Goal: Information Seeking & Learning: Learn about a topic

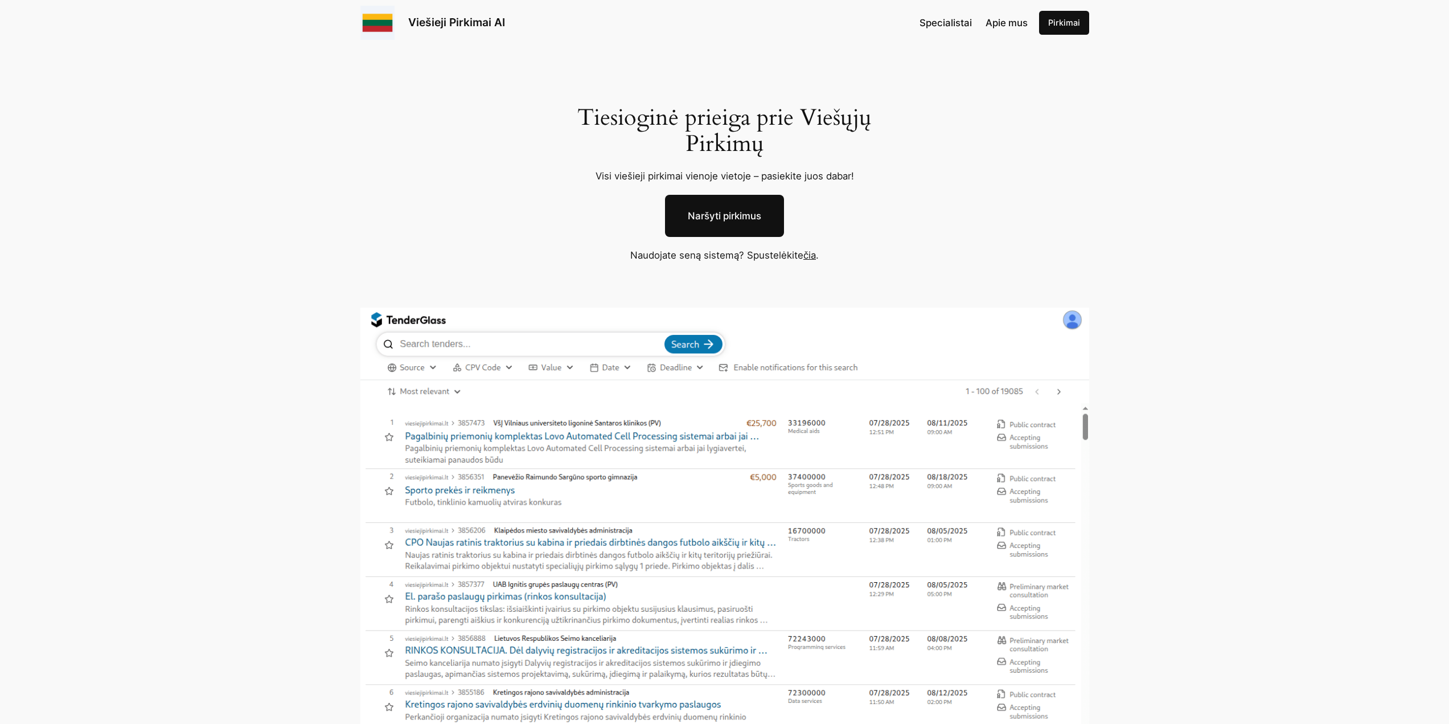
click at [810, 257] on link "čia" at bounding box center [809, 254] width 13 height 11
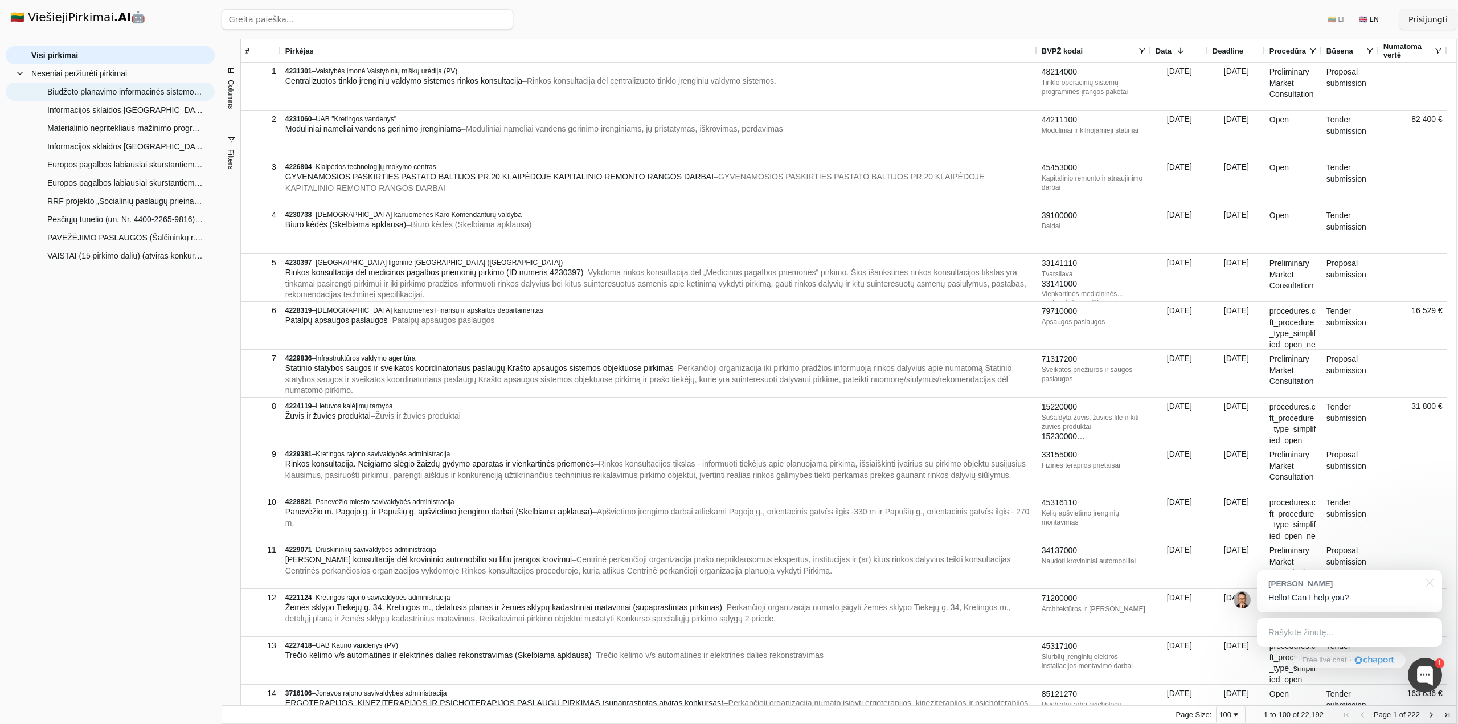
click at [116, 90] on span "Biudžeto planavimo informacinės sistemos (BPIS) projekto vadovo paslaugos ir di…" at bounding box center [125, 91] width 156 height 17
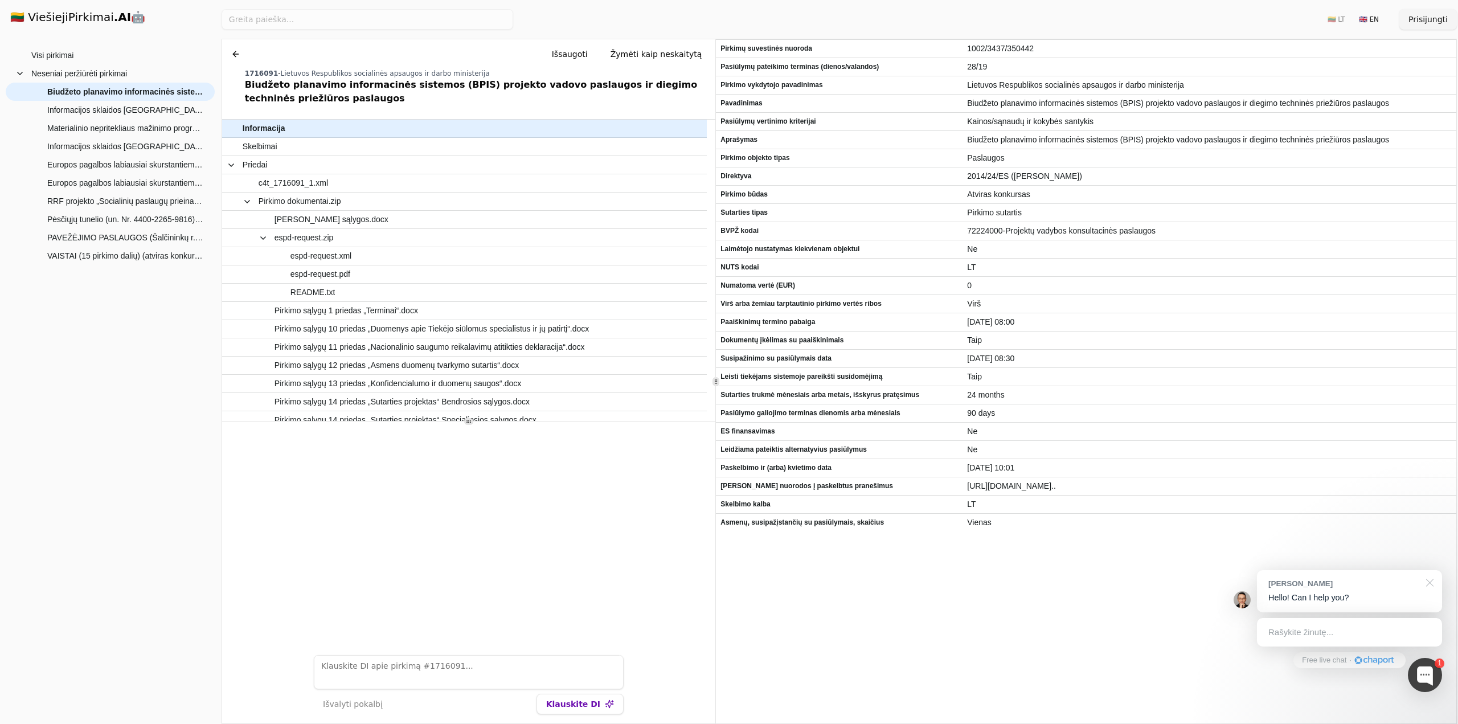
click at [1429, 581] on div at bounding box center [1427, 581] width 28 height 23
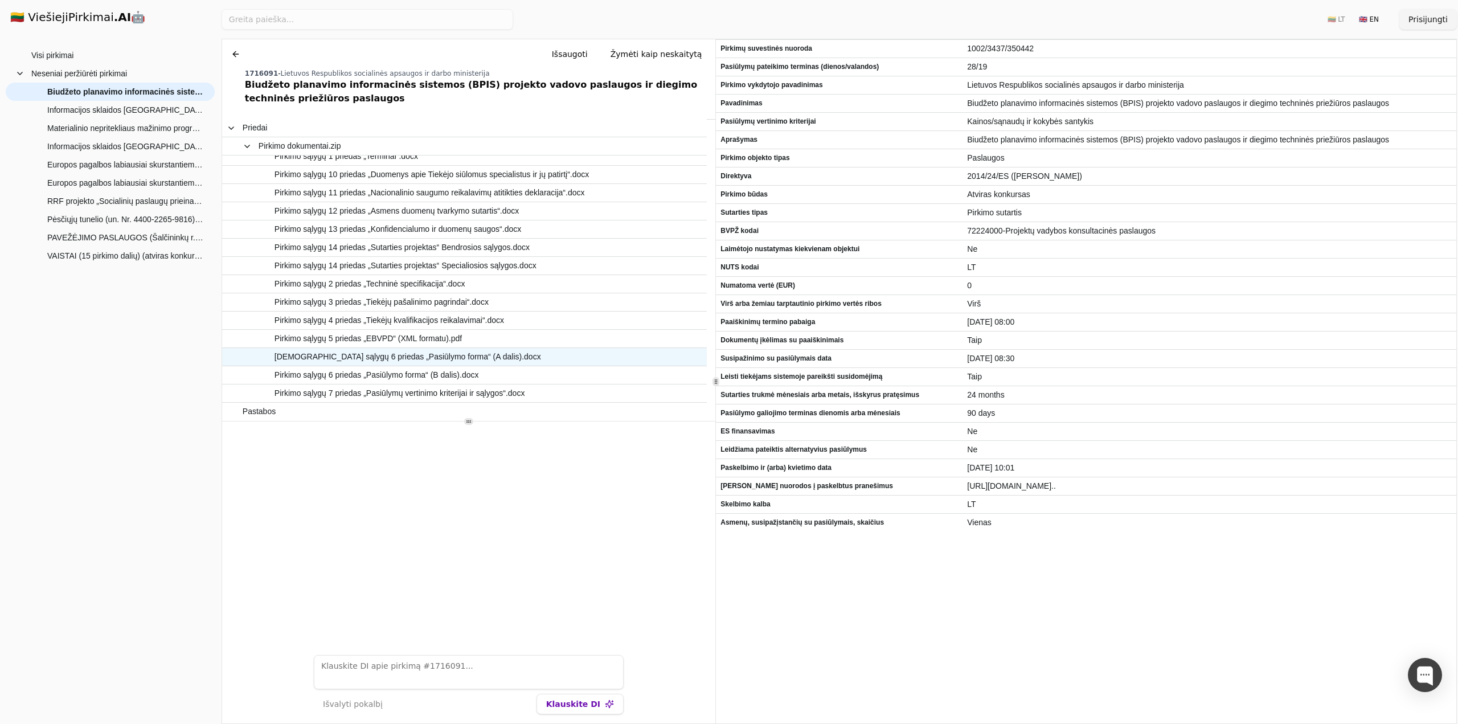
click at [379, 356] on span "[DEMOGRAPHIC_DATA] sąlygų 6 priedas „Pasiūlymo forma“ (A dalis).docx" at bounding box center [407, 356] width 266 height 17
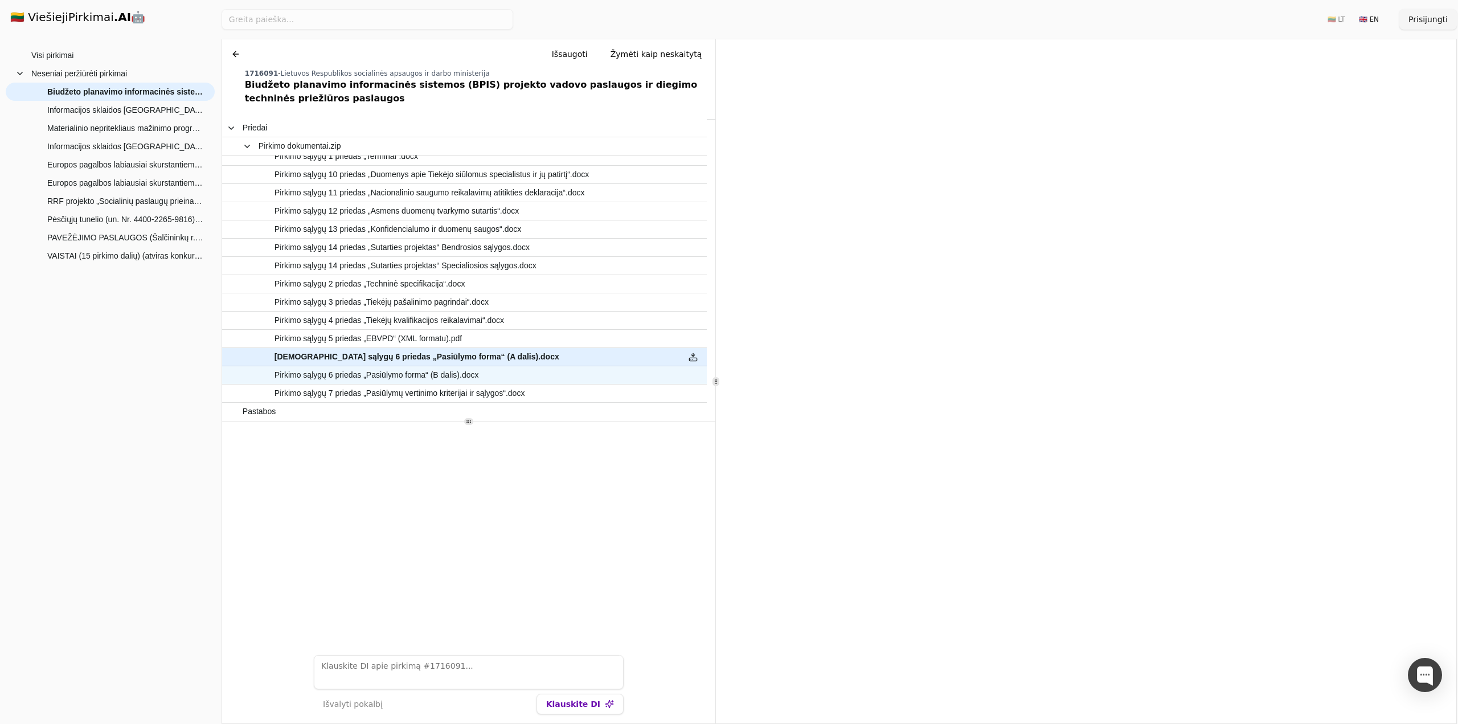
click at [433, 379] on span "Pirkimo sąlygų 6 priedas „Pasiūlymo forma“ (B dalis).docx" at bounding box center [376, 375] width 204 height 17
click at [423, 356] on span "[DEMOGRAPHIC_DATA] sąlygų 6 priedas „Pasiūlymo forma“ (A dalis).docx" at bounding box center [407, 356] width 266 height 17
click at [99, 106] on span "Informacijos sklaidos [GEOGRAPHIC_DATA] (medijose) planavimo ir įgyvendinimo pa…" at bounding box center [125, 109] width 156 height 17
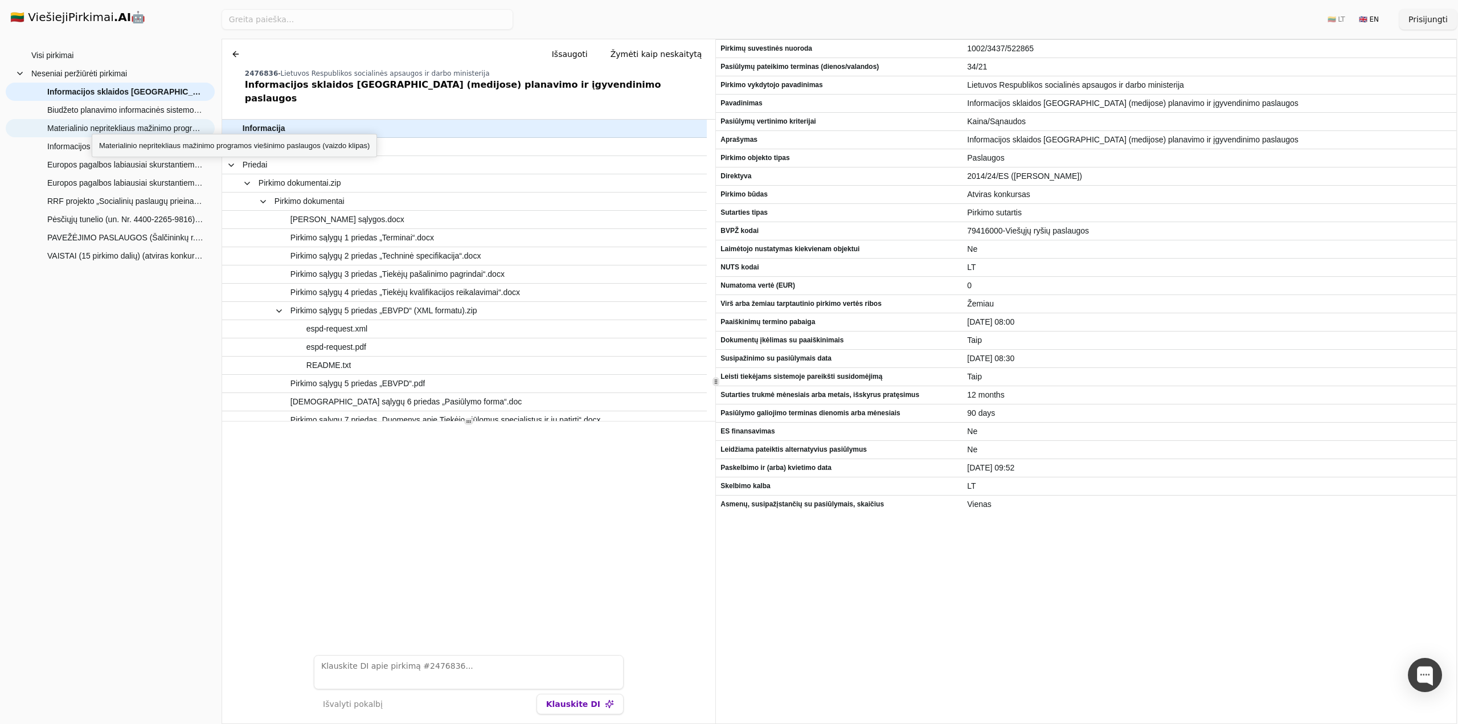
click at [92, 124] on span "Materialinio nepritekliaus mažinimo programos viešinimo paslaugos (vaizdo klipa…" at bounding box center [125, 128] width 156 height 17
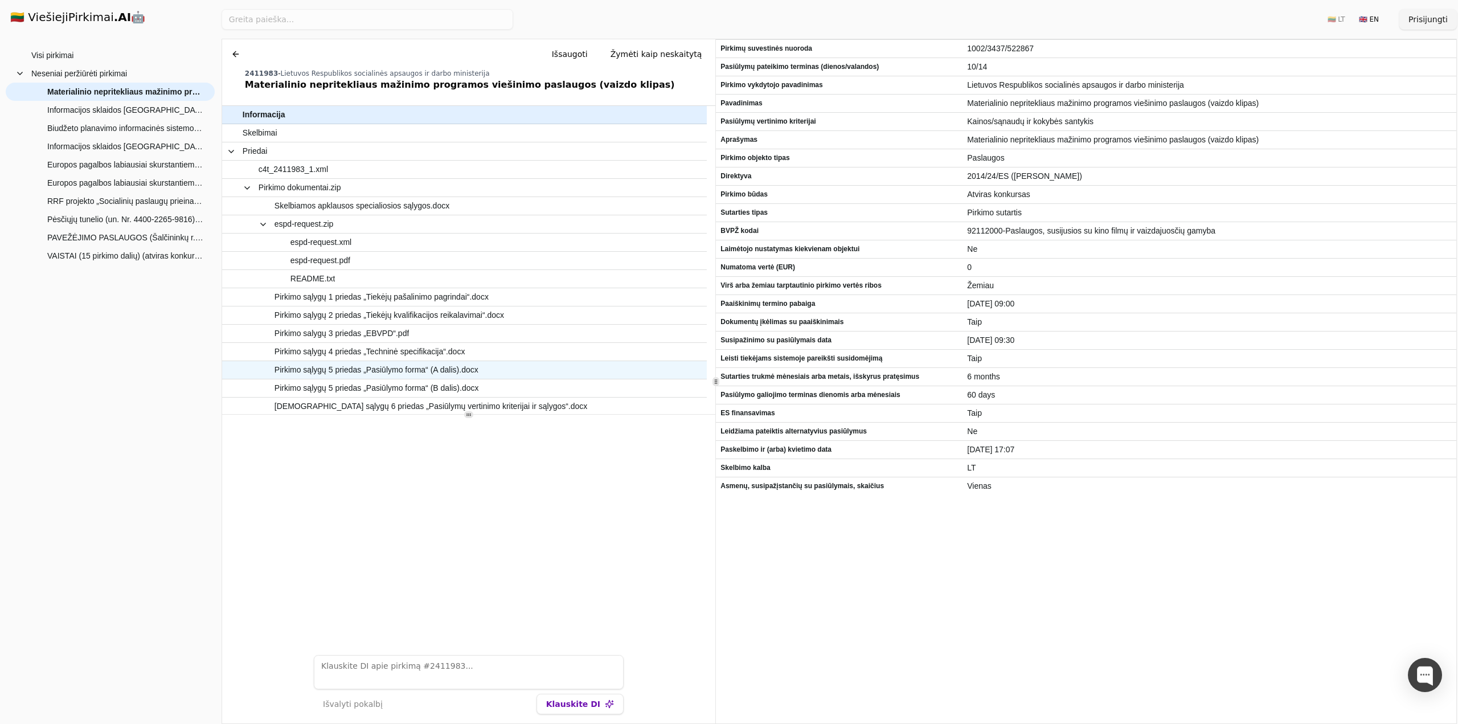
click at [424, 370] on span "Pirkimo sąlygų 5 priedas „Pasiūlymo forma“ (A dalis).docx" at bounding box center [376, 370] width 204 height 17
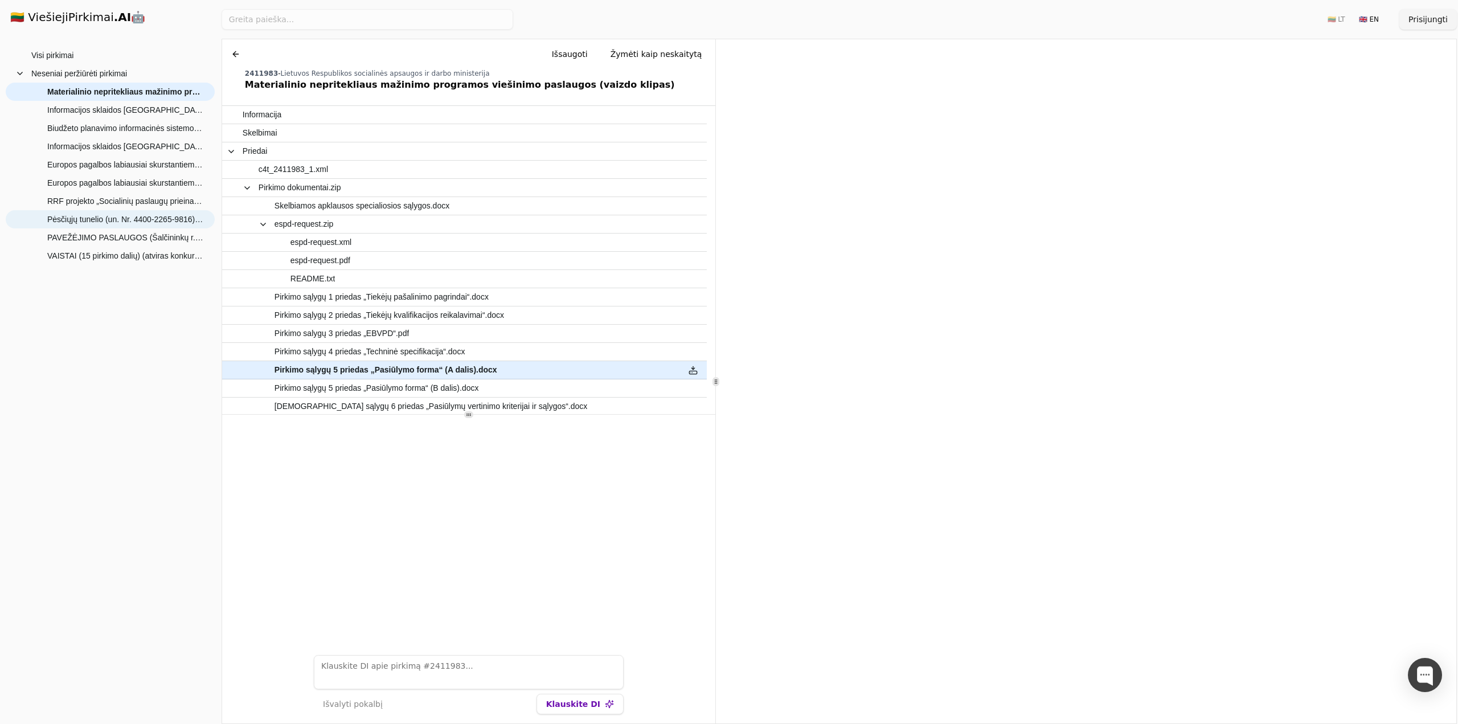
click at [67, 218] on span "Pėsčiųjų tunelio (un. Nr. 4400-2265-9816) rekonstravimo ir hidrotechninio stati…" at bounding box center [125, 219] width 156 height 17
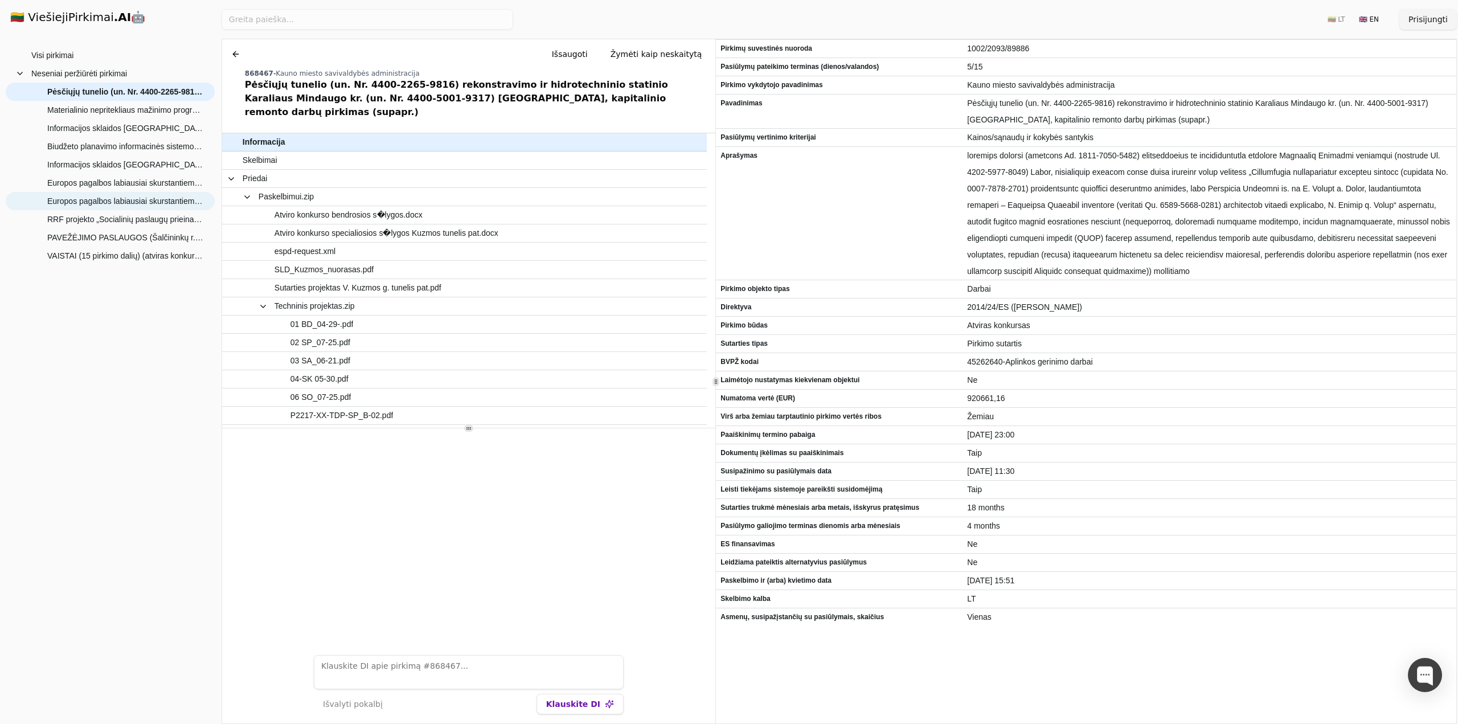
click at [87, 198] on span "Europos pagalbos labiausiai skurstantiems asmenims fondo informacinės sistemos …" at bounding box center [125, 200] width 156 height 17
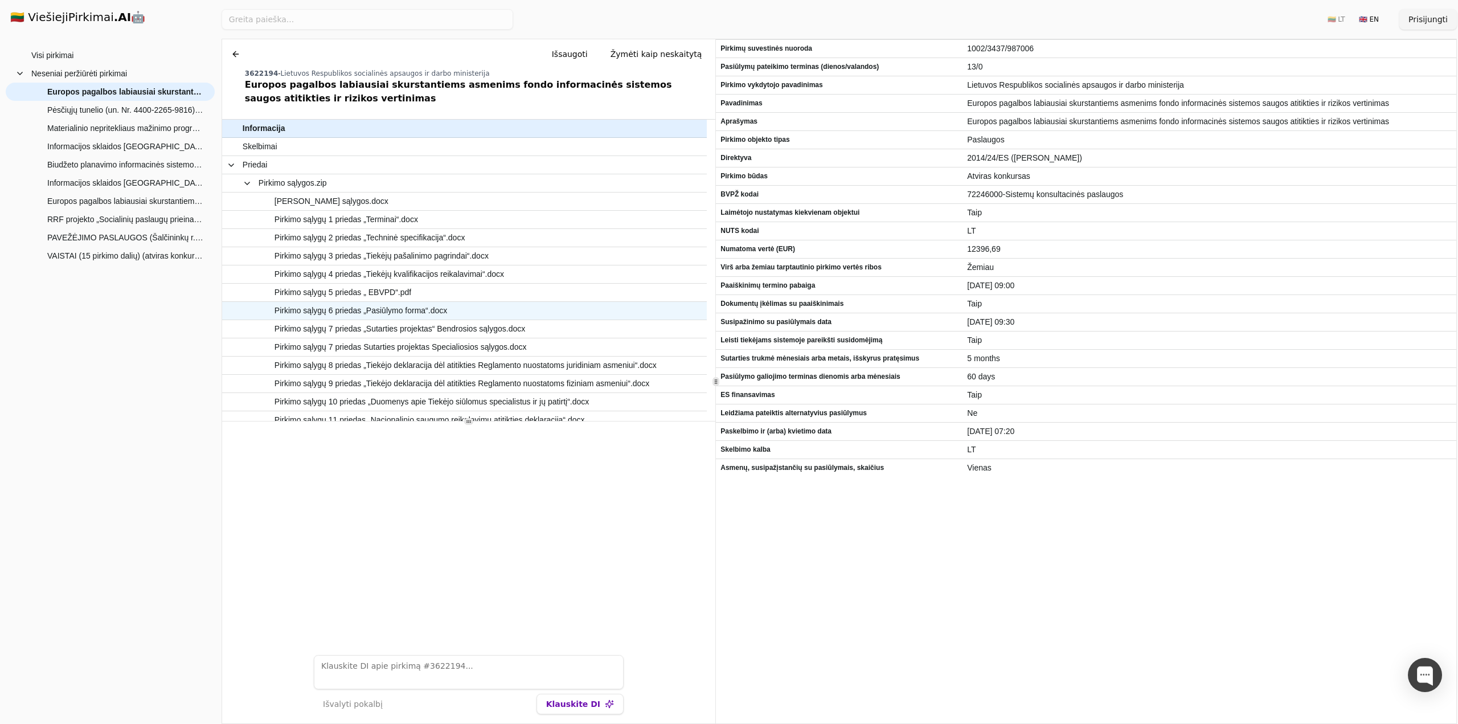
click at [461, 306] on span "Pirkimo sąlygų 6 priedas „Pasiūlymo forma“.docx" at bounding box center [459, 310] width 432 height 17
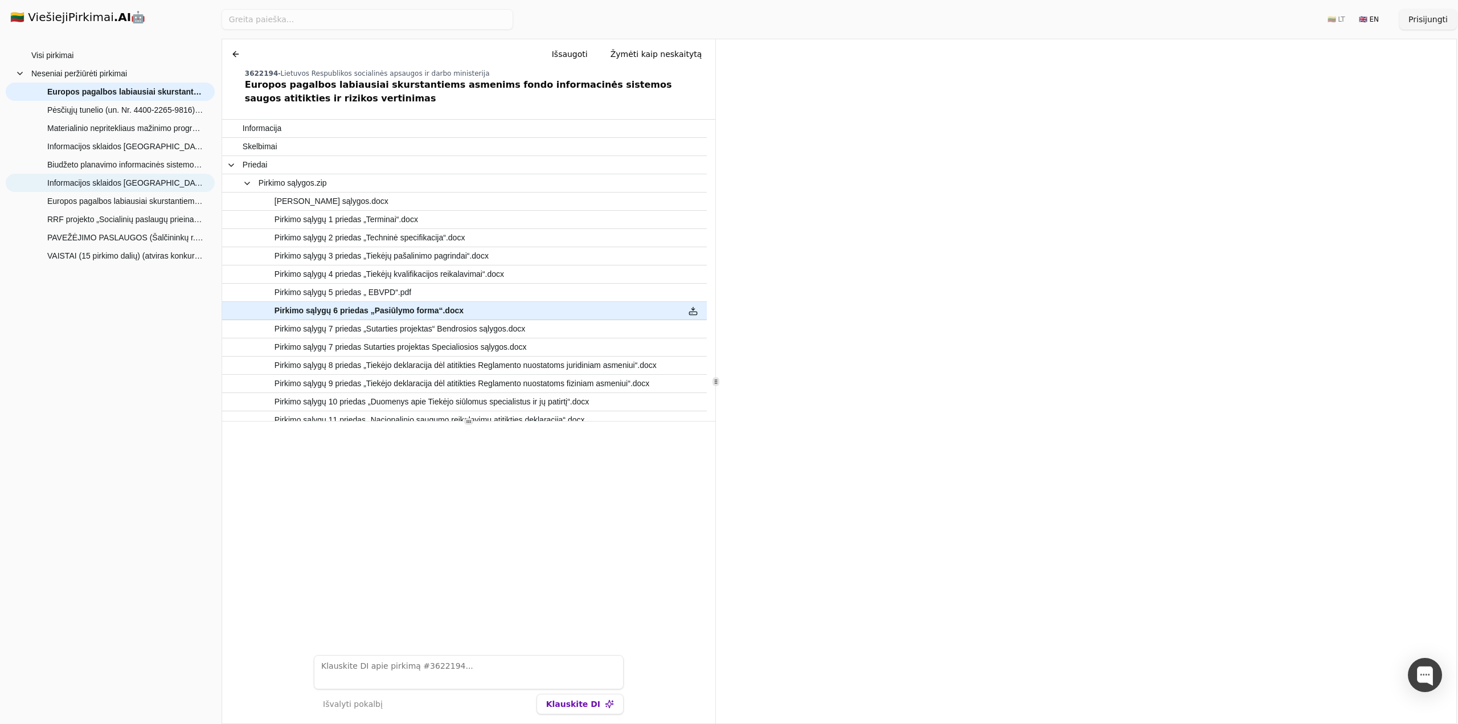
click at [97, 183] on span "Informacijos sklaidos [GEOGRAPHIC_DATA] (medijose) planavimo ir įgyvendinimo pa…" at bounding box center [125, 182] width 156 height 17
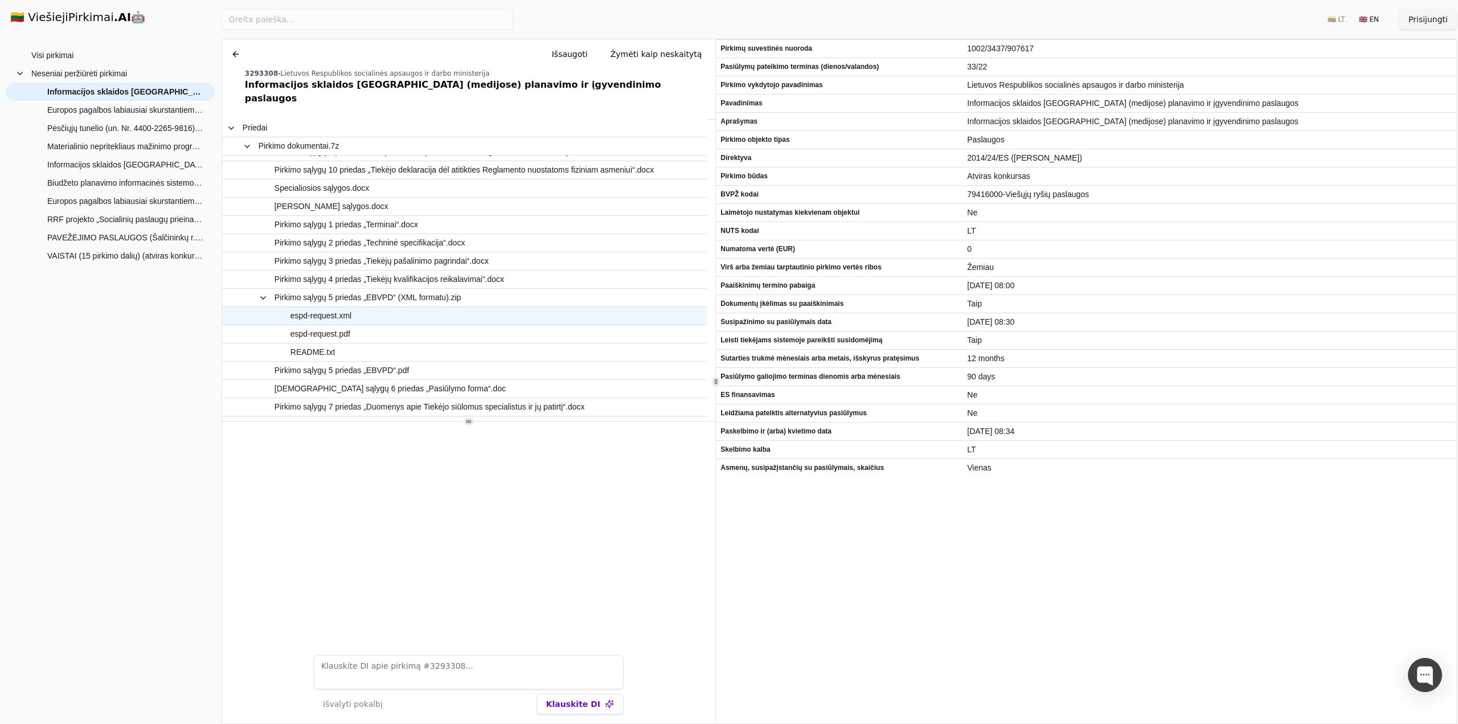
scroll to position [111, 0]
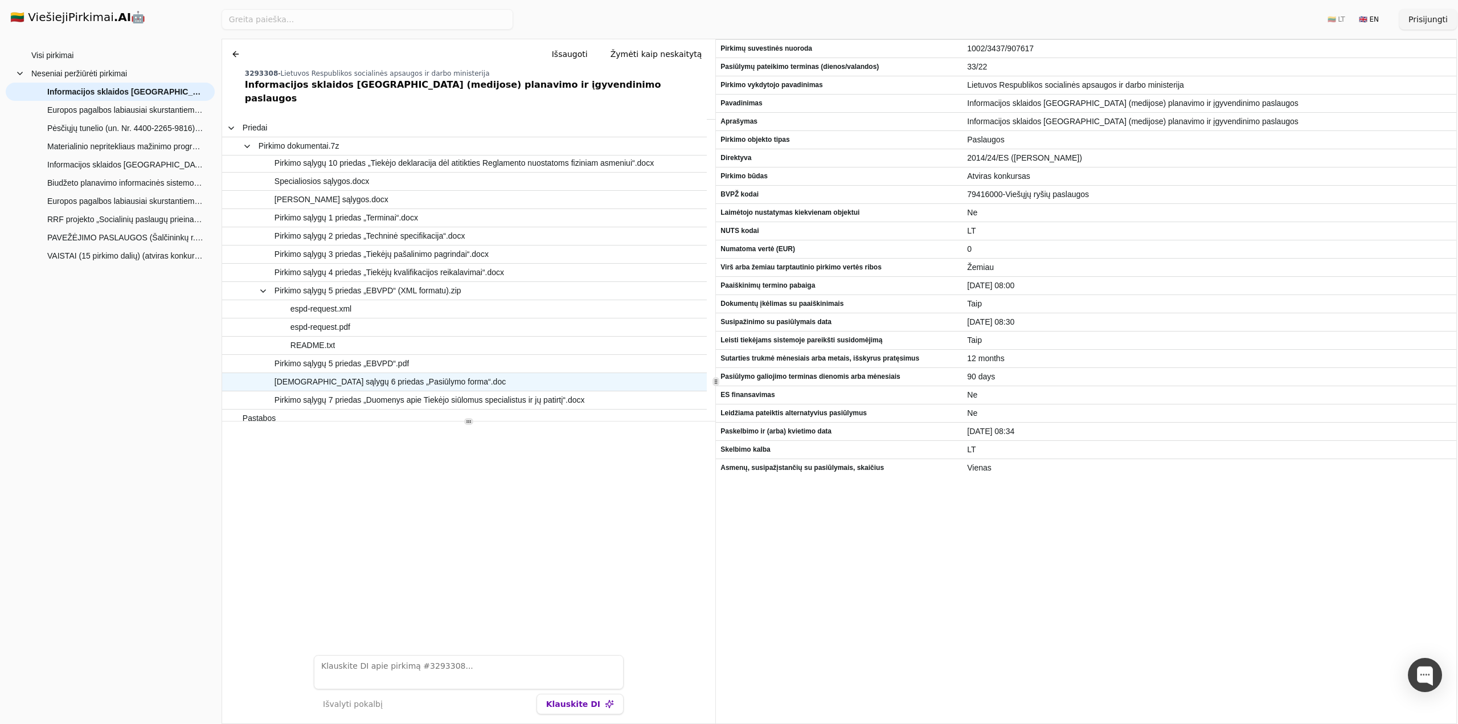
click at [364, 374] on span "[DEMOGRAPHIC_DATA] sąlygų 6 priedas „Pasiūlymo forma“.doc" at bounding box center [389, 382] width 231 height 17
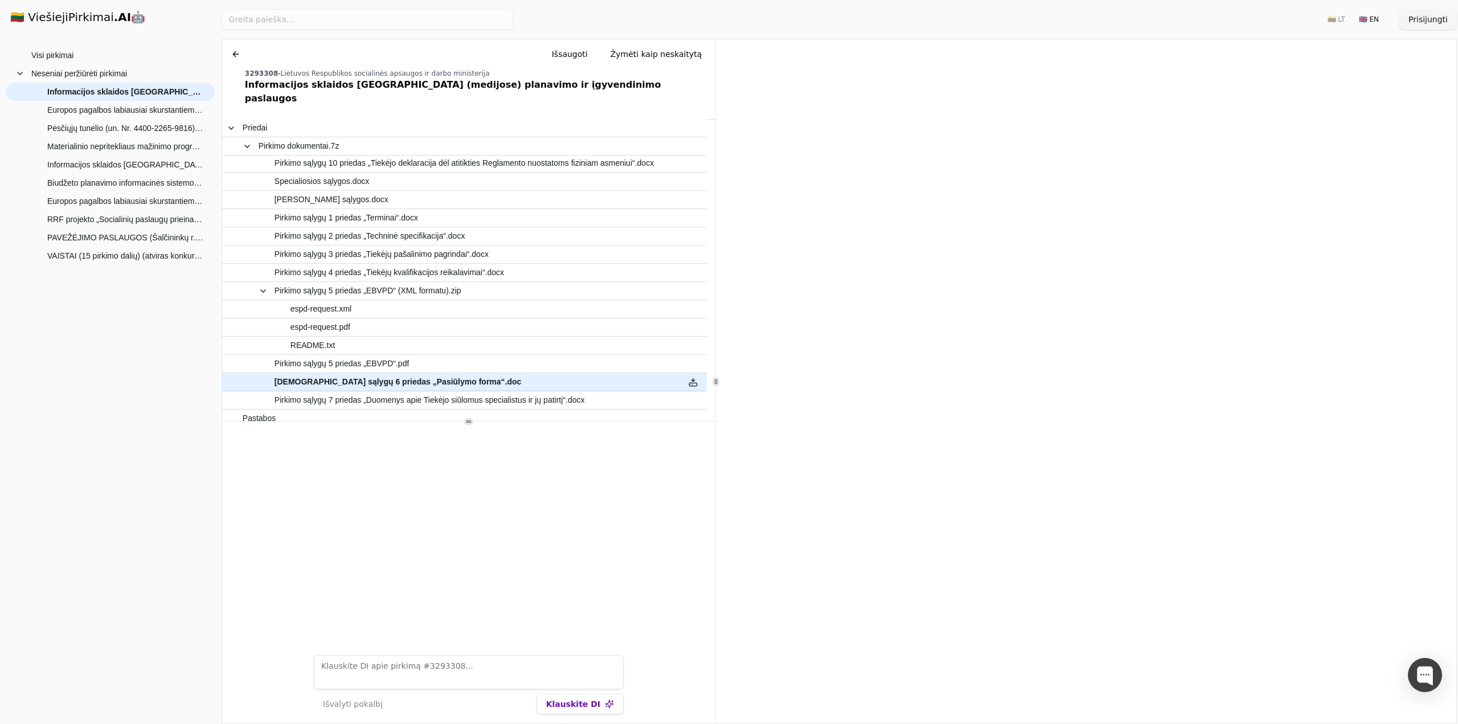
click at [57, 17] on h1 "🇱🇹 ViešiejiPirkimai .AI 🤖" at bounding box center [110, 18] width 218 height 36
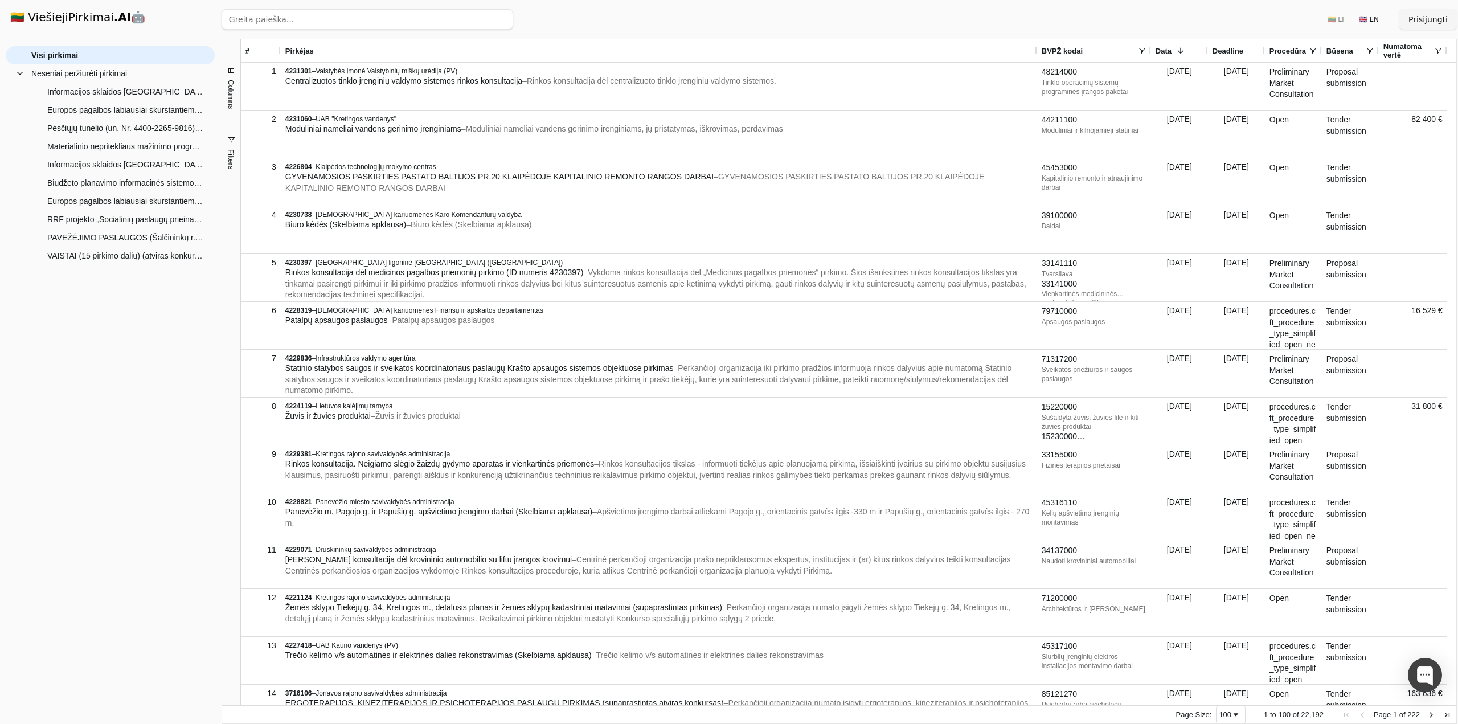
click at [356, 24] on input "search" at bounding box center [368, 19] width 292 height 20
click at [88, 220] on span "RRF projekto „Socialinių paslaugų prieinamumo didinimas“ sukurtos programinės į…" at bounding box center [125, 219] width 156 height 17
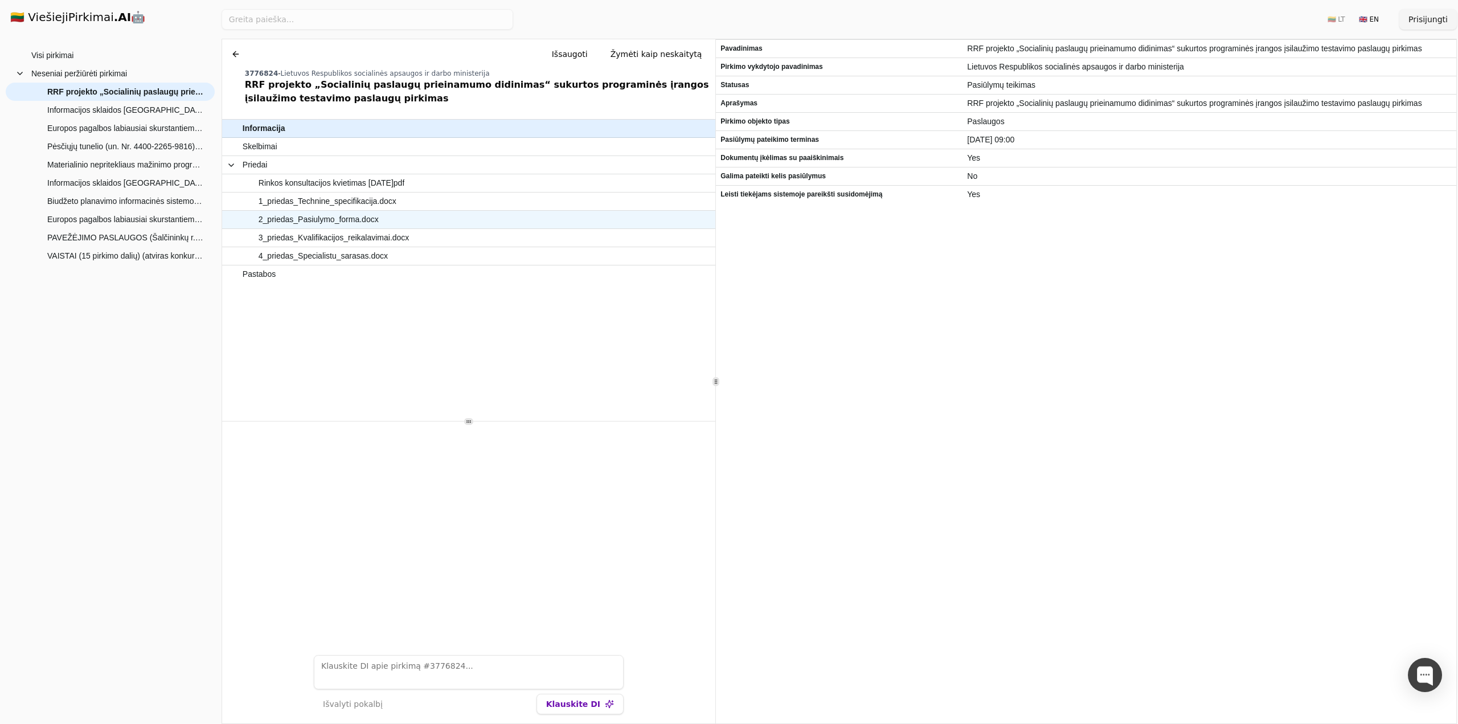
click at [314, 220] on span "2_priedas_Pasiulymo_forma.docx" at bounding box center [319, 219] width 120 height 17
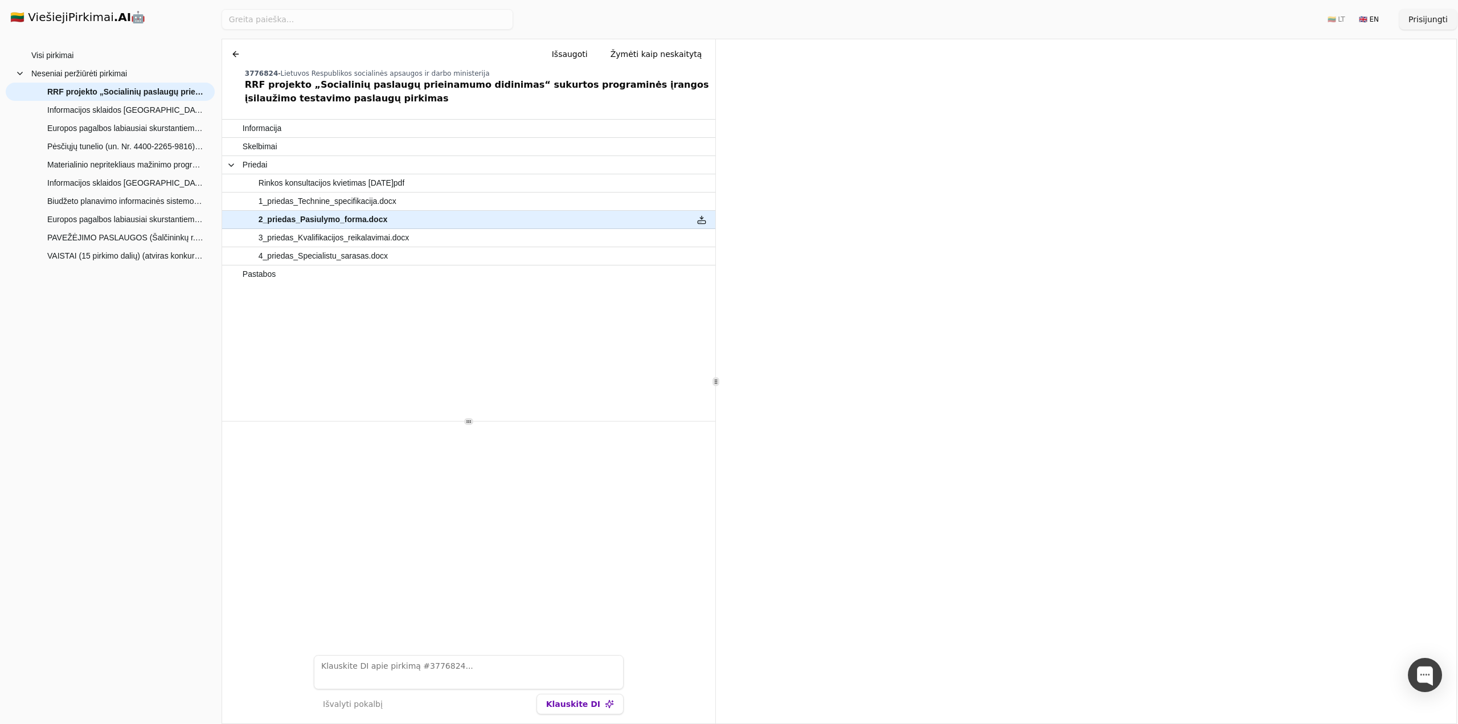
click at [240, 54] on button at bounding box center [236, 54] width 18 height 20
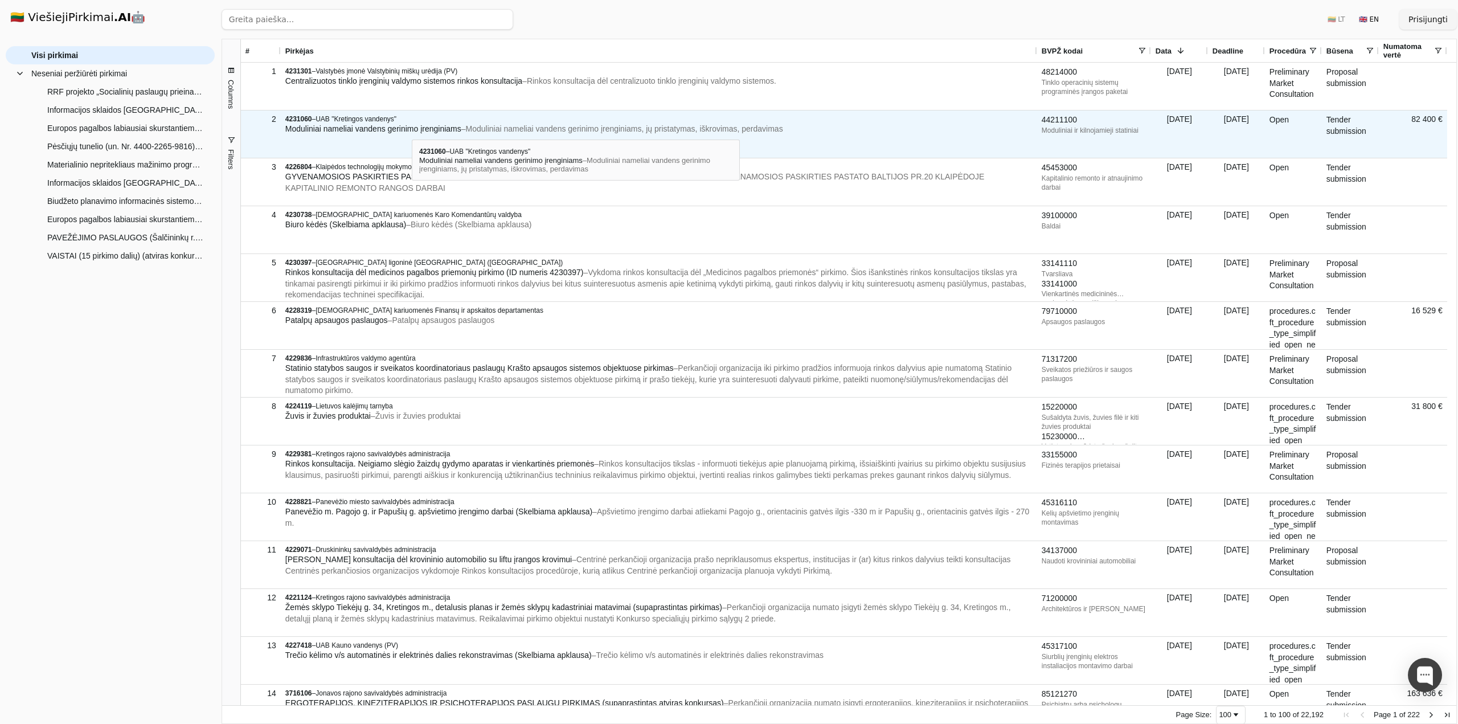
click at [412, 129] on span "Moduliniai nameliai vandens gerinimo įrenginiams" at bounding box center [373, 128] width 176 height 9
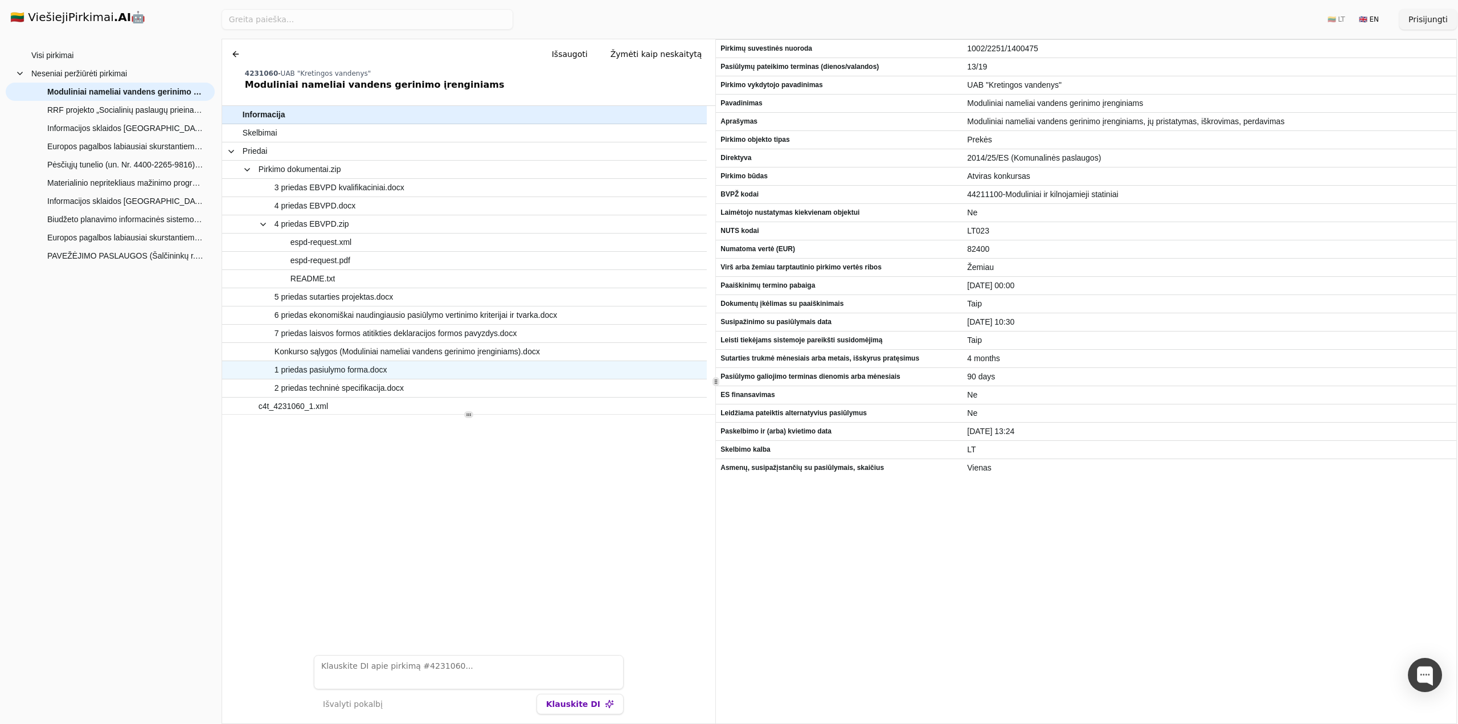
click at [354, 370] on span "1 priedas pasiulymo forma.docx" at bounding box center [330, 370] width 113 height 17
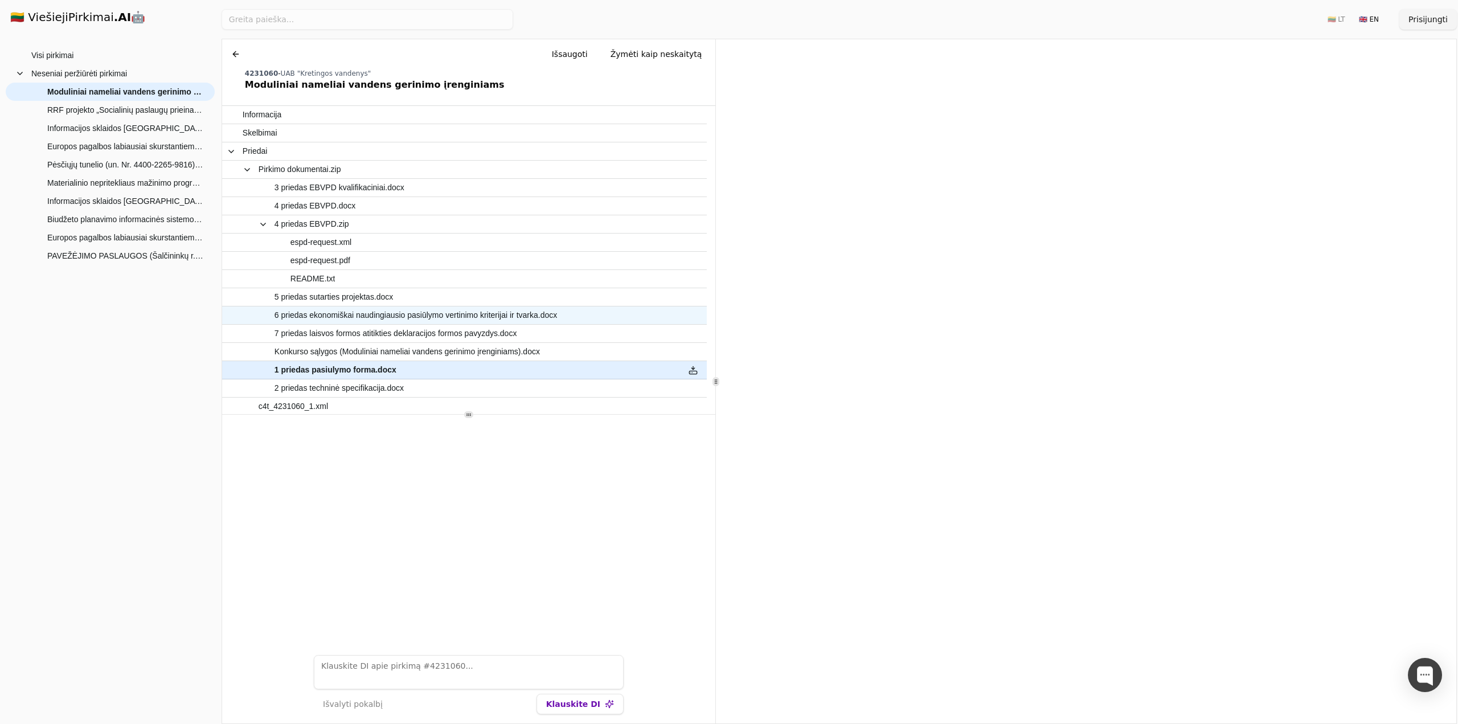
click at [375, 321] on span "6 priedas ekonomiškai naudingiausio pasiūlymo vertinimo kriterijai ir tvarka.do…" at bounding box center [415, 315] width 282 height 17
click at [329, 367] on span "1 priedas pasiulymo forma.docx" at bounding box center [330, 370] width 113 height 17
click at [363, 315] on span "6 priedas ekonomiškai naudingiausio pasiūlymo vertinimo kriterijai ir tvarka.do…" at bounding box center [415, 315] width 282 height 17
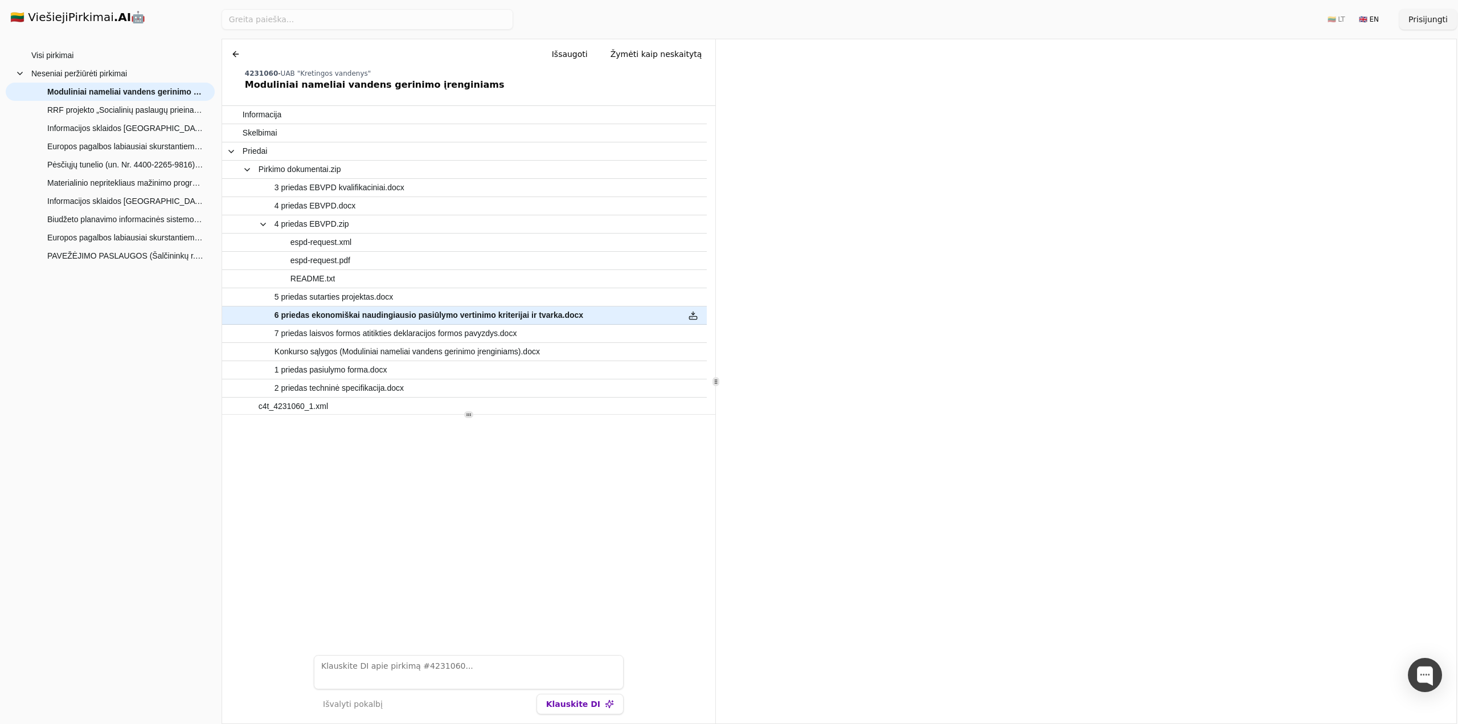
click at [238, 56] on button at bounding box center [236, 54] width 18 height 20
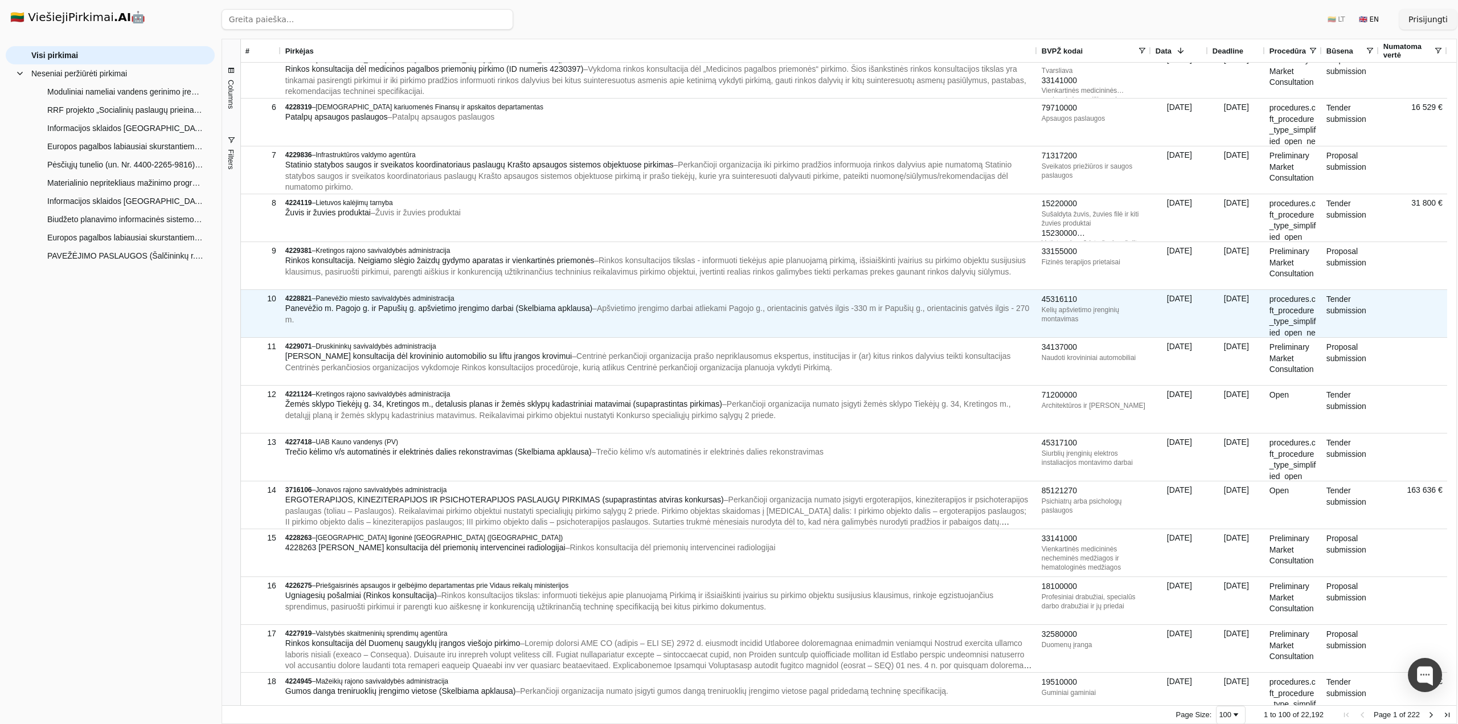
scroll to position [276, 0]
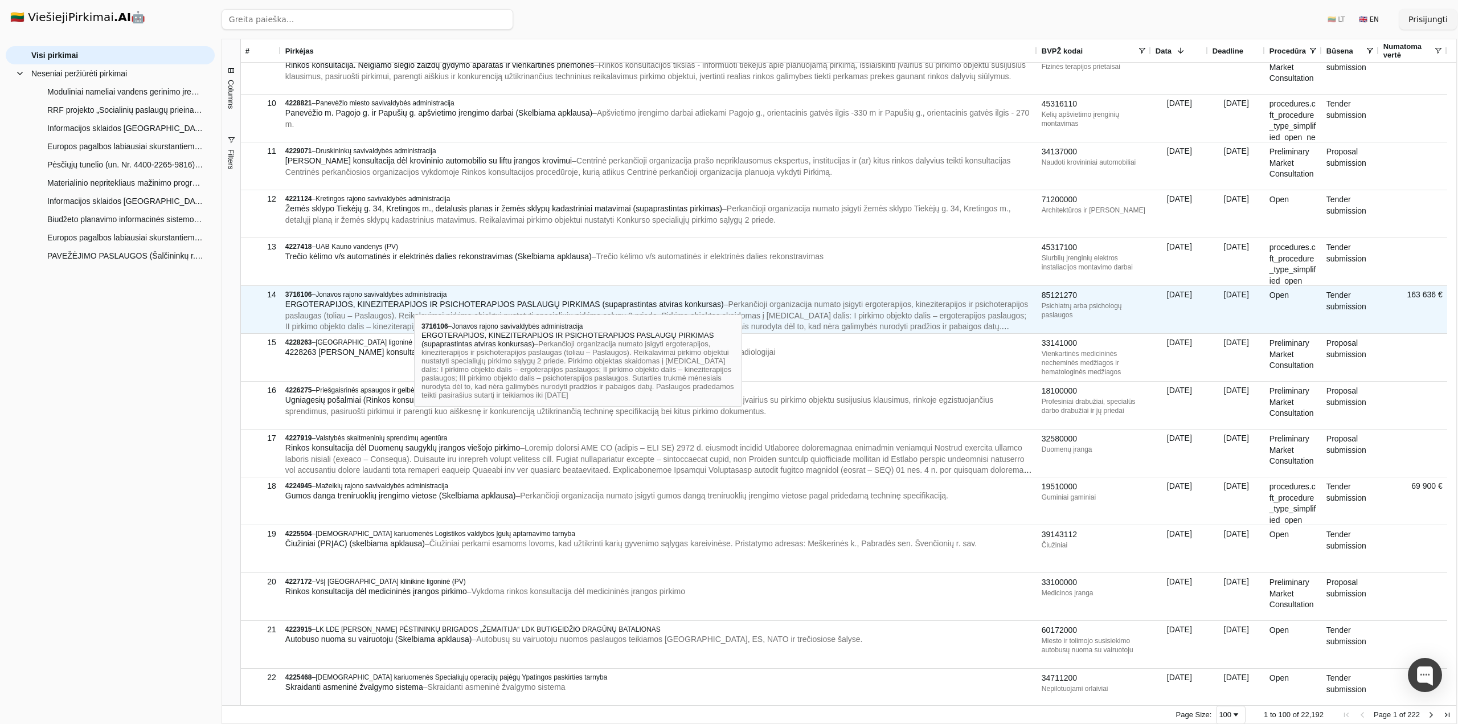
click at [414, 304] on span "ERGOTERAPIJOS, KINEZITERAPIJOS IR PSICHOTERAPIJOS PASLAUGŲ PIRKIMAS (supaprasti…" at bounding box center [504, 304] width 438 height 9
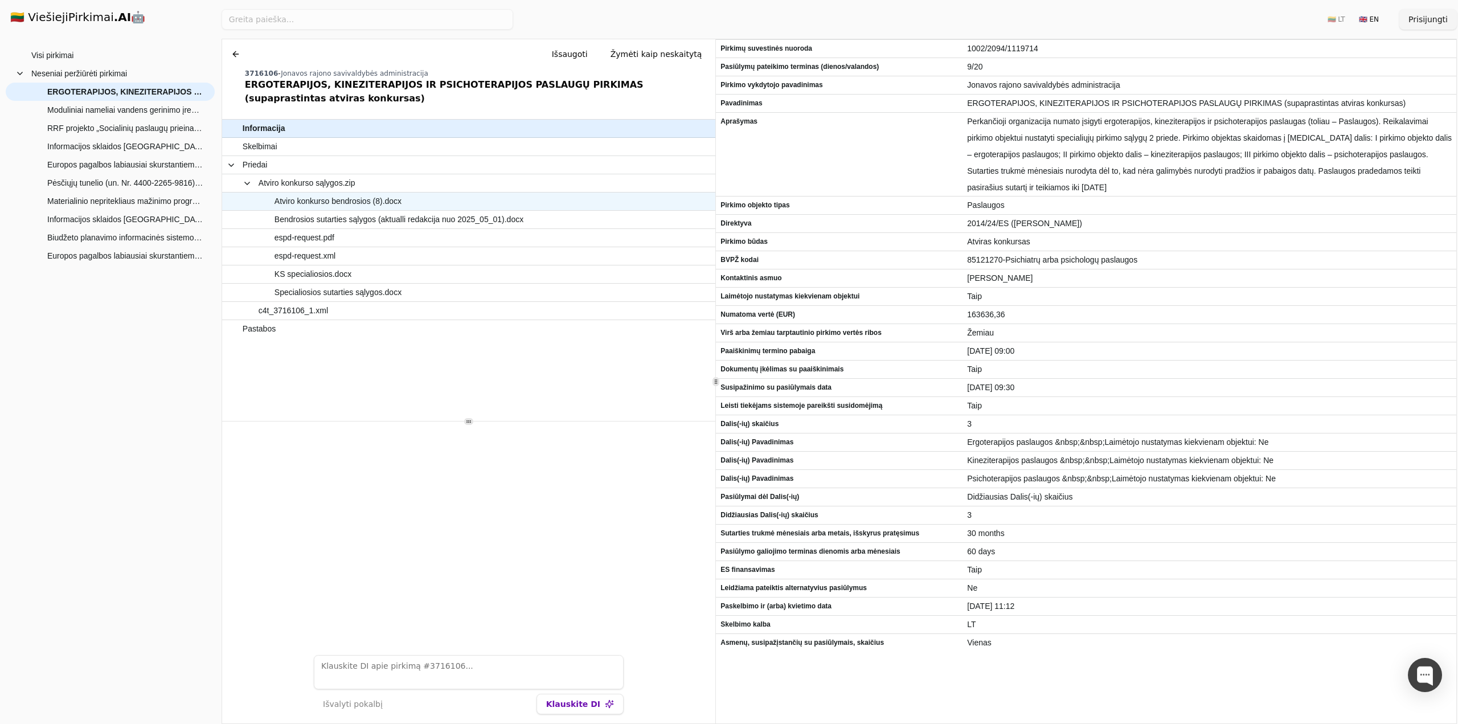
click at [311, 200] on span "Atviro konkurso bendrosios (8).docx" at bounding box center [337, 201] width 127 height 17
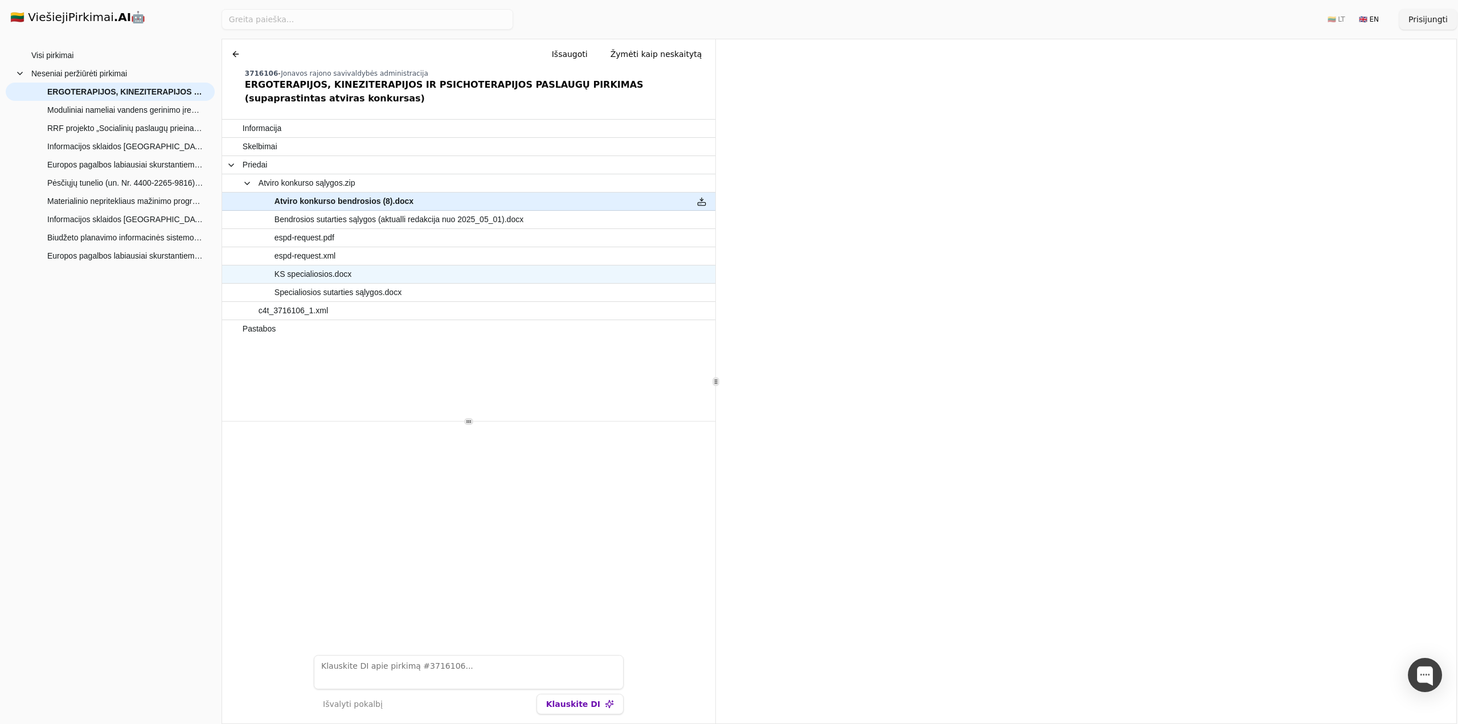
click at [295, 273] on span "KS specialiosios.docx" at bounding box center [312, 274] width 77 height 17
click at [227, 52] on button at bounding box center [236, 54] width 18 height 20
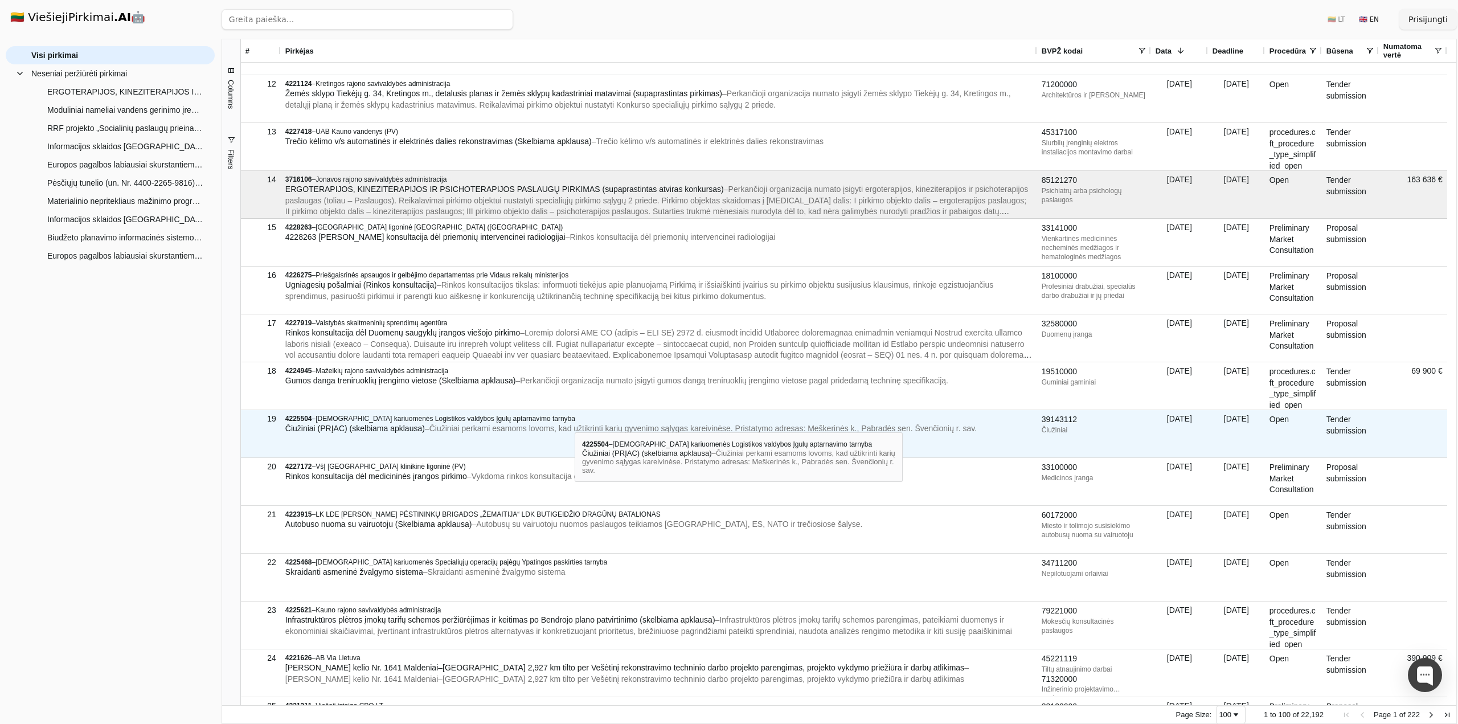
scroll to position [602, 0]
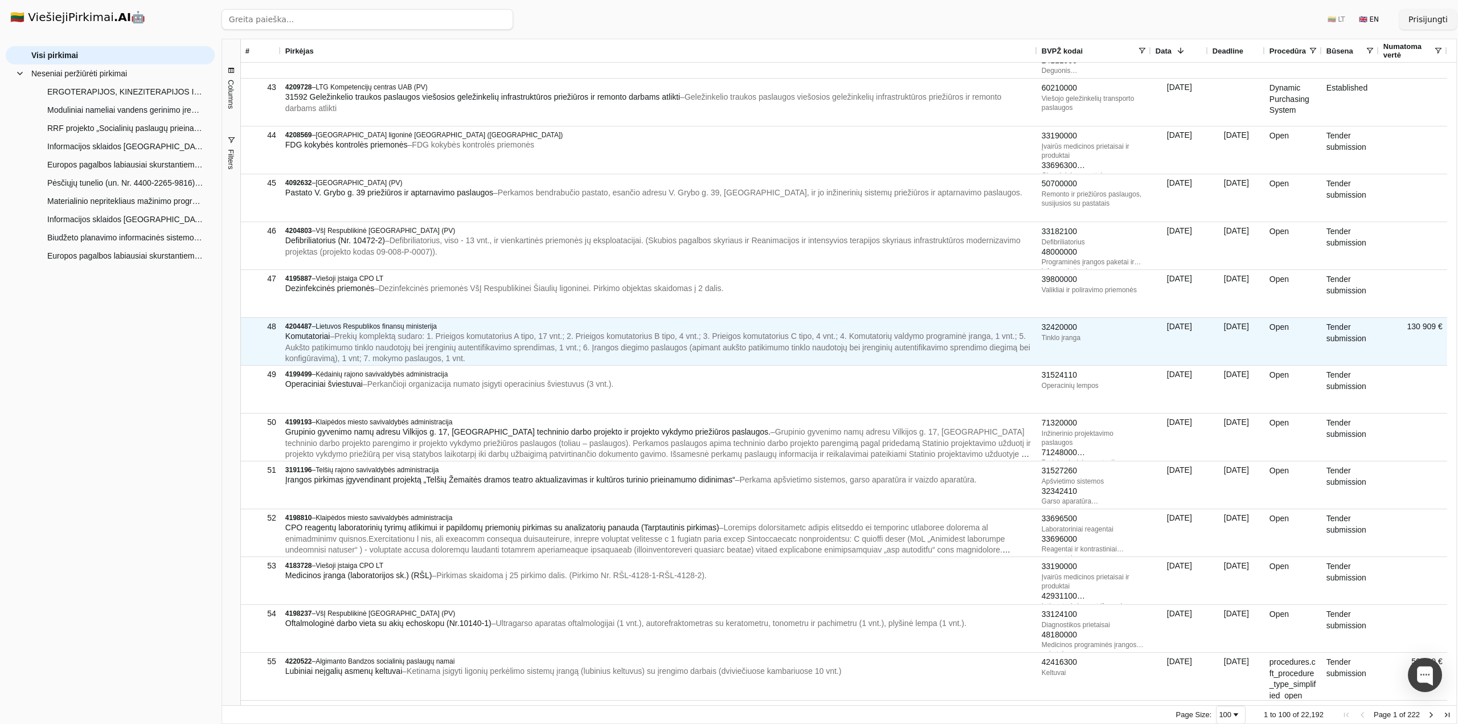
click at [390, 339] on span "– Prekių komplektą sudaro: 1. Prieigos komutatorius A tipo, 17 vnt.; 2. Prieigo…" at bounding box center [657, 346] width 745 height 31
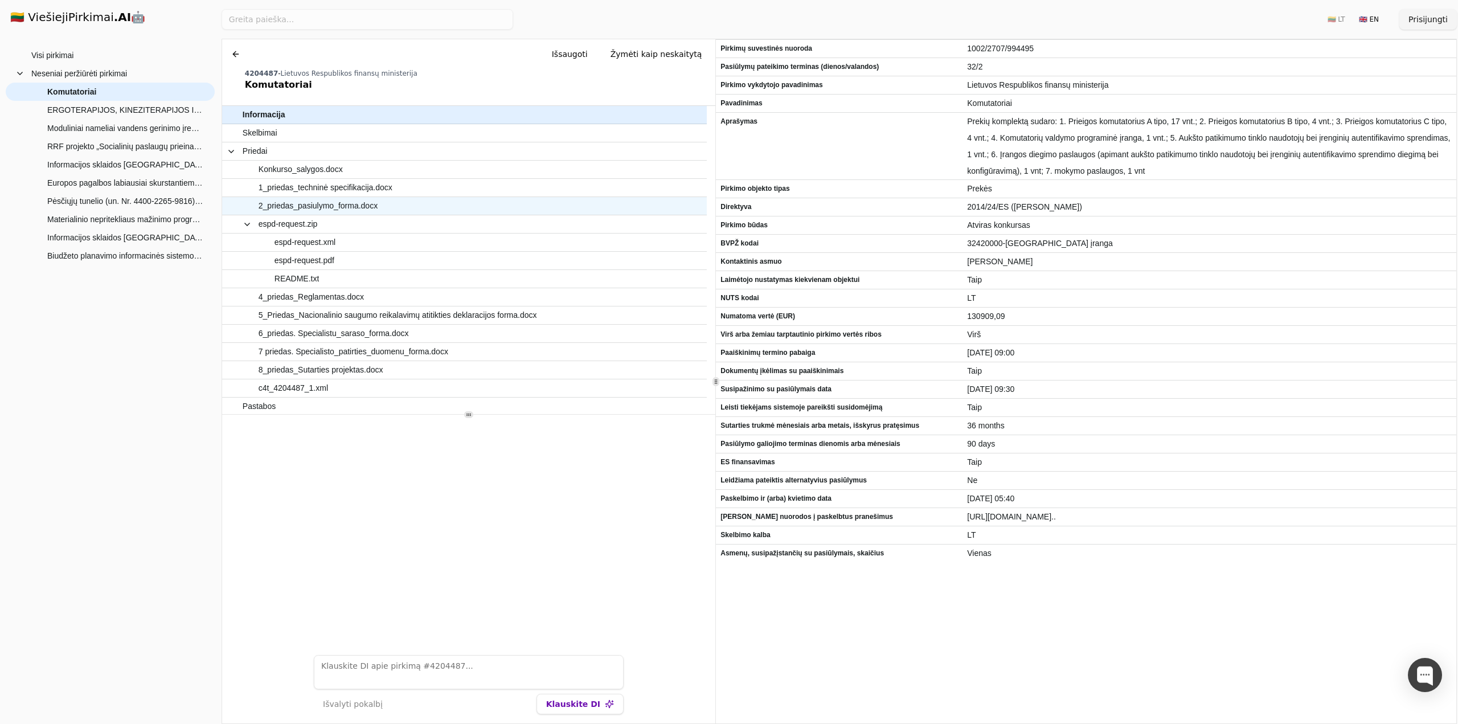
click at [298, 206] on span "2_priedas_pasiulymo_forma.docx" at bounding box center [318, 206] width 119 height 17
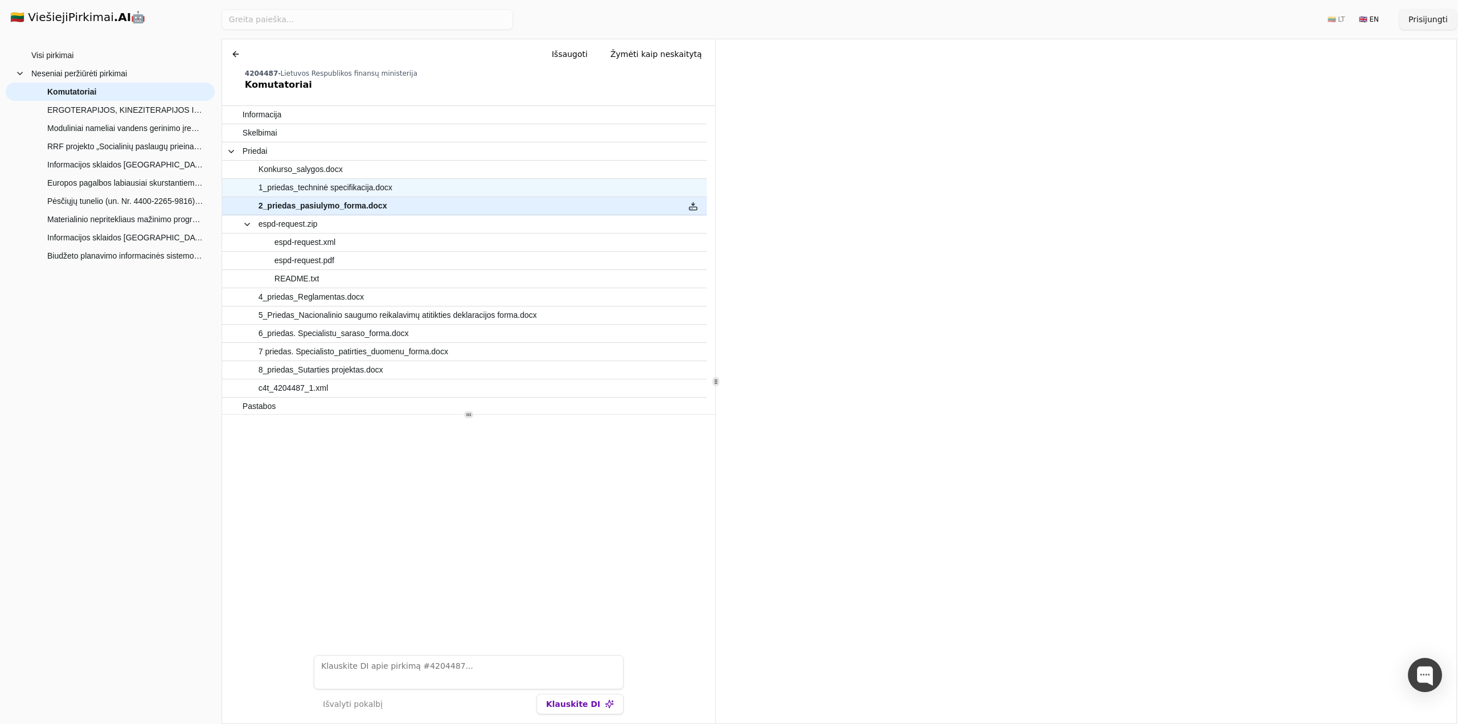
click at [318, 185] on span "1_priedas_techninė specifikacija.docx" at bounding box center [326, 187] width 134 height 17
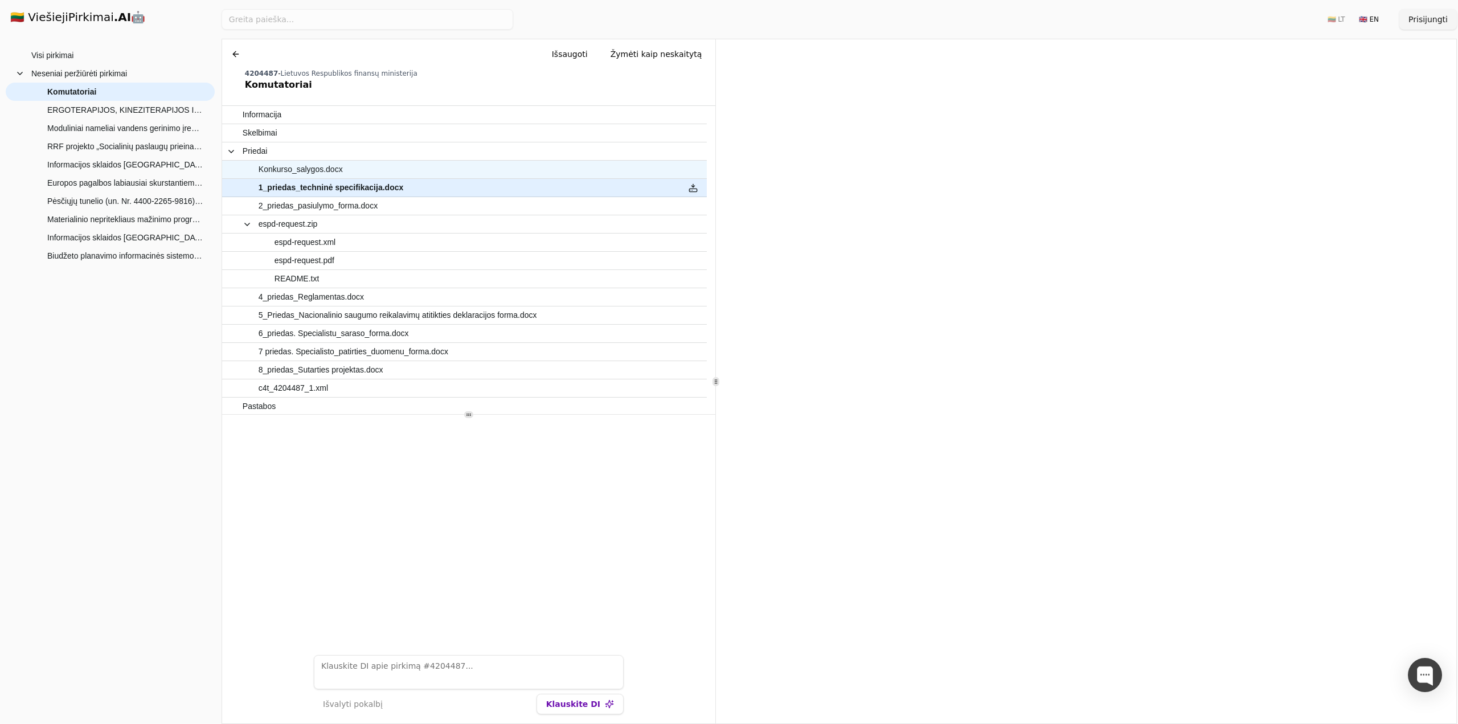
click at [326, 165] on span "Konkurso_salygos.docx" at bounding box center [301, 169] width 84 height 17
click at [231, 55] on button at bounding box center [236, 54] width 18 height 20
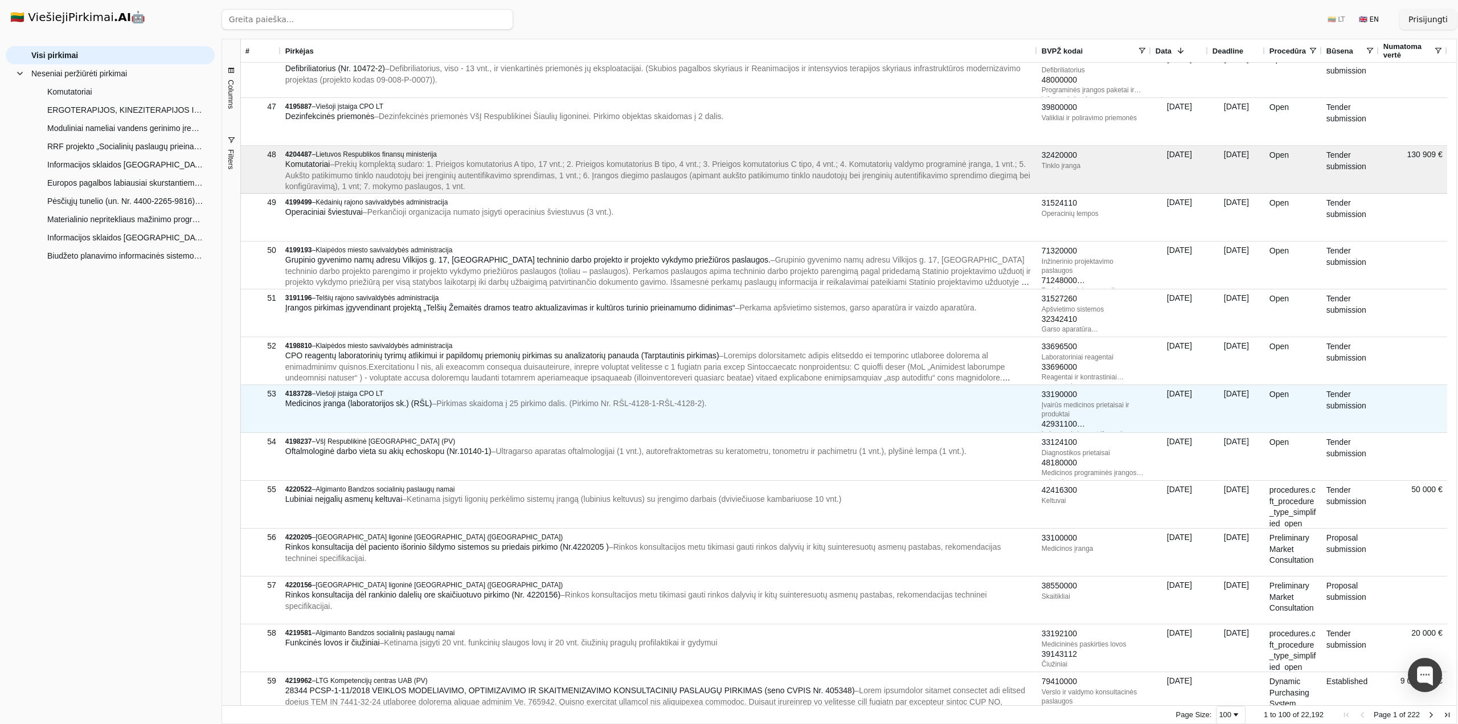
scroll to position [2197, 0]
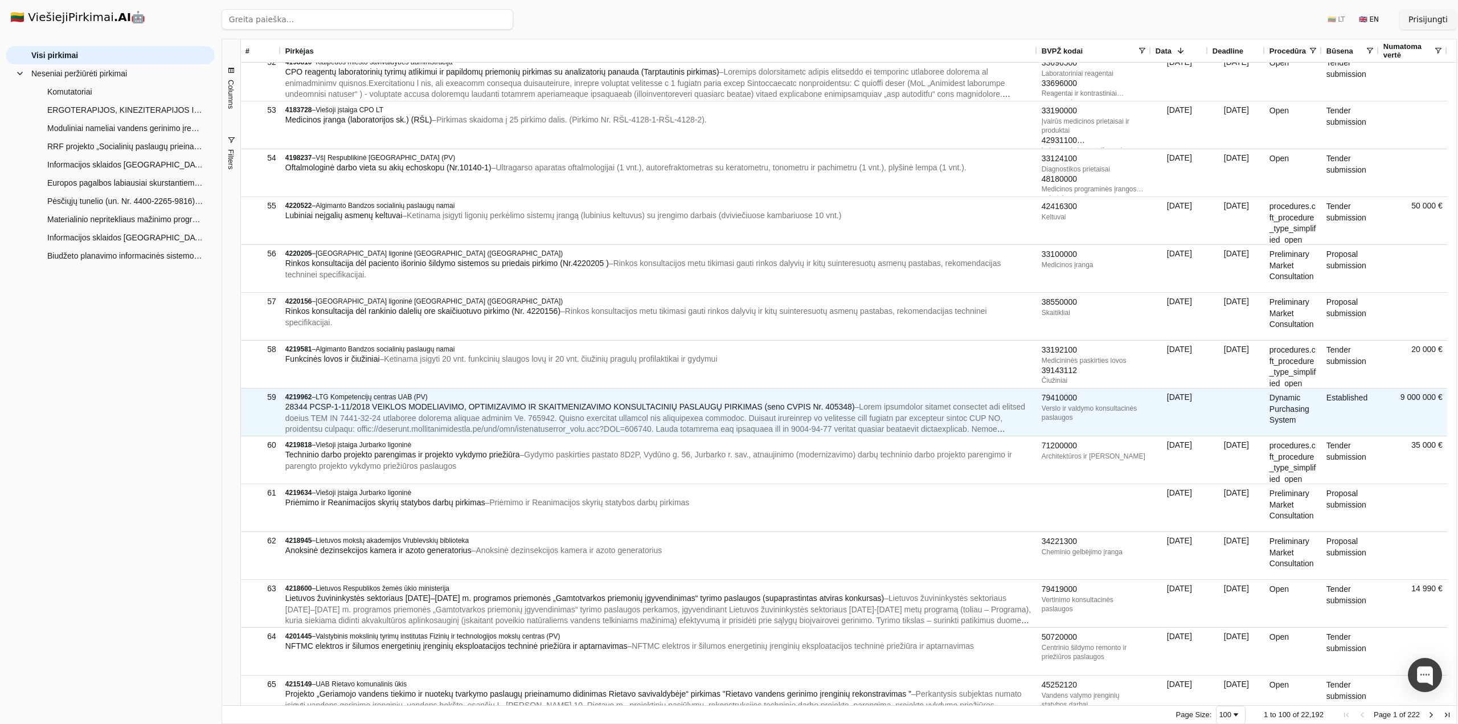
click at [499, 405] on span "28344 PCSP-1-11/2018 VEIKLOS MODELIAVIMO, OPTIMIZAVIMO IR SKAITMENIZAVIMO KONSU…" at bounding box center [569, 406] width 569 height 9
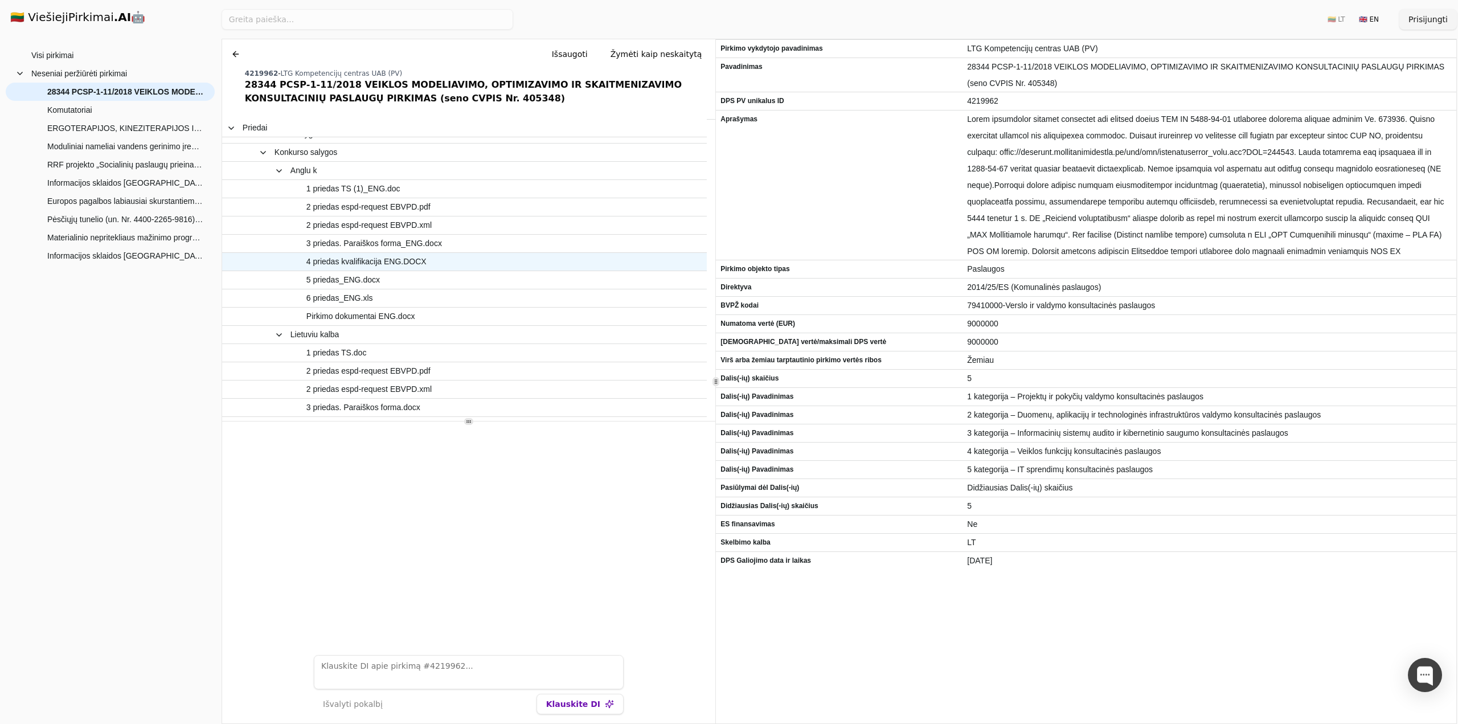
scroll to position [114, 0]
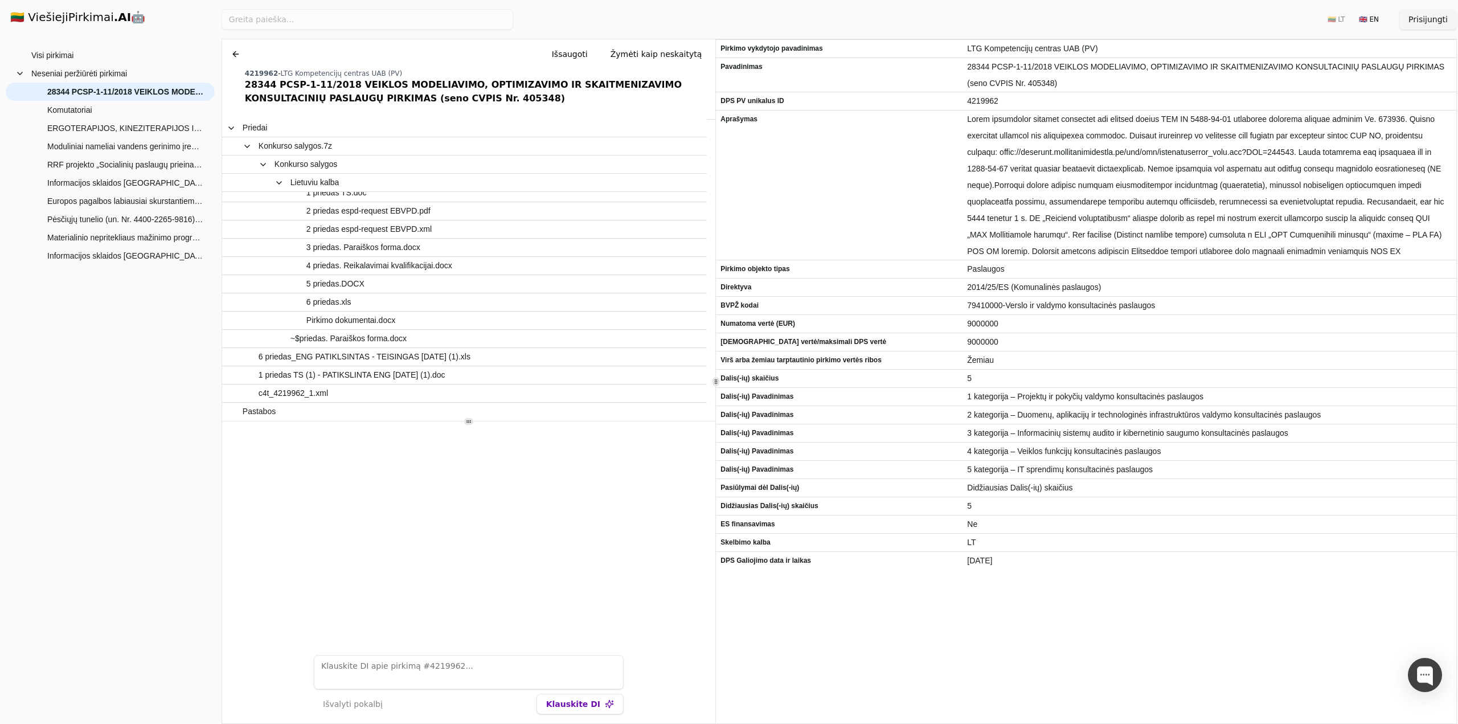
click at [231, 54] on button at bounding box center [236, 54] width 18 height 20
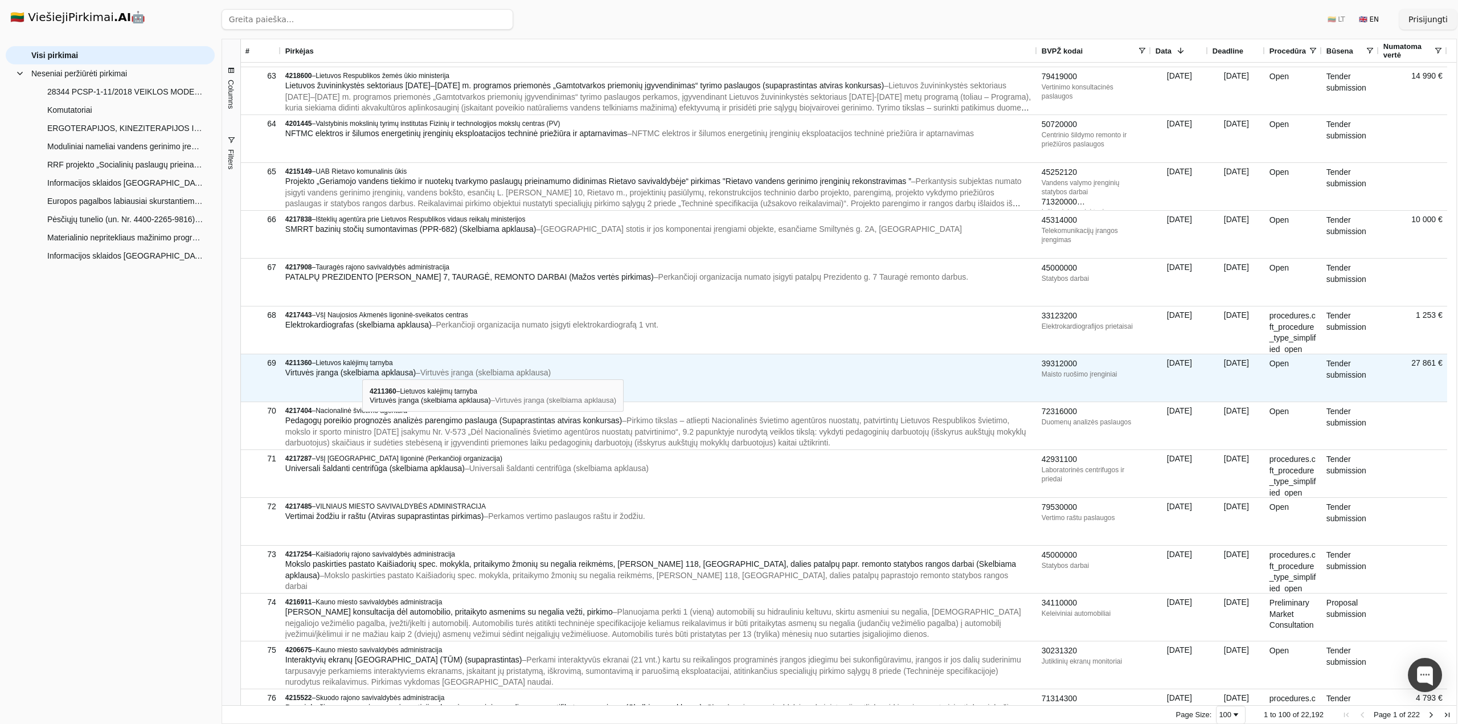
click at [362, 369] on span "Virtuvės įranga (skelbiama apklausa)" at bounding box center [350, 372] width 130 height 9
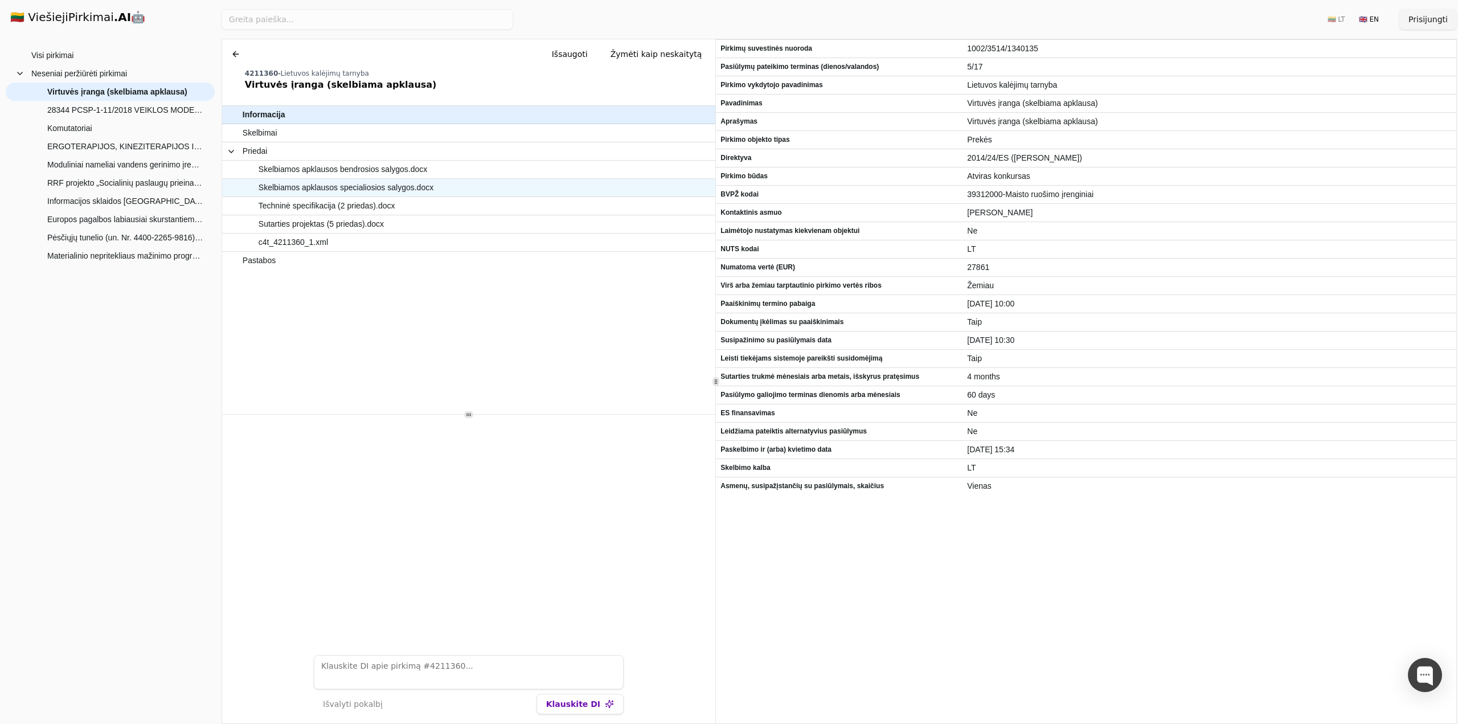
click at [297, 184] on span "Skelbiamos apklausos specialiosios salygos.docx" at bounding box center [346, 187] width 175 height 17
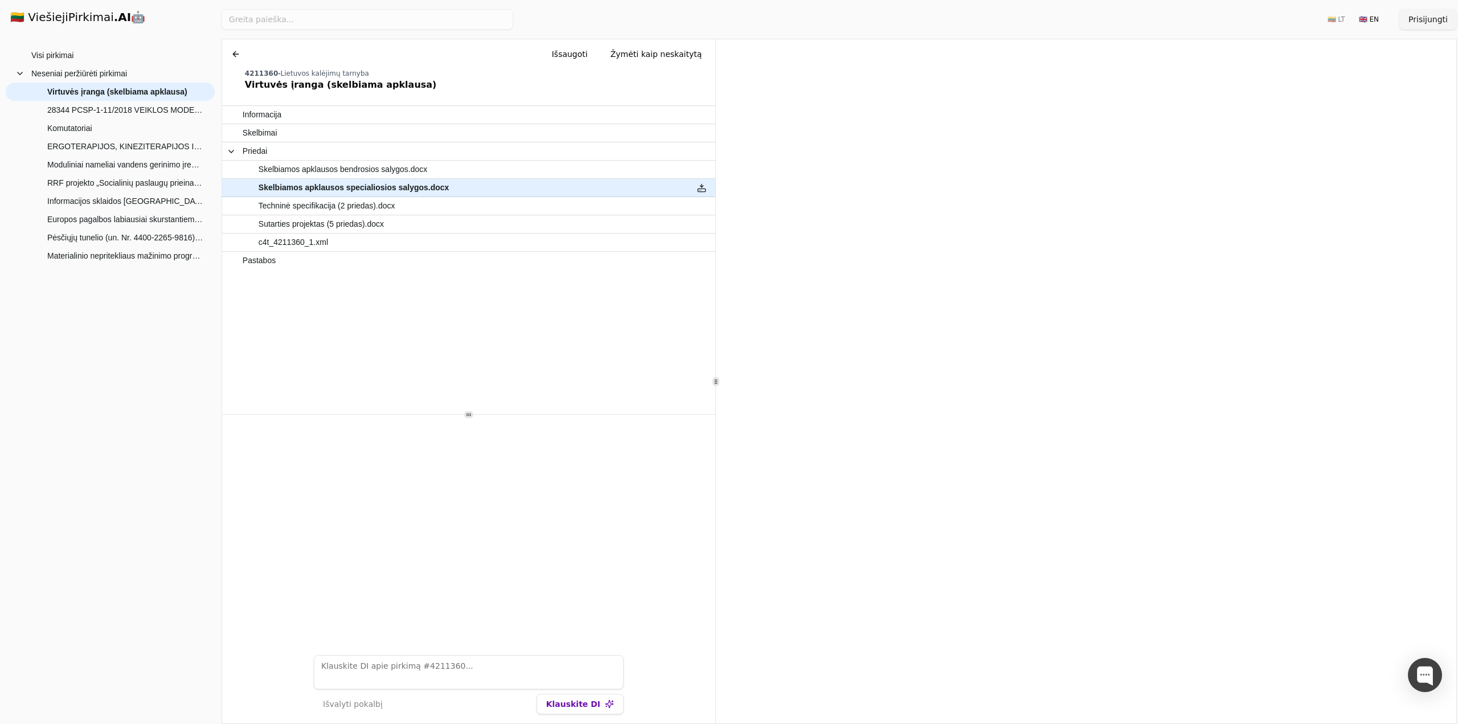
click at [232, 58] on button at bounding box center [236, 54] width 18 height 20
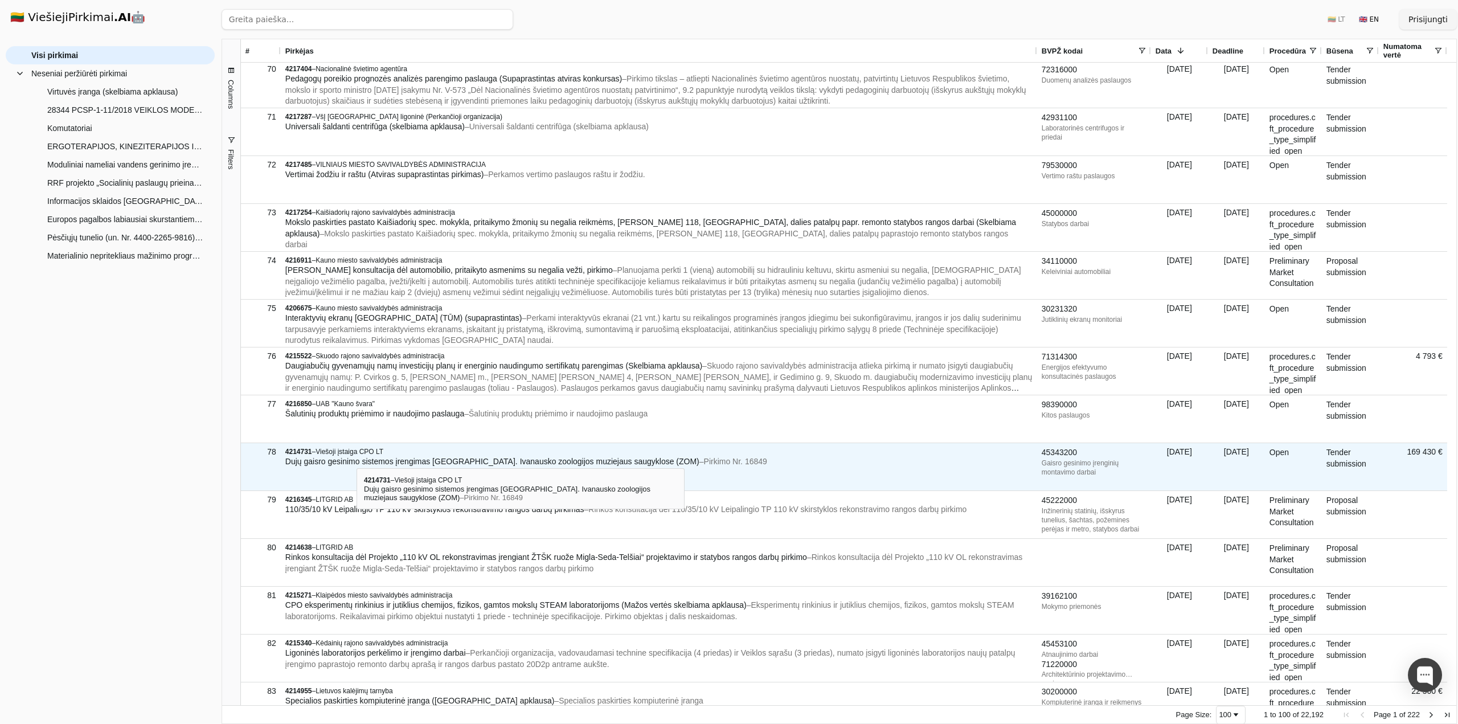
click at [340, 458] on span "Dujų gaisro gesinimo sistemos įrengimas [GEOGRAPHIC_DATA]. Ivanausko zoologijos…" at bounding box center [492, 461] width 414 height 9
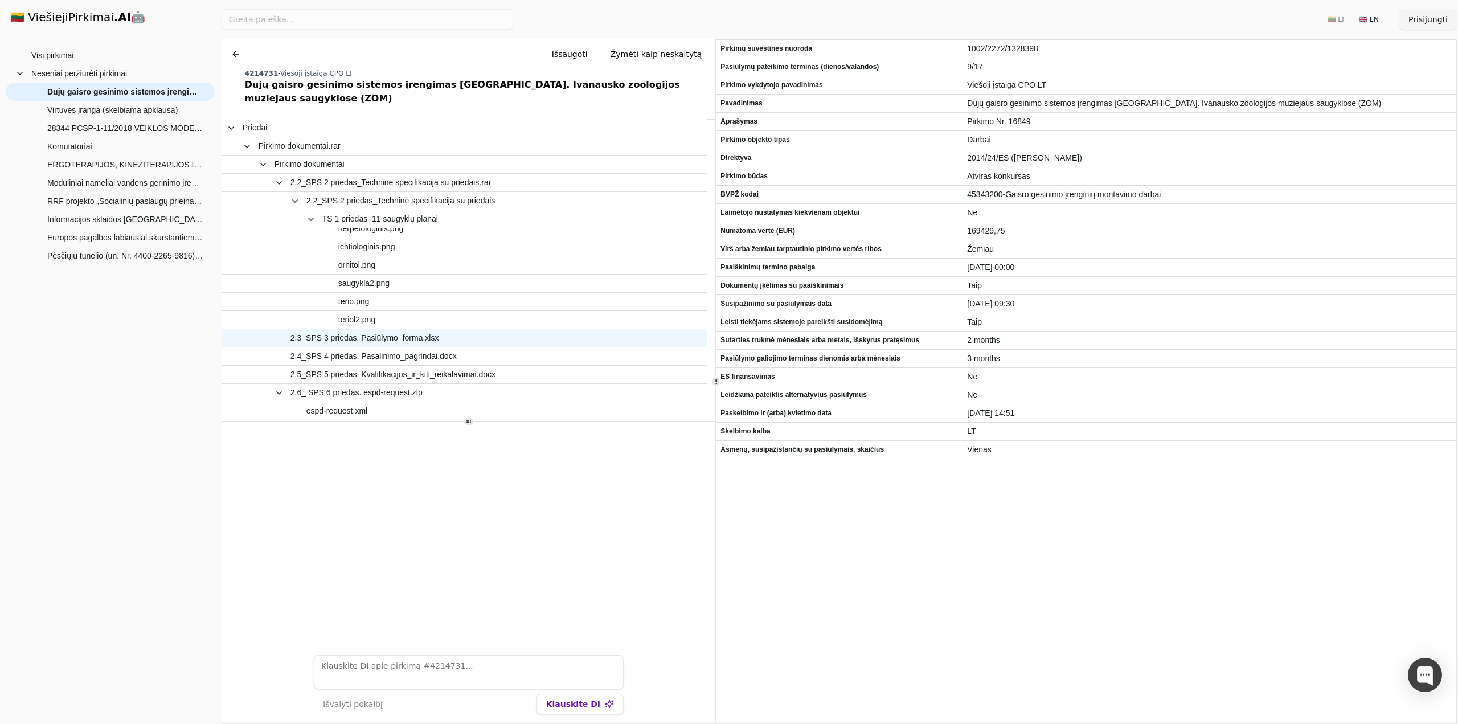
click at [399, 330] on span "2.3_SPS 3 priedas. Pasiūlymo_forma.xlsx" at bounding box center [364, 338] width 149 height 17
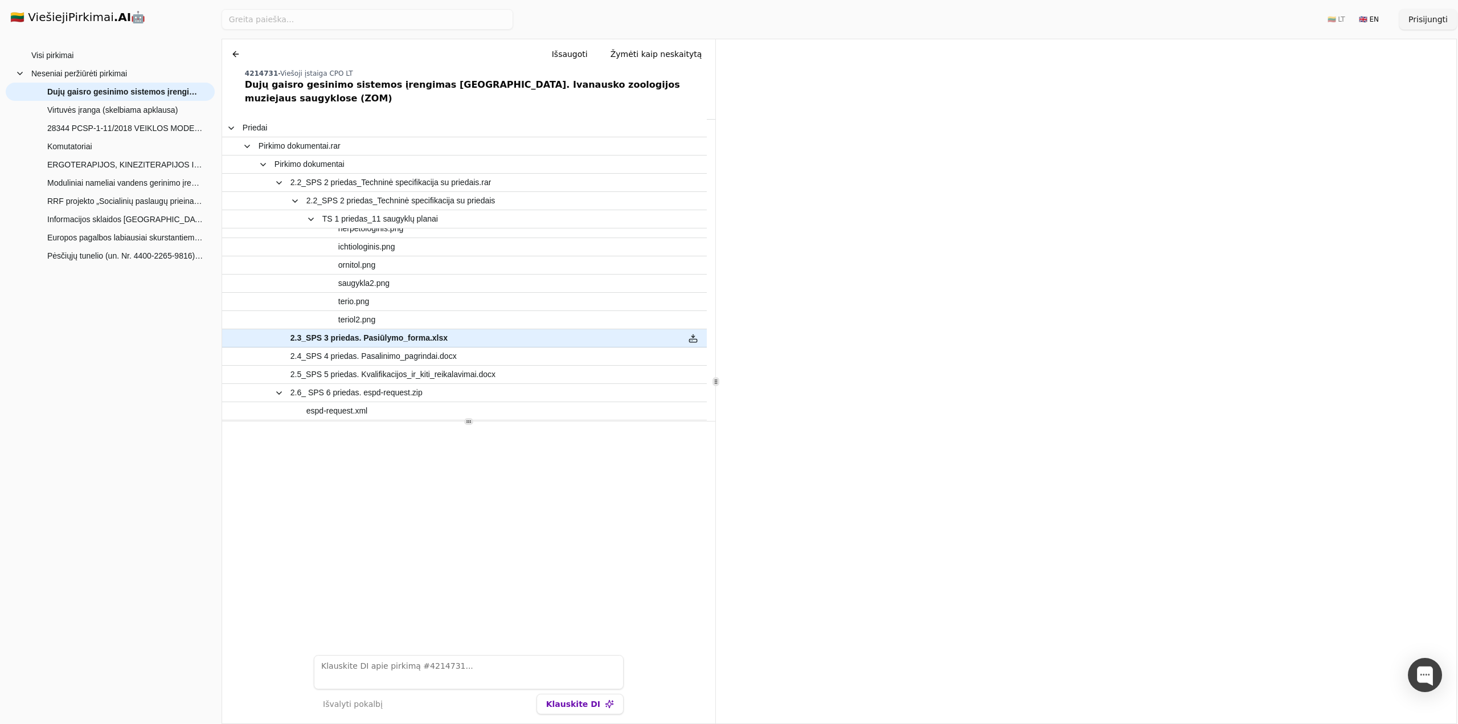
click at [237, 50] on button at bounding box center [236, 54] width 18 height 20
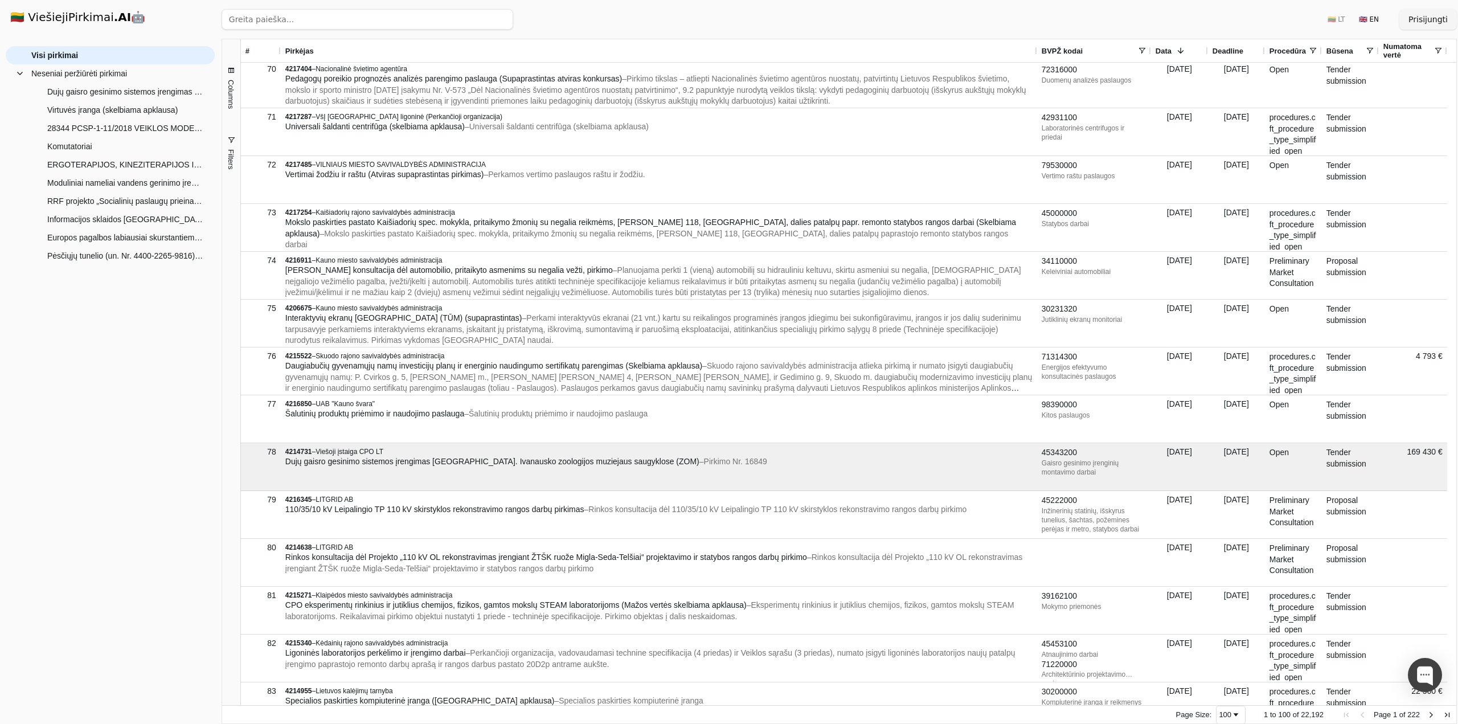
click at [326, 22] on input "search" at bounding box center [368, 19] width 292 height 20
type input "cpo"
click button "Ieškoti" at bounding box center [491, 19] width 44 height 20
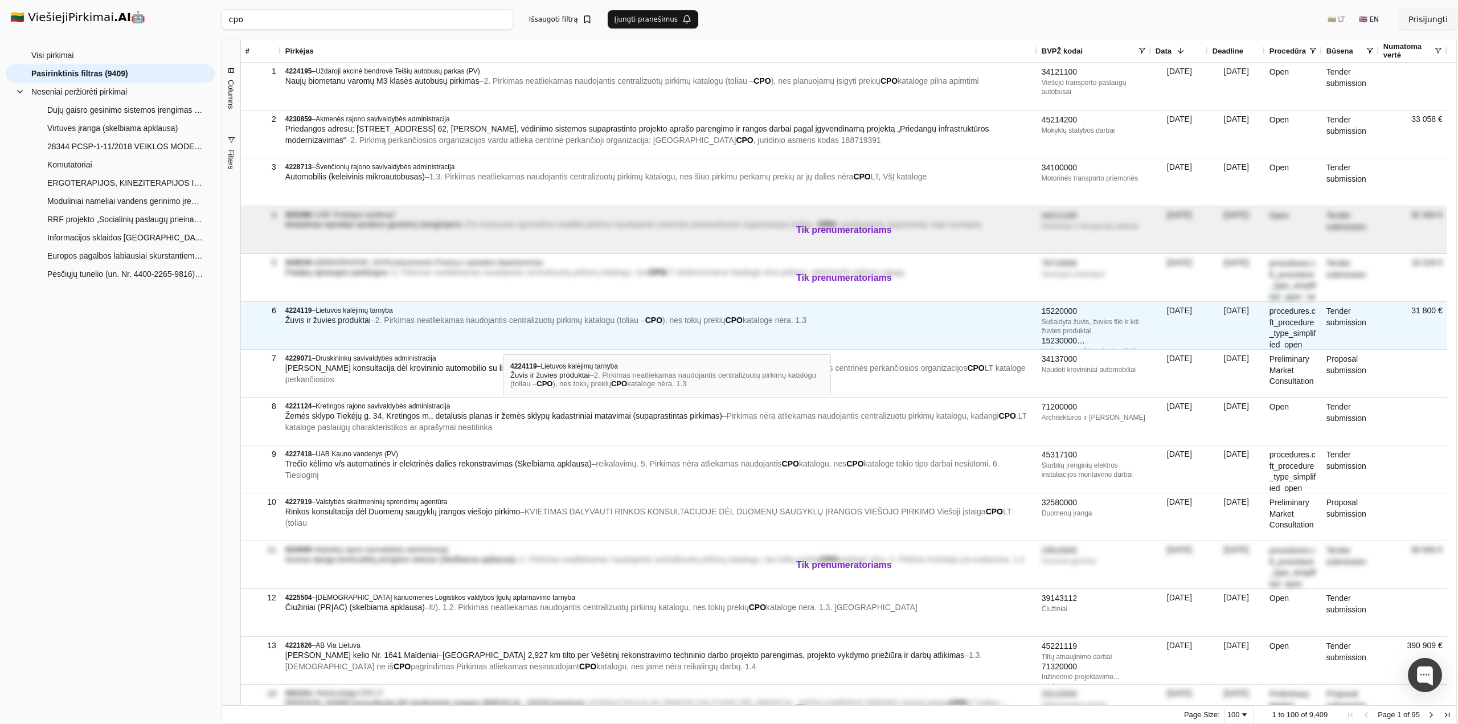
scroll to position [52, 0]
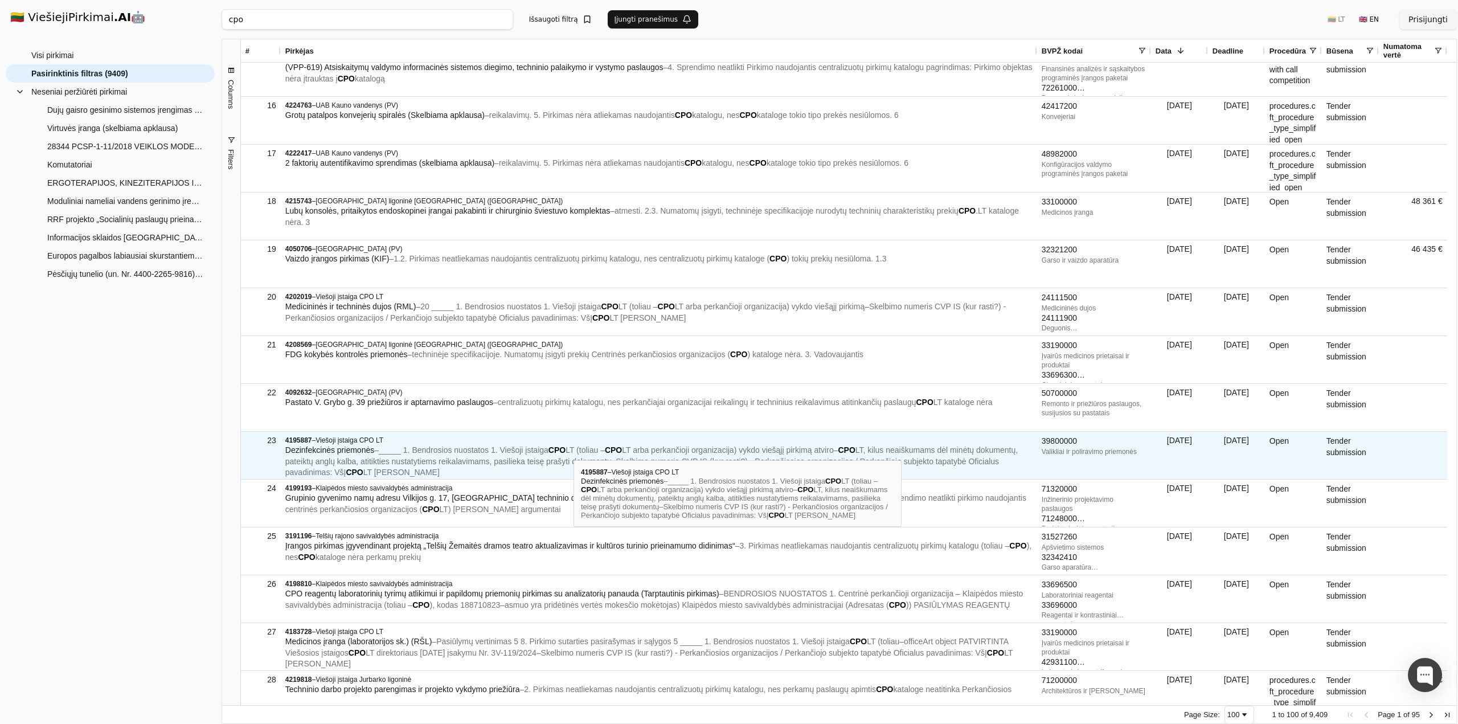
click at [573, 450] on span "LT (toliau –" at bounding box center [584, 449] width 39 height 9
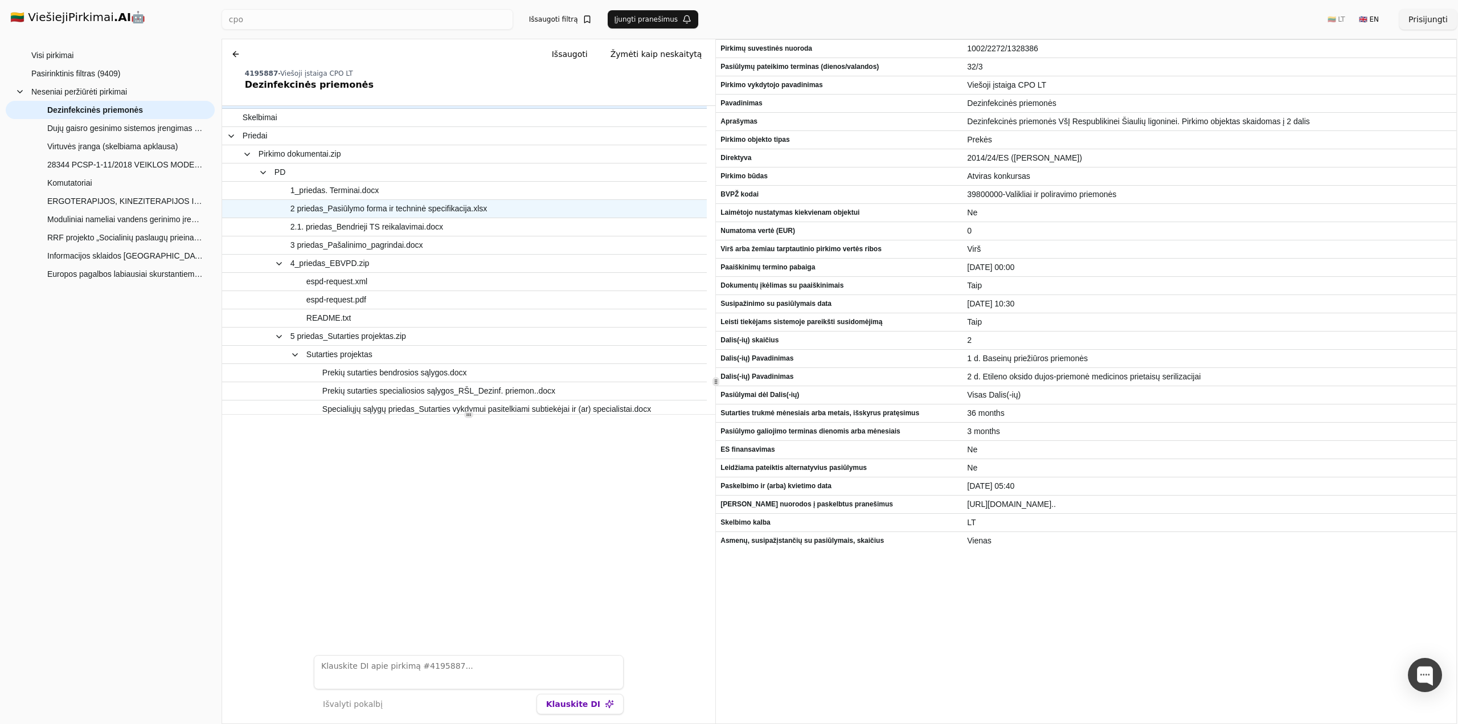
click at [360, 210] on span "2 priedas_Pasiūlymo forma ir techninė specifikacija.xlsx" at bounding box center [388, 208] width 196 height 17
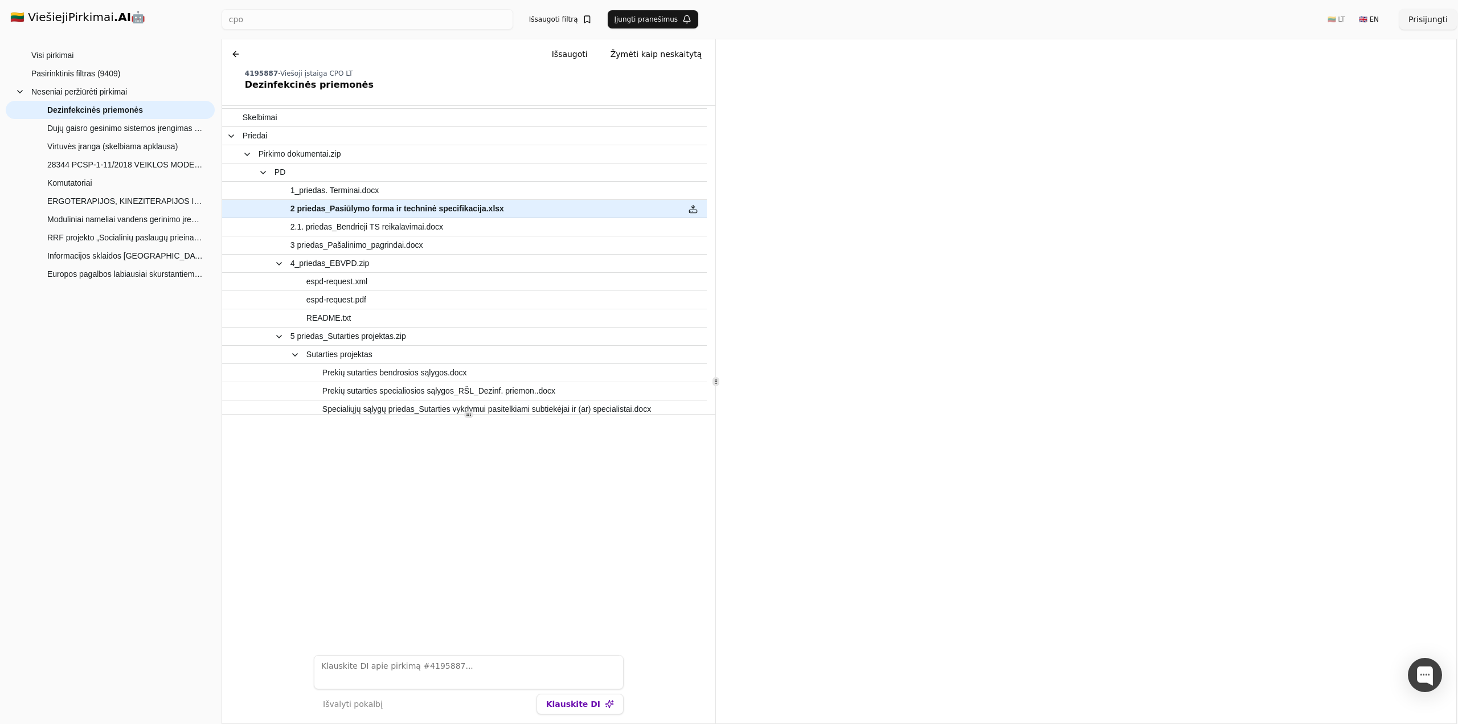
click at [235, 52] on button at bounding box center [236, 54] width 18 height 20
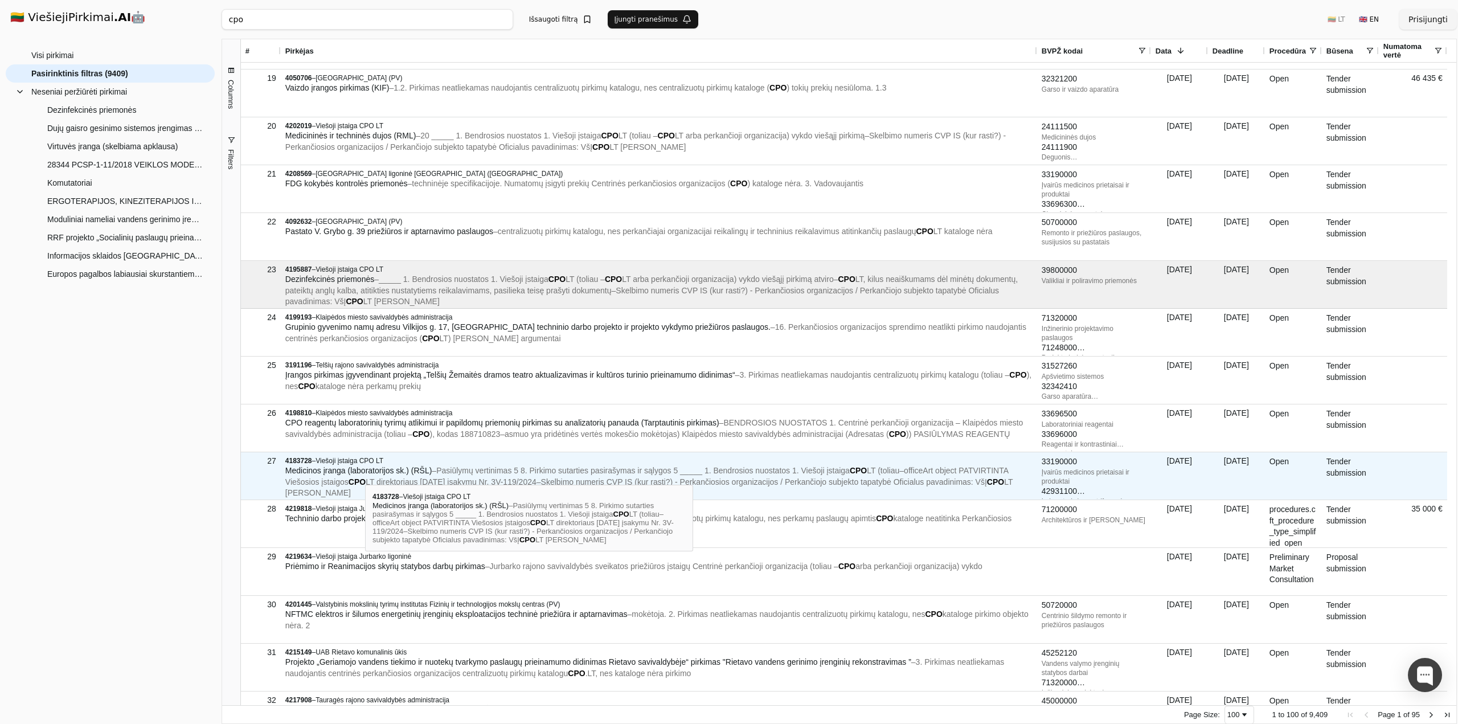
click at [365, 474] on span "Medicinos įranga (laboratorijos sk.) (RŠL)" at bounding box center [358, 470] width 147 height 9
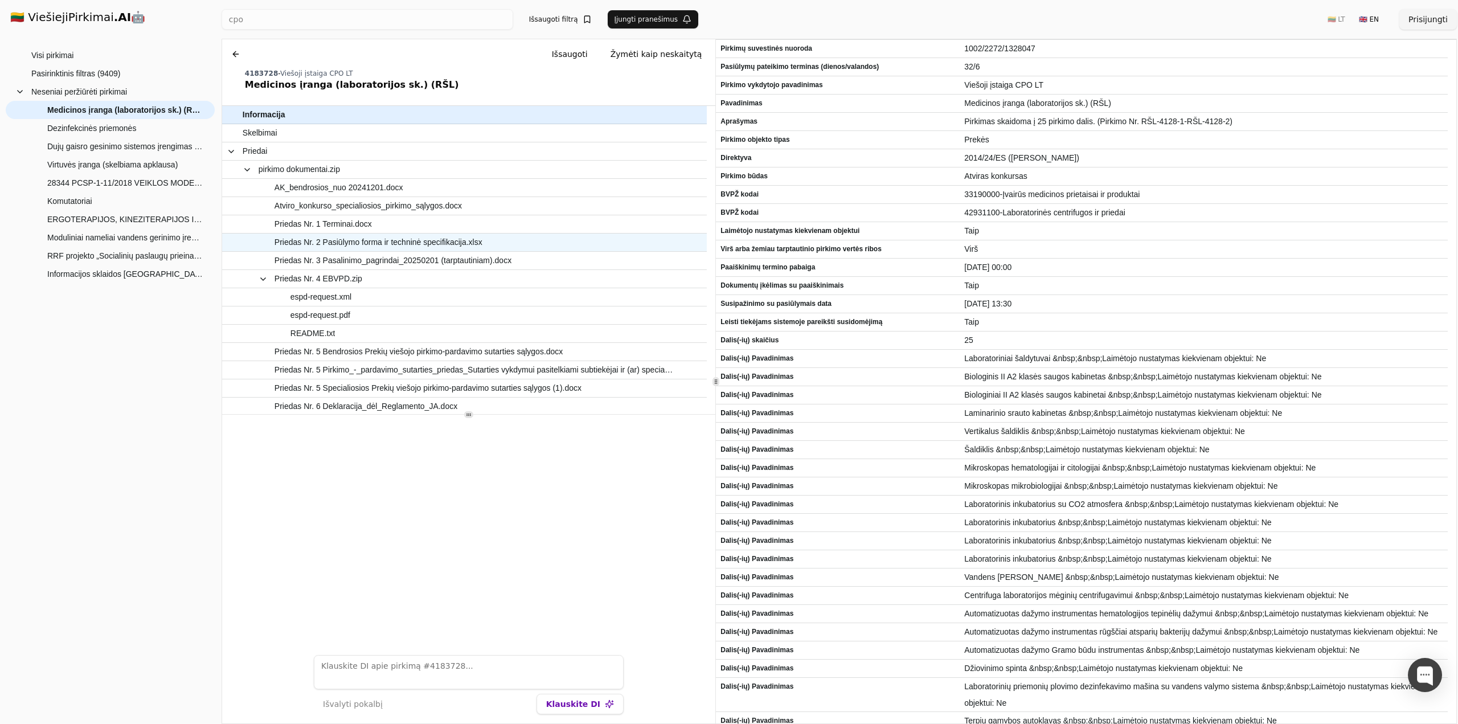
click at [392, 242] on span "Priedas Nr. 2 Pasiūlymo forma ir techninė specifikacija.xlsx" at bounding box center [378, 242] width 208 height 17
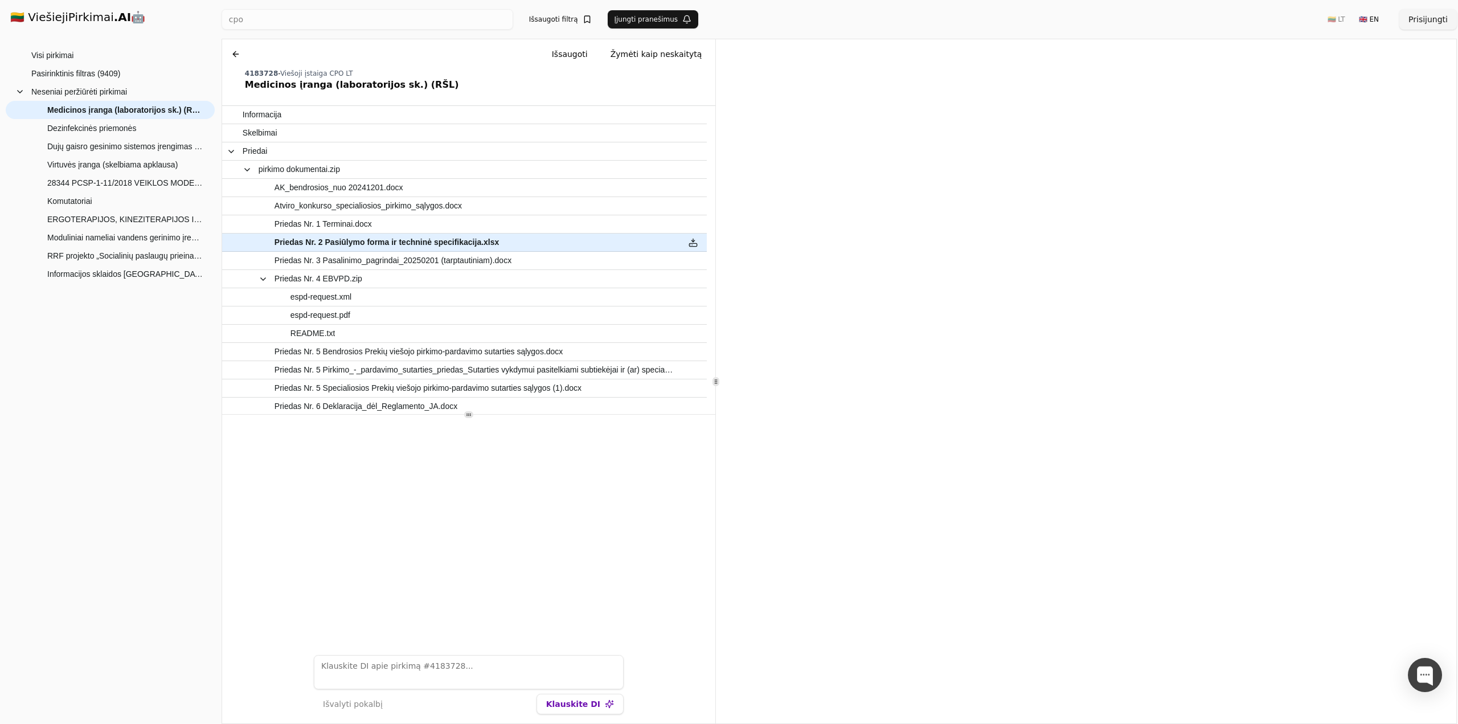
click at [236, 54] on button at bounding box center [236, 54] width 18 height 20
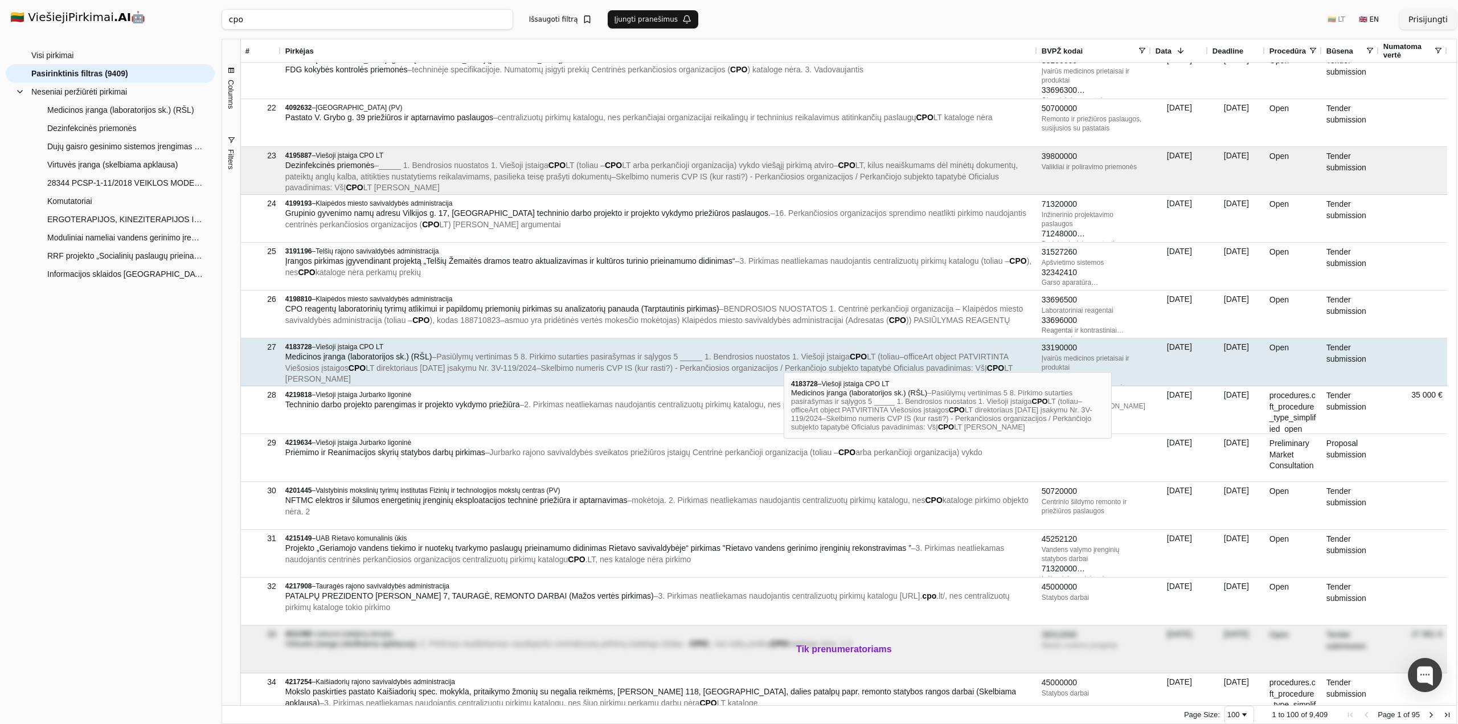
scroll to position [1022, 0]
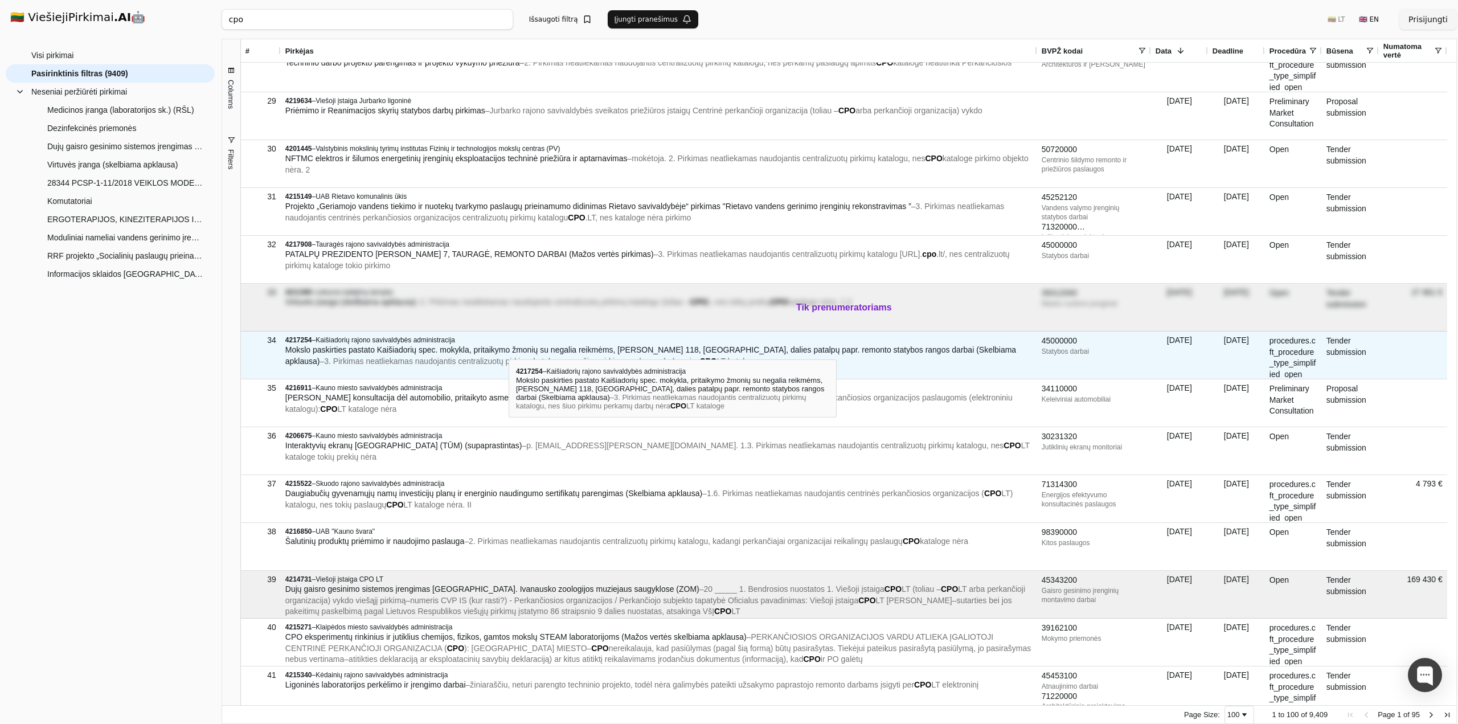
click at [508, 349] on span "Mokslo paskirties pastato Kaišiadorių spec. mokykla, pritaikymo žmonių su negal…" at bounding box center [650, 355] width 731 height 20
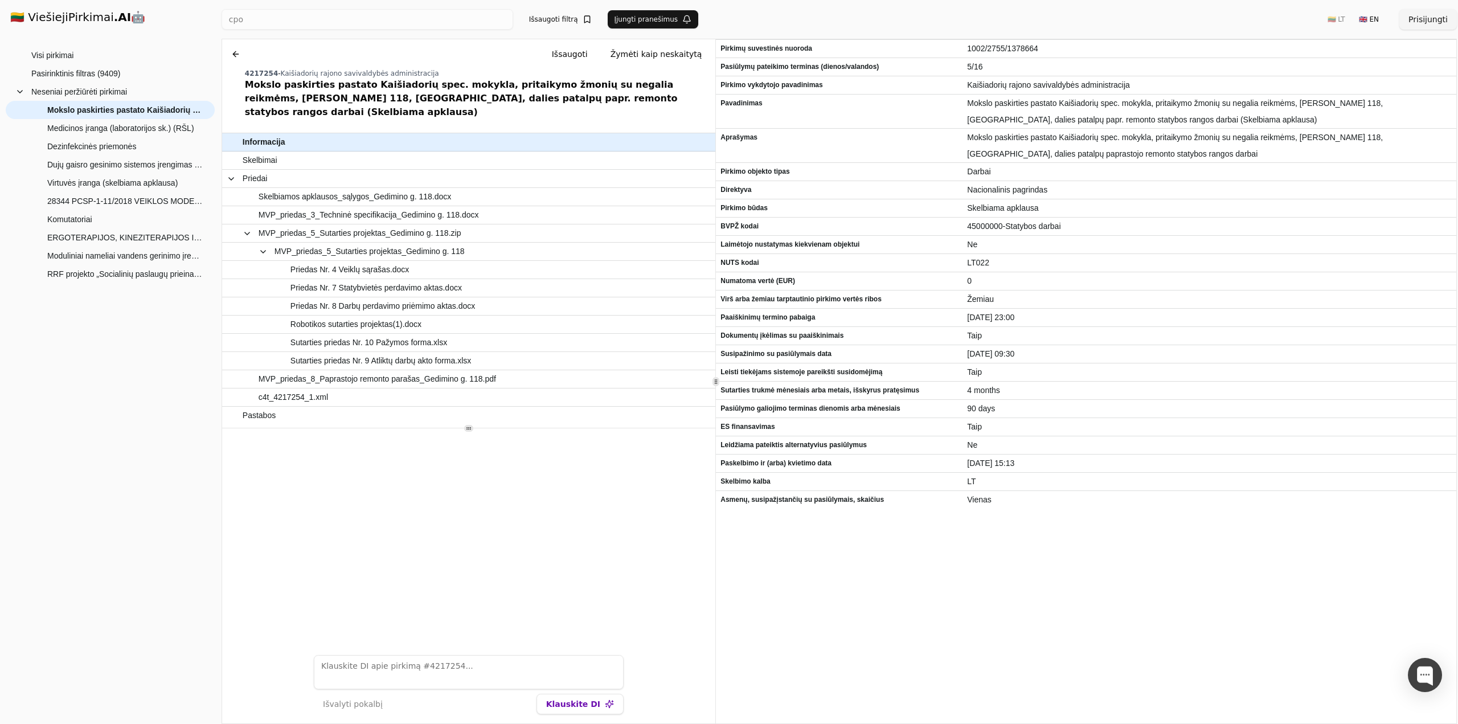
click at [233, 55] on button at bounding box center [236, 54] width 18 height 20
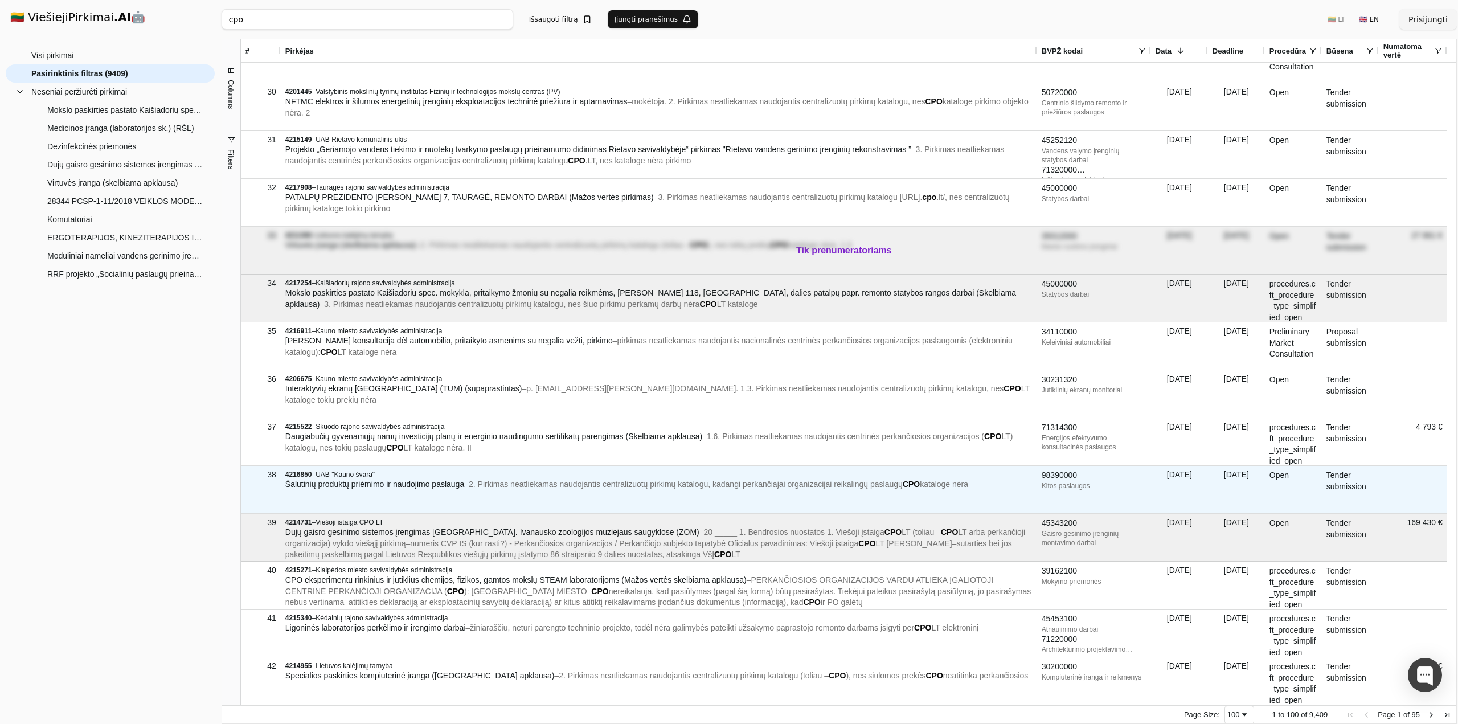
click at [423, 473] on div "4216850 – UAB "Kauno švara"" at bounding box center [658, 474] width 747 height 9
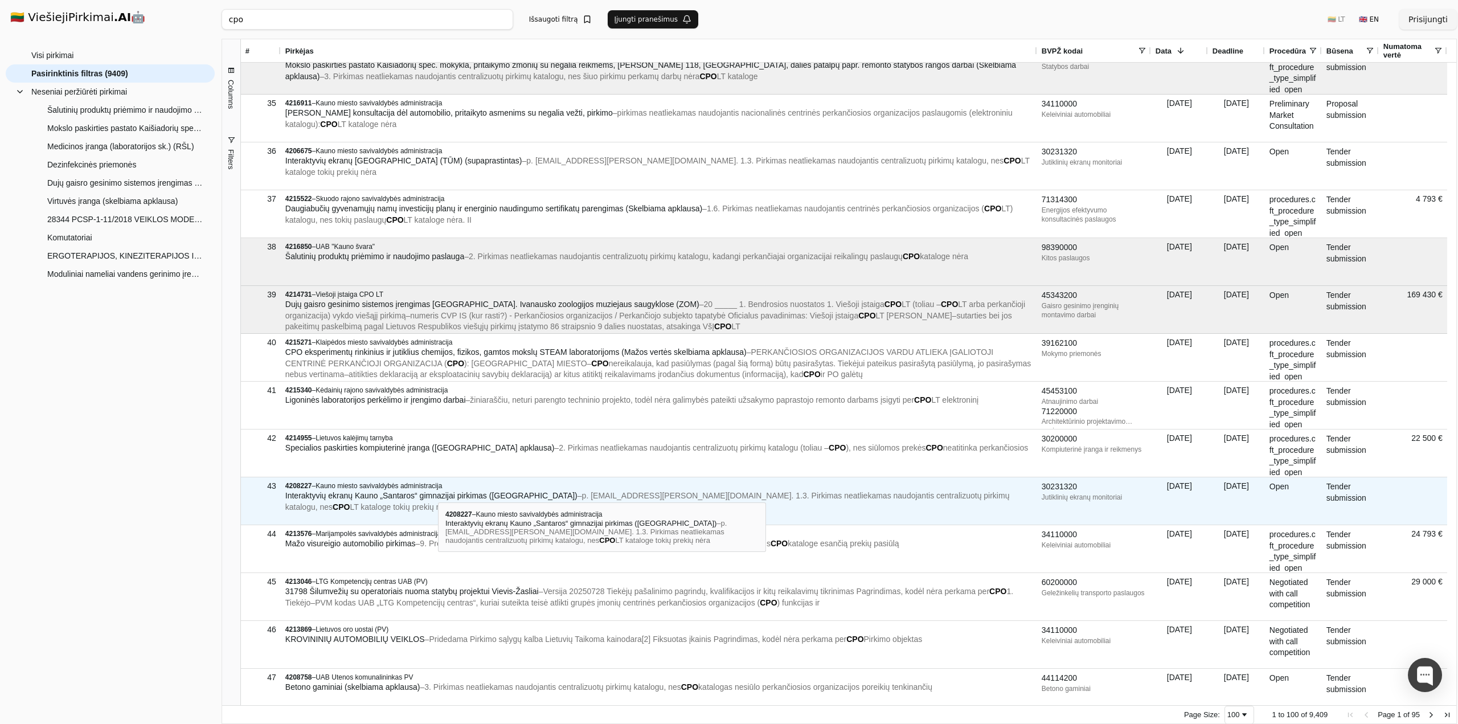
click at [438, 492] on span "Interaktyvių ekranų Kauno „Santaros“ gimnazijai pirkimas ([GEOGRAPHIC_DATA])" at bounding box center [431, 495] width 292 height 9
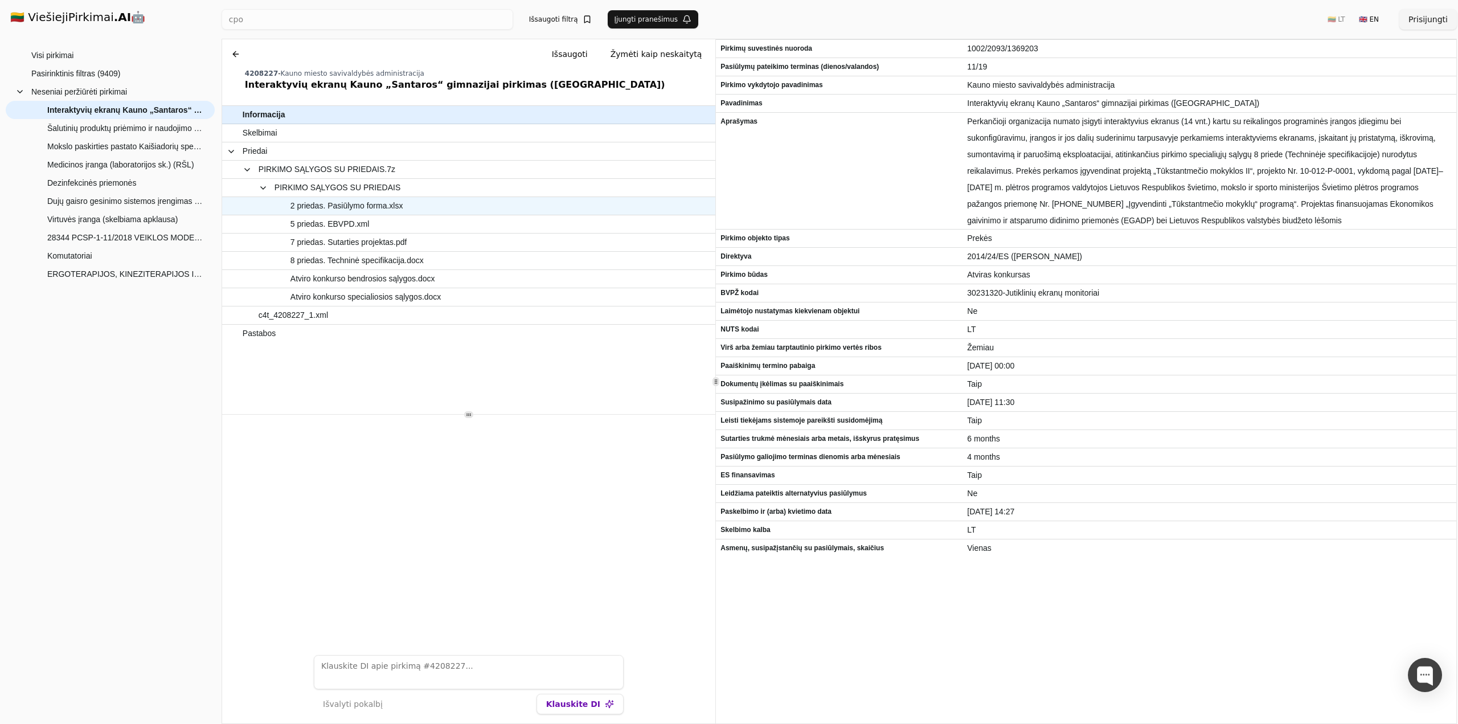
click at [338, 207] on span "2 priedas. Pasiūlymo forma.xlsx" at bounding box center [346, 206] width 113 height 17
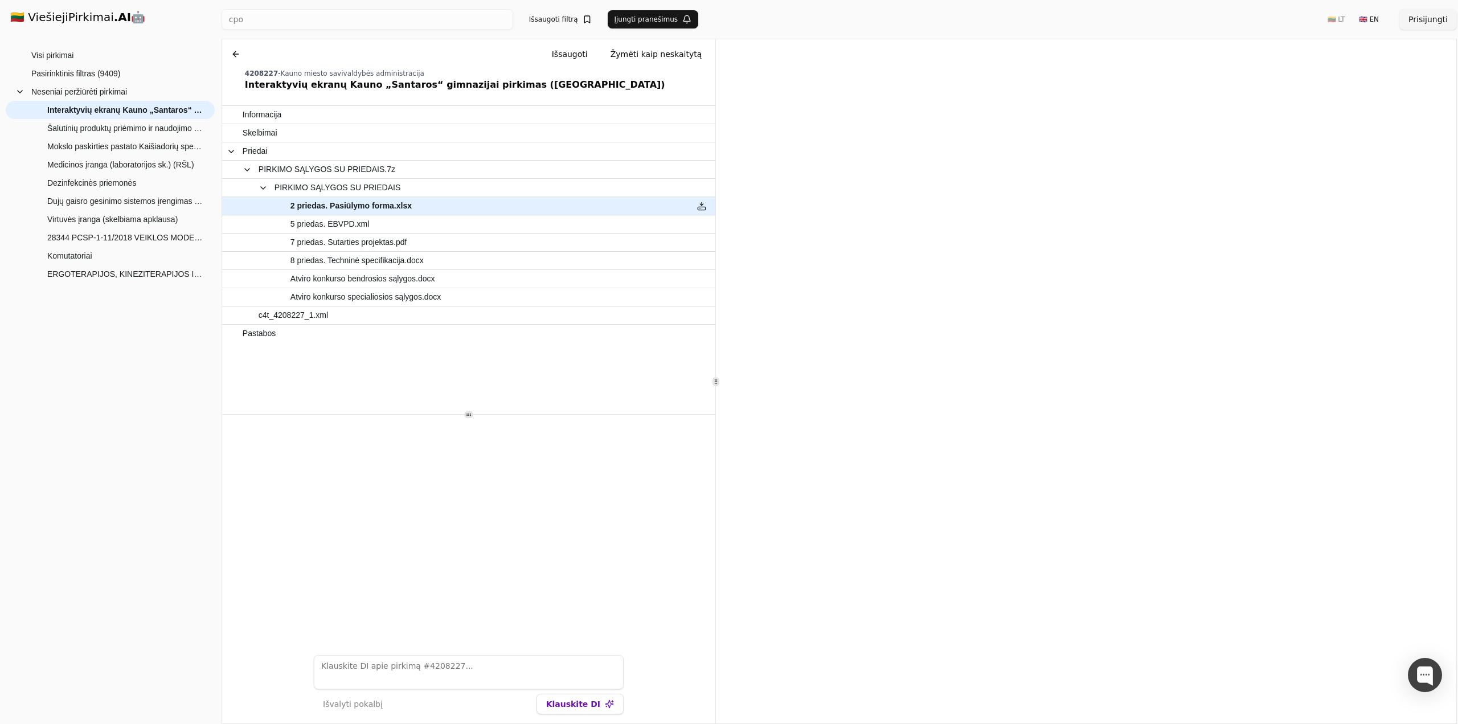
click at [231, 53] on button at bounding box center [236, 54] width 18 height 20
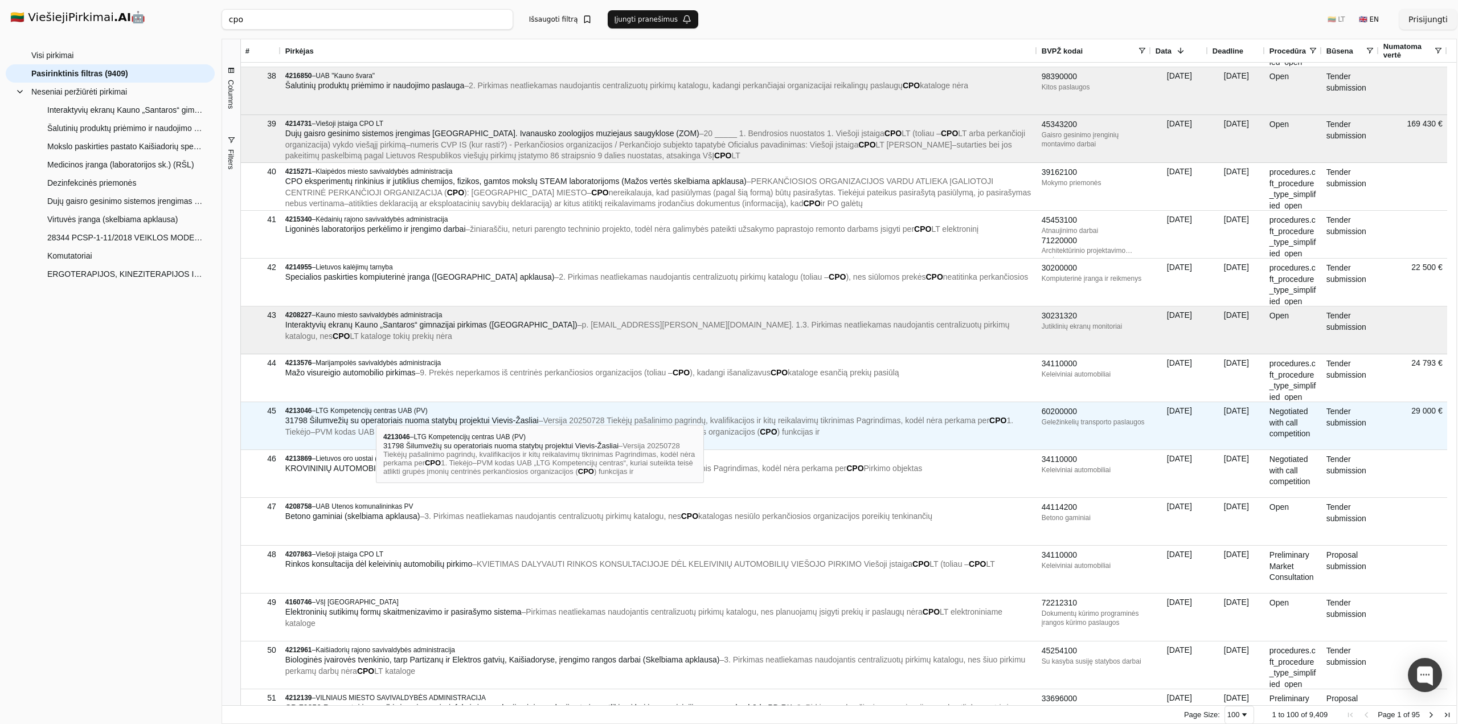
click at [376, 415] on span "LTG Kompetencijų centras UAB (PV)" at bounding box center [371, 411] width 112 height 8
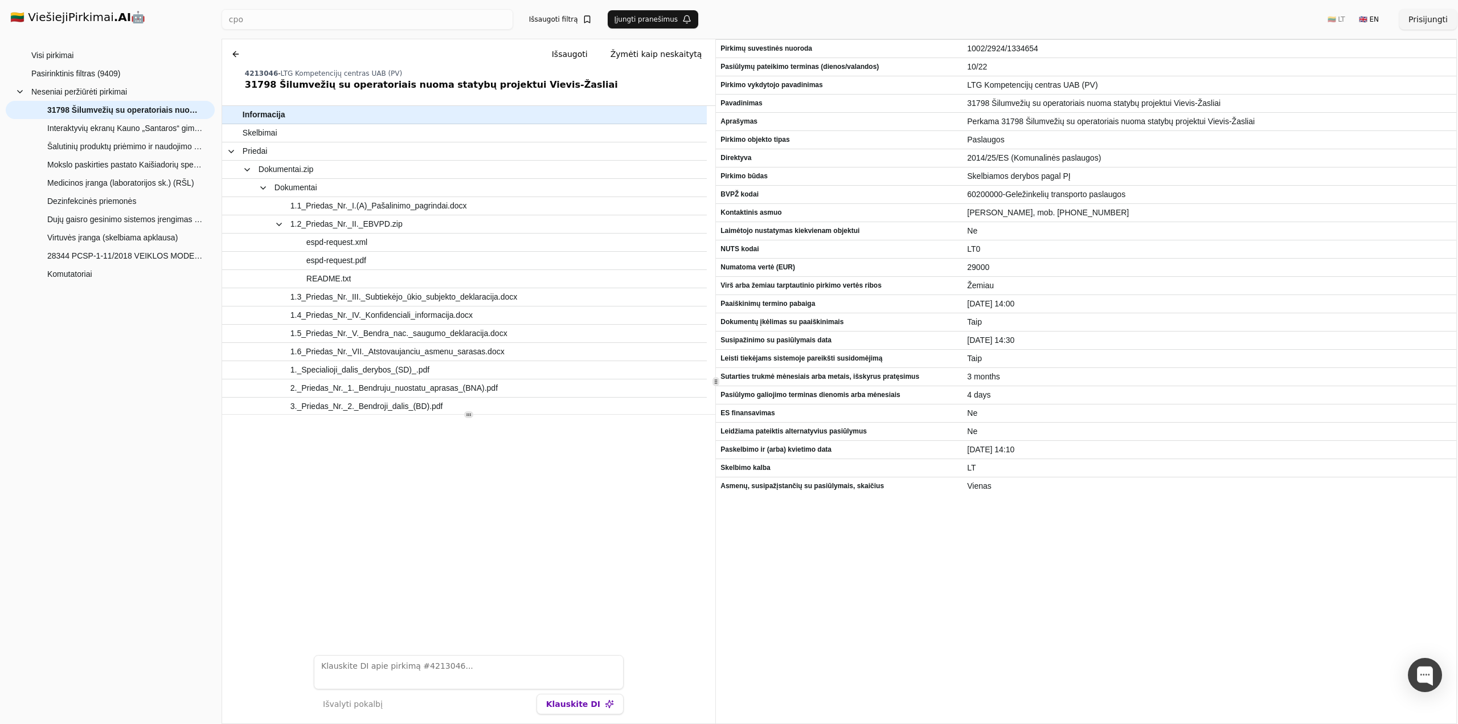
click at [233, 51] on button at bounding box center [236, 54] width 18 height 20
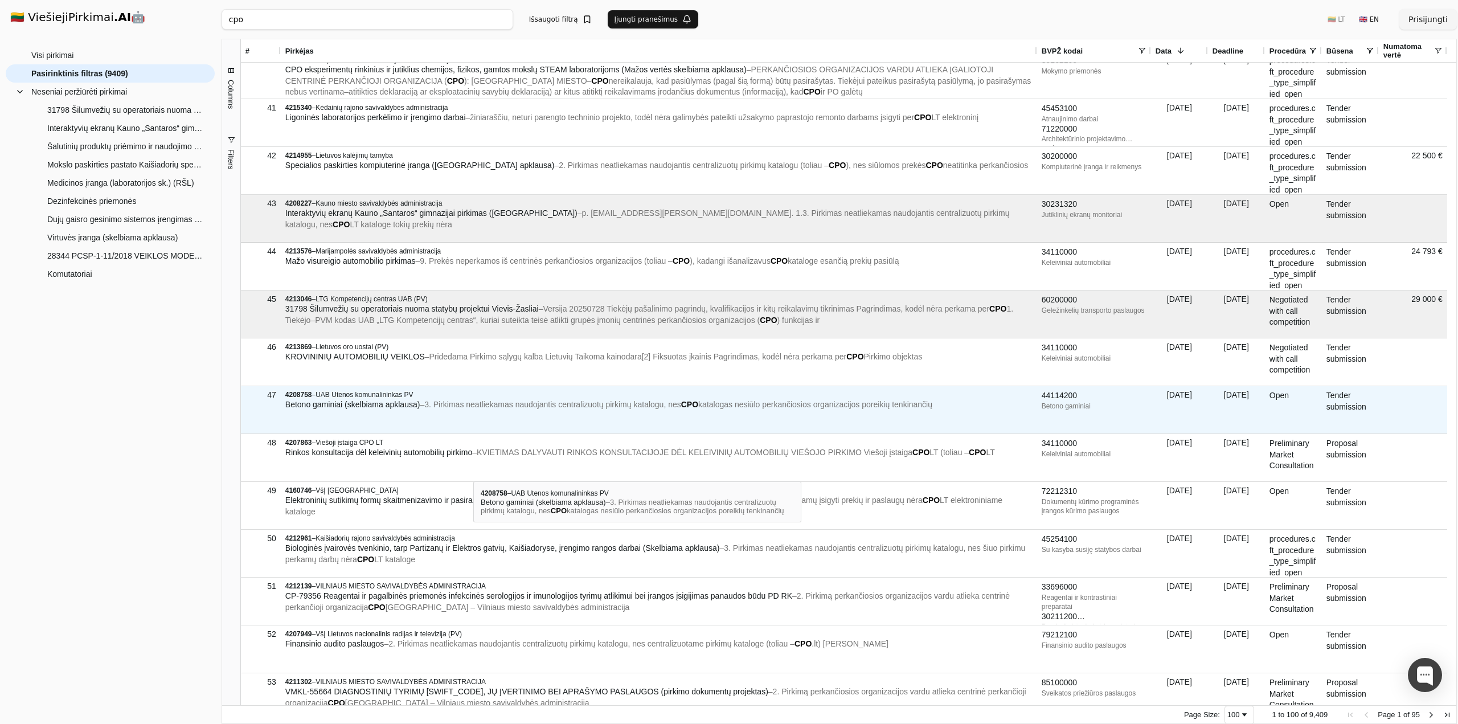
scroll to position [1879, 0]
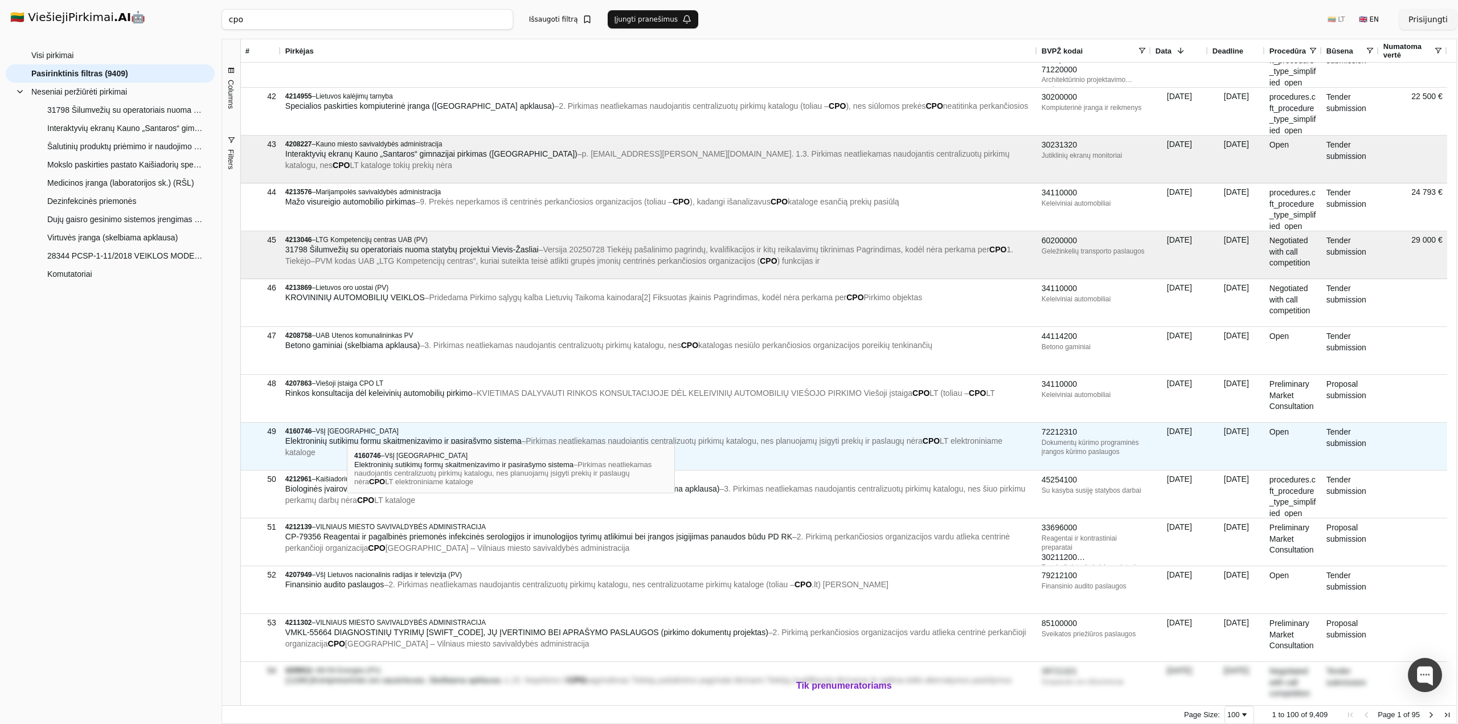
click at [347, 433] on span "VšĮ [GEOGRAPHIC_DATA]" at bounding box center [356, 431] width 83 height 8
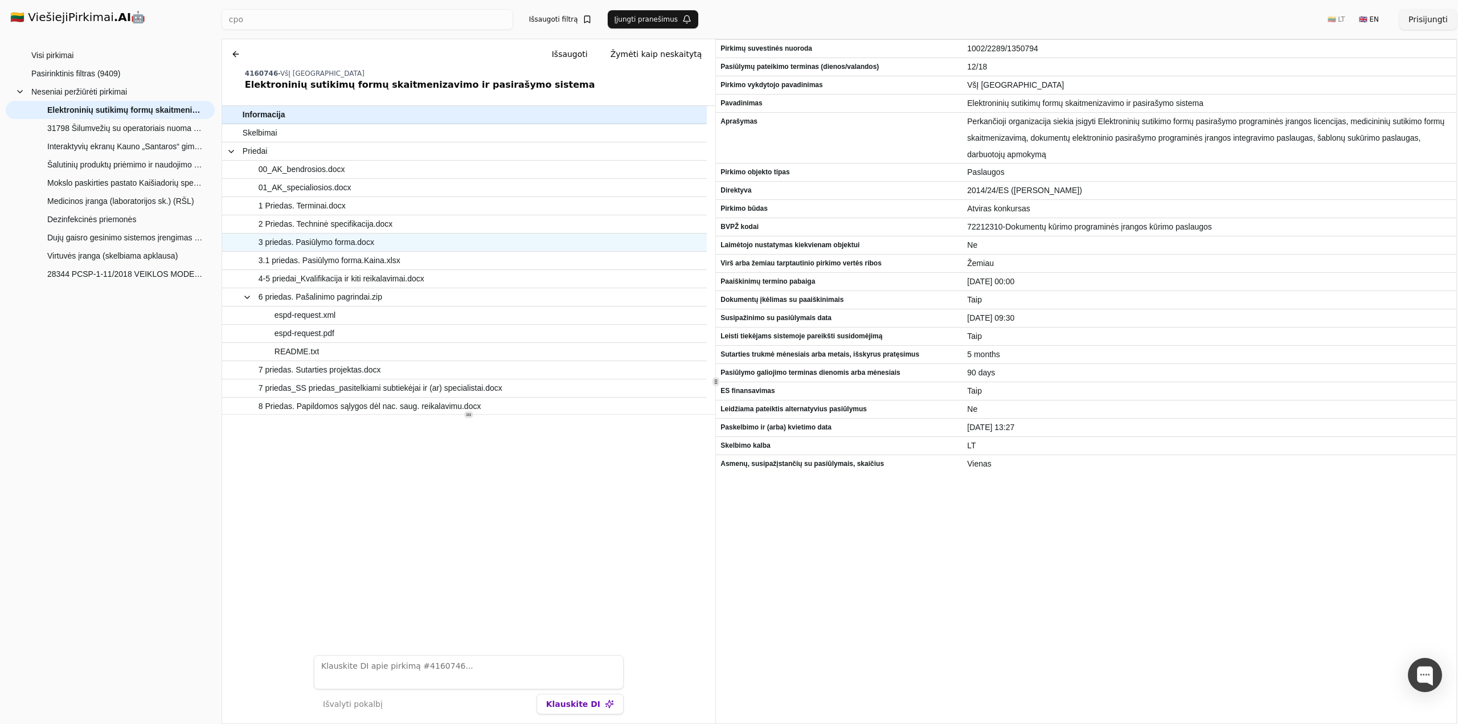
click at [313, 241] on span "3 priedas. Pasiūlymo forma.docx" at bounding box center [317, 242] width 116 height 17
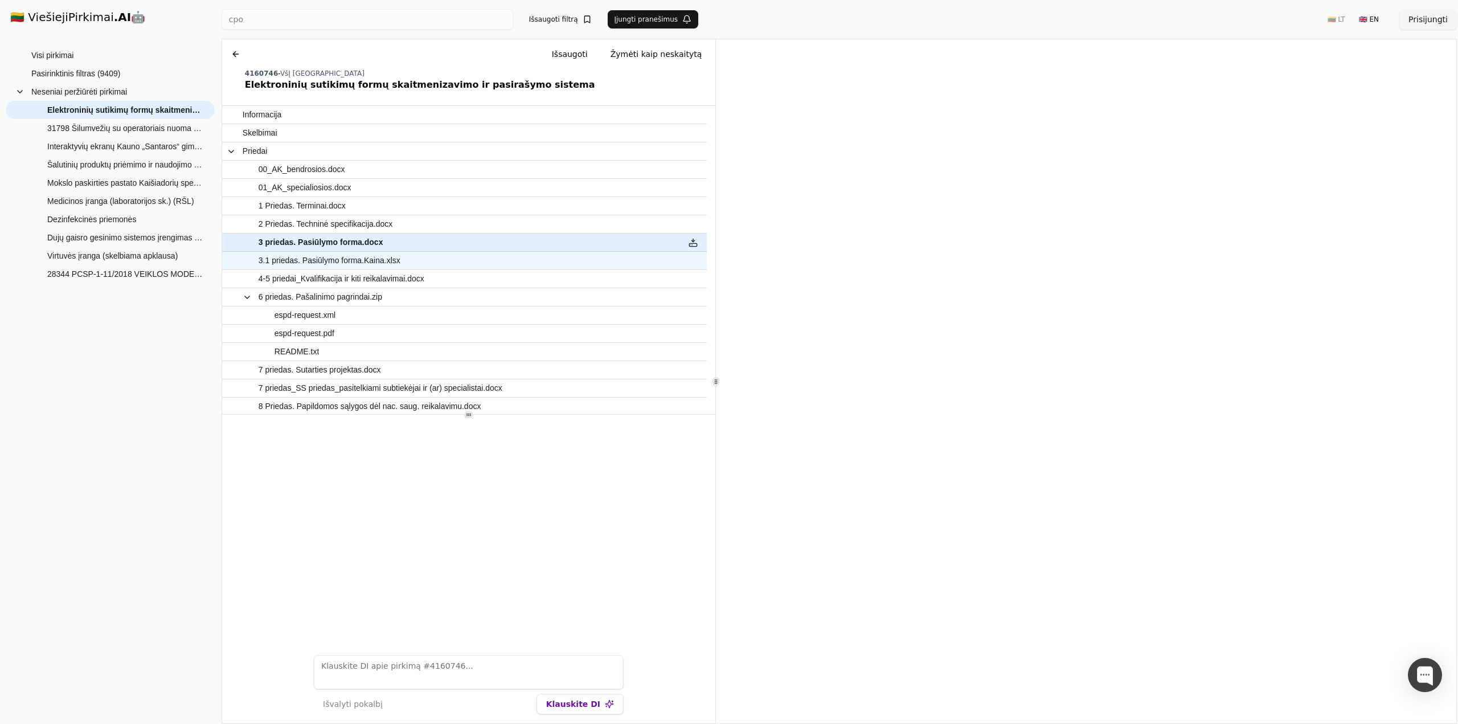
click at [343, 263] on span "3.1 priedas. Pasiūlymo forma.Kaina.xlsx" at bounding box center [330, 260] width 142 height 17
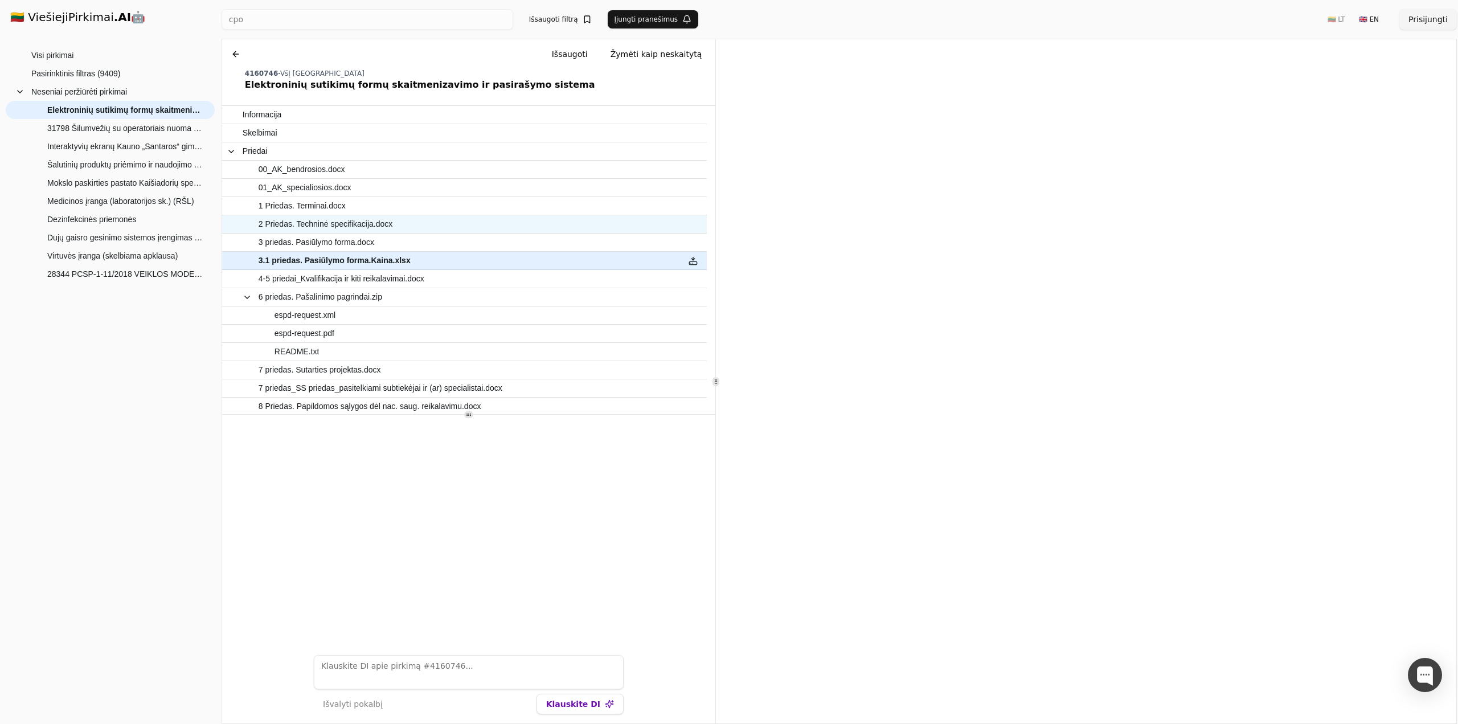
click at [339, 223] on span "2 Priedas. Techninė specifikacija.docx" at bounding box center [326, 224] width 134 height 17
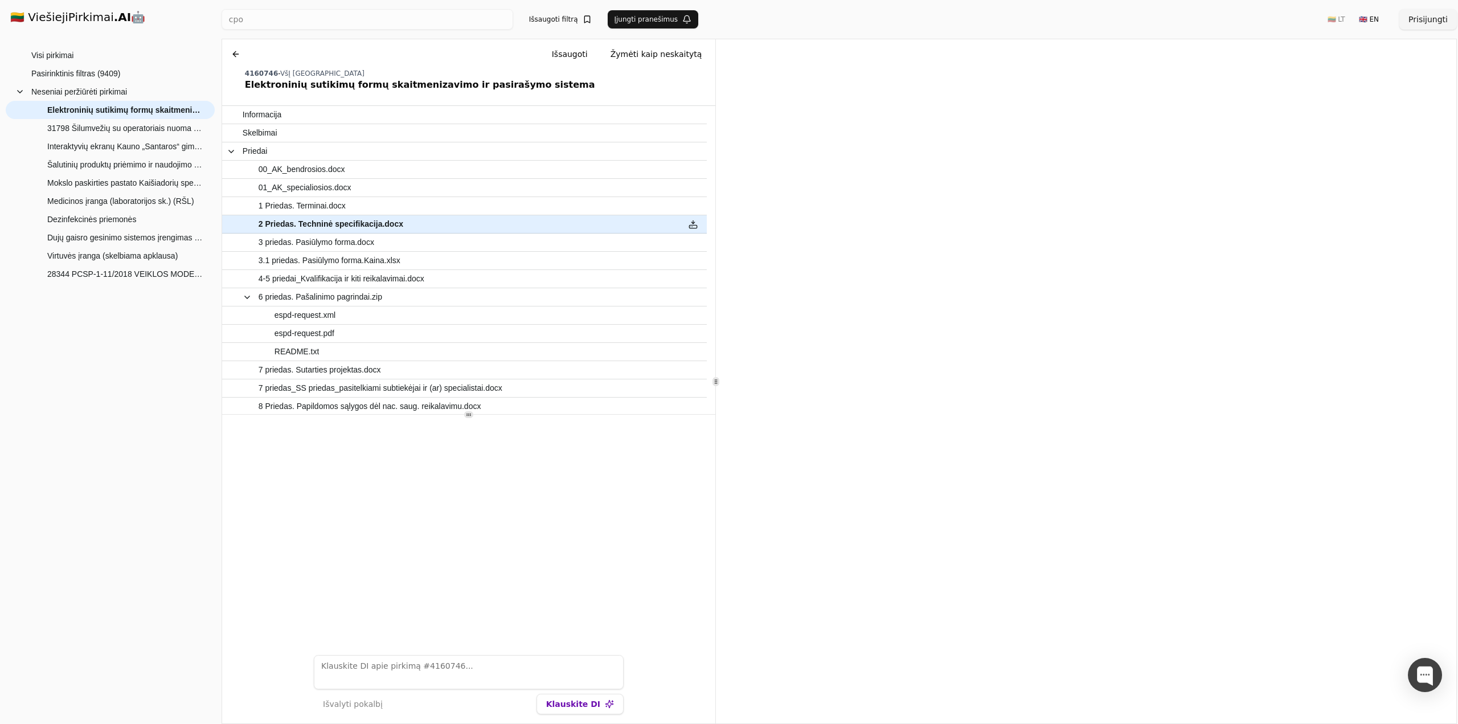
click at [233, 51] on button at bounding box center [236, 54] width 18 height 20
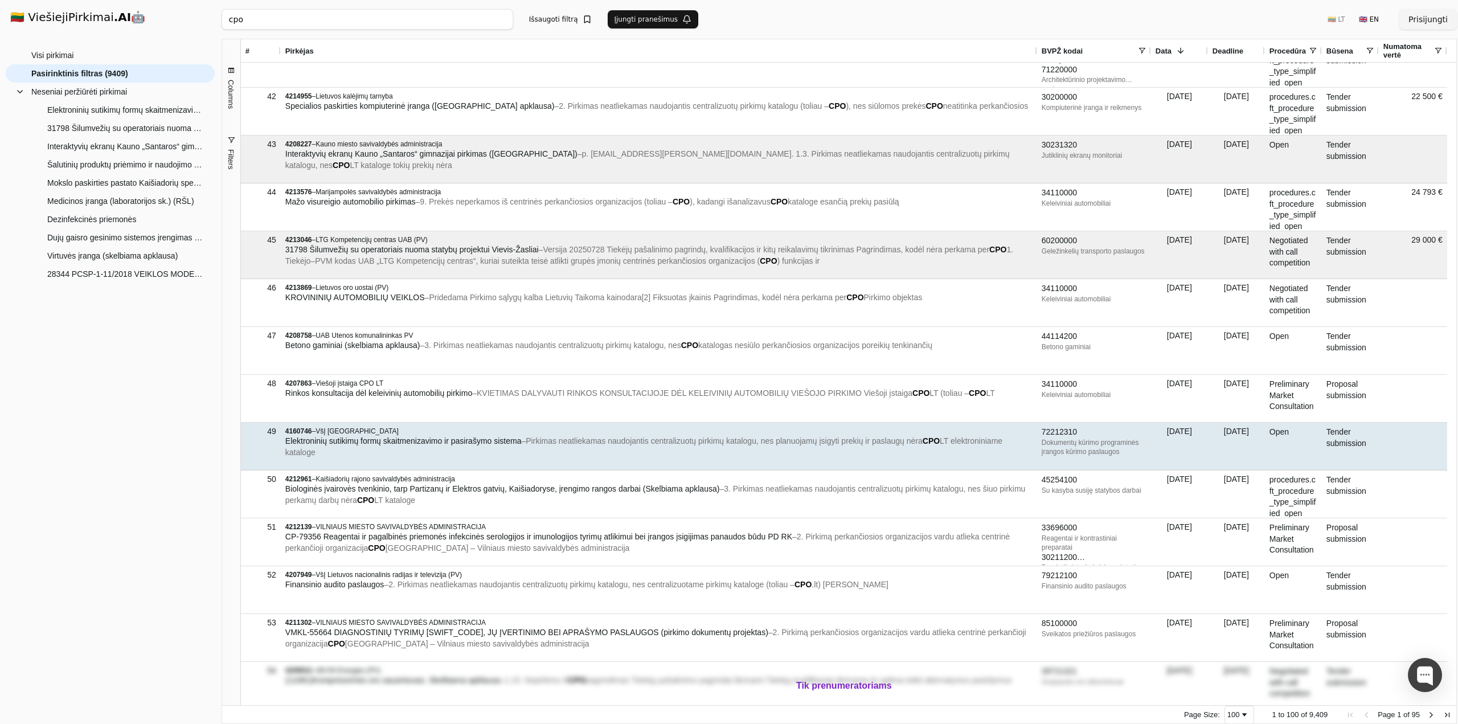
click at [351, 429] on span "VšĮ [GEOGRAPHIC_DATA]" at bounding box center [356, 431] width 83 height 8
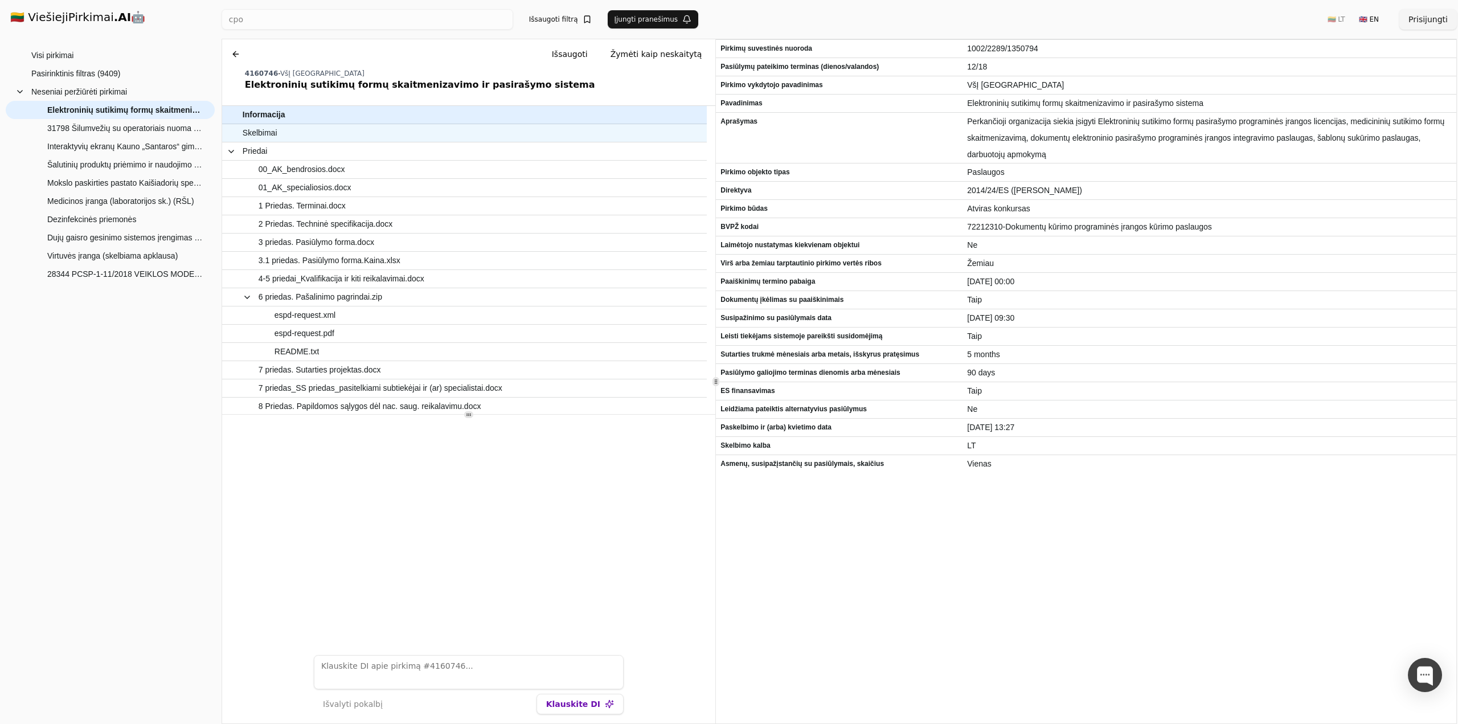
click at [260, 131] on span "Skelbimai" at bounding box center [260, 133] width 35 height 17
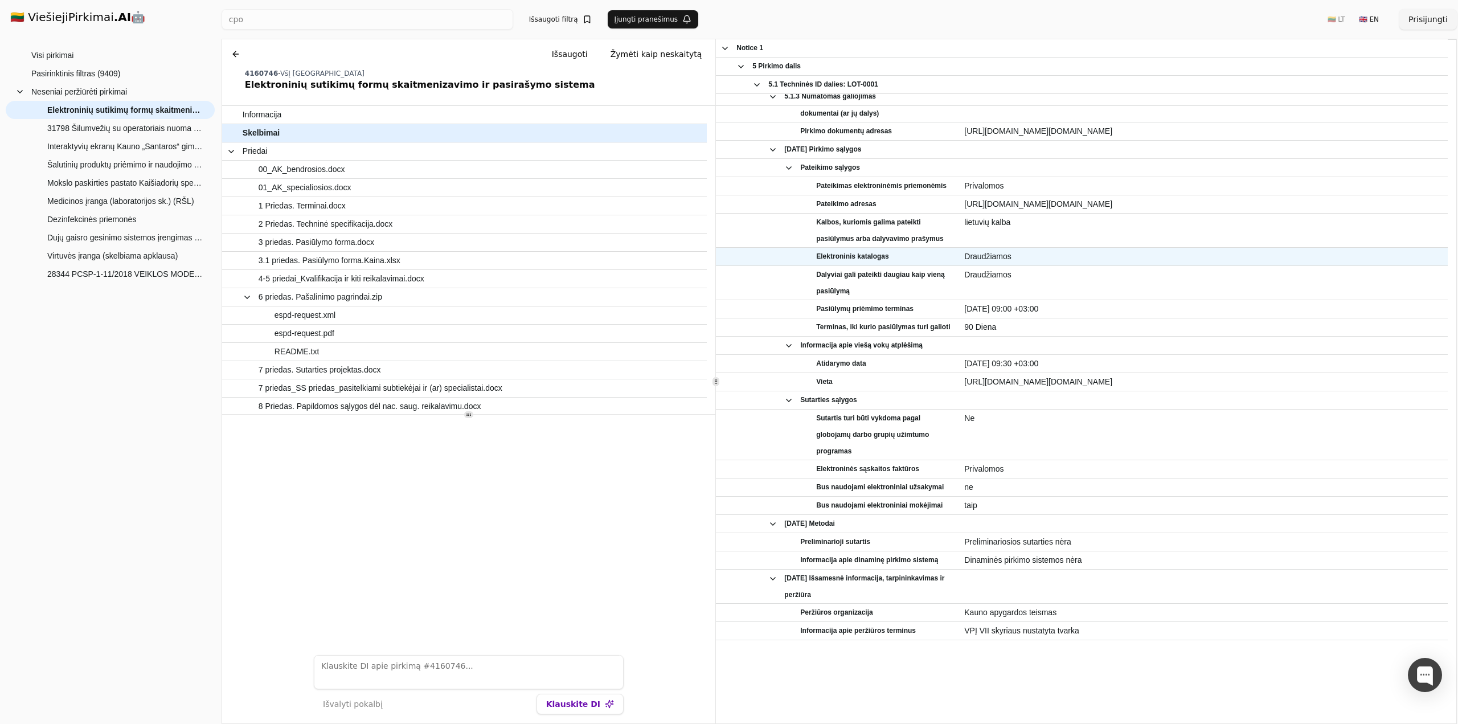
scroll to position [968, 0]
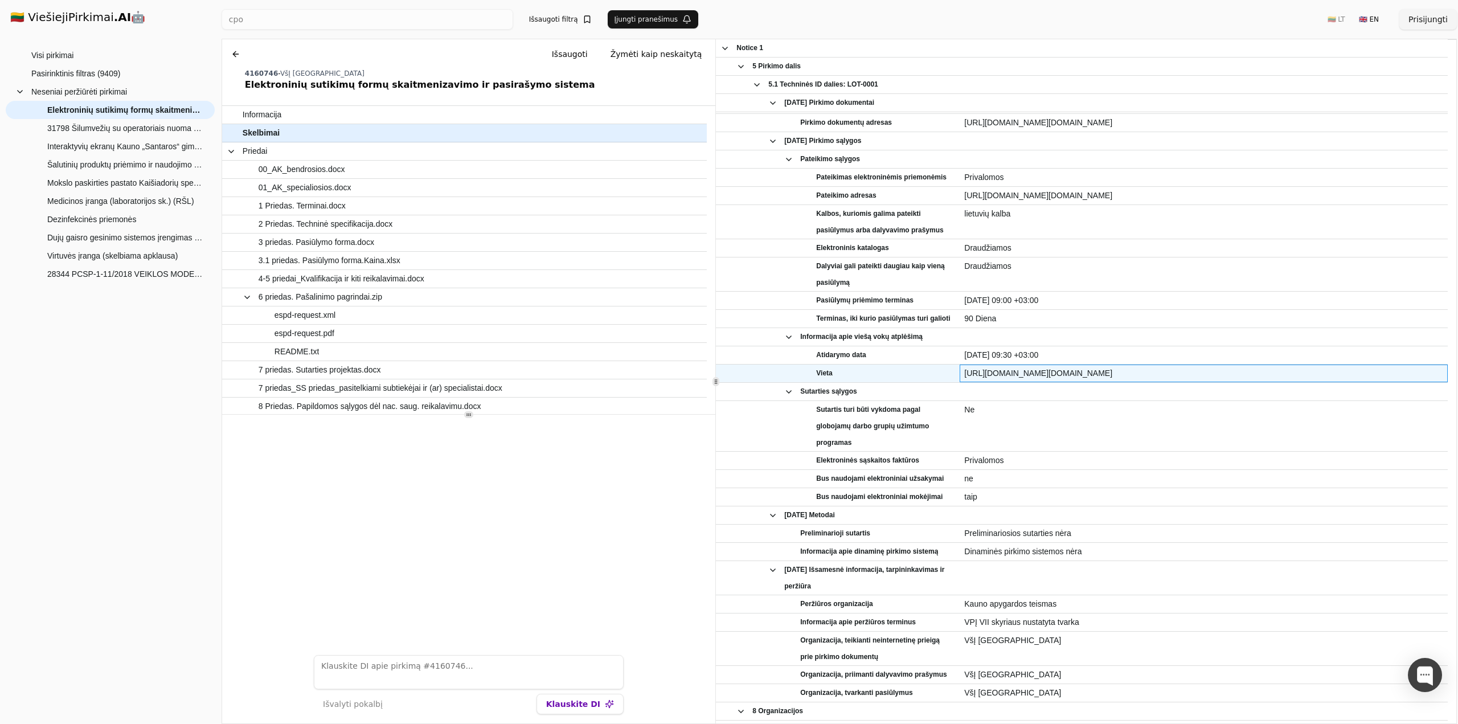
drag, startPoint x: 1261, startPoint y: 370, endPoint x: 954, endPoint y: 374, distance: 307.5
click at [954, 374] on div "Vieta [URL][DOMAIN_NAME][DOMAIN_NAME]" at bounding box center [1082, 373] width 732 height 18
copy div "[URL][DOMAIN_NAME][DOMAIN_NAME]"
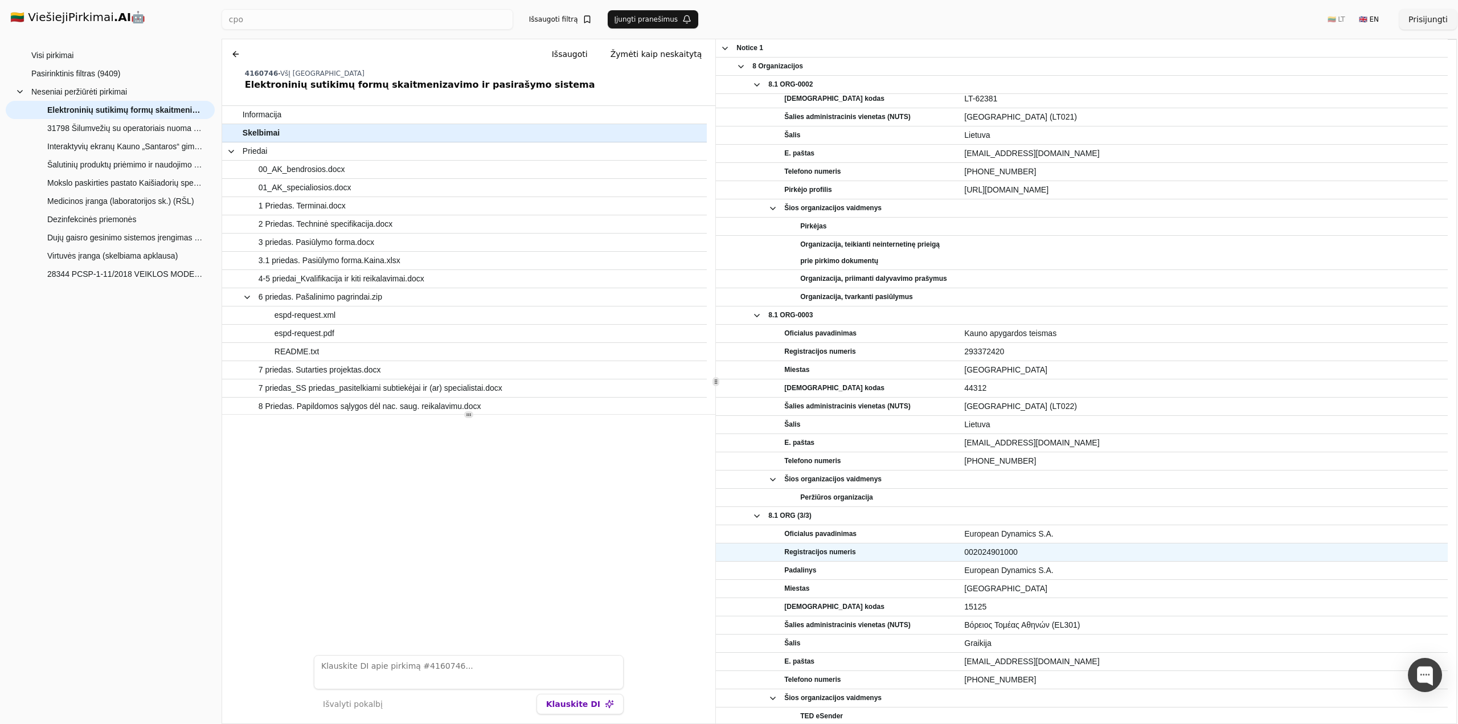
scroll to position [1692, 0]
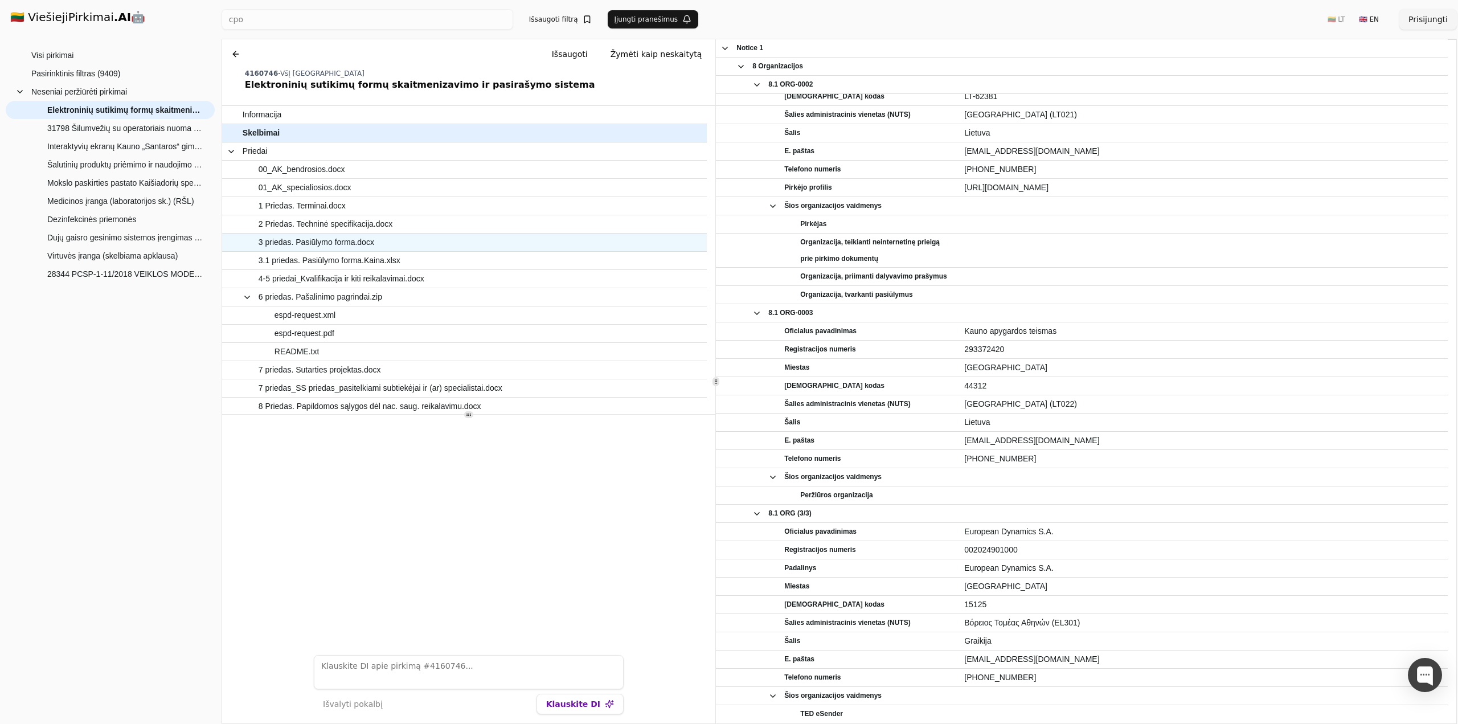
click at [342, 242] on span "3 priedas. Pasiūlymo forma.docx" at bounding box center [317, 242] width 116 height 17
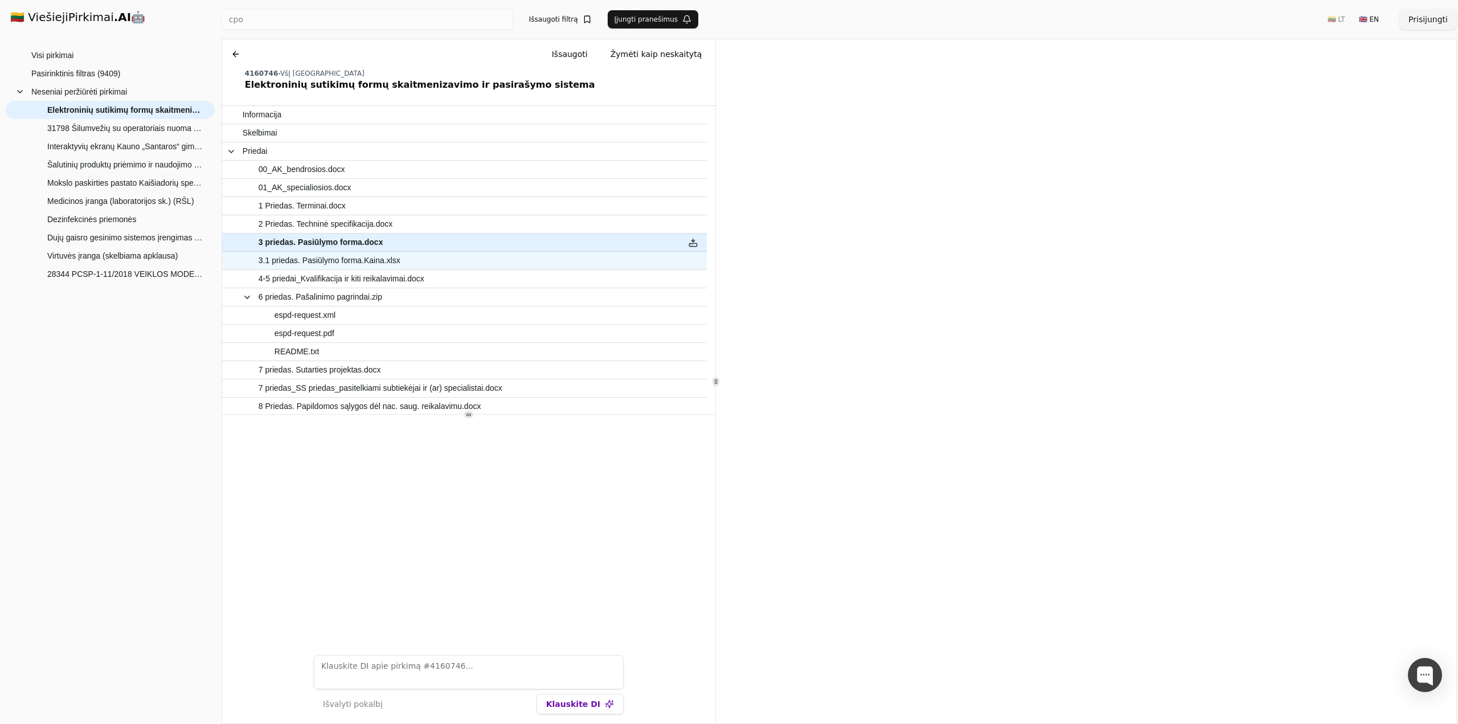
click at [305, 264] on span "3.1 priedas. Pasiūlymo forma.Kaina.xlsx" at bounding box center [330, 260] width 142 height 17
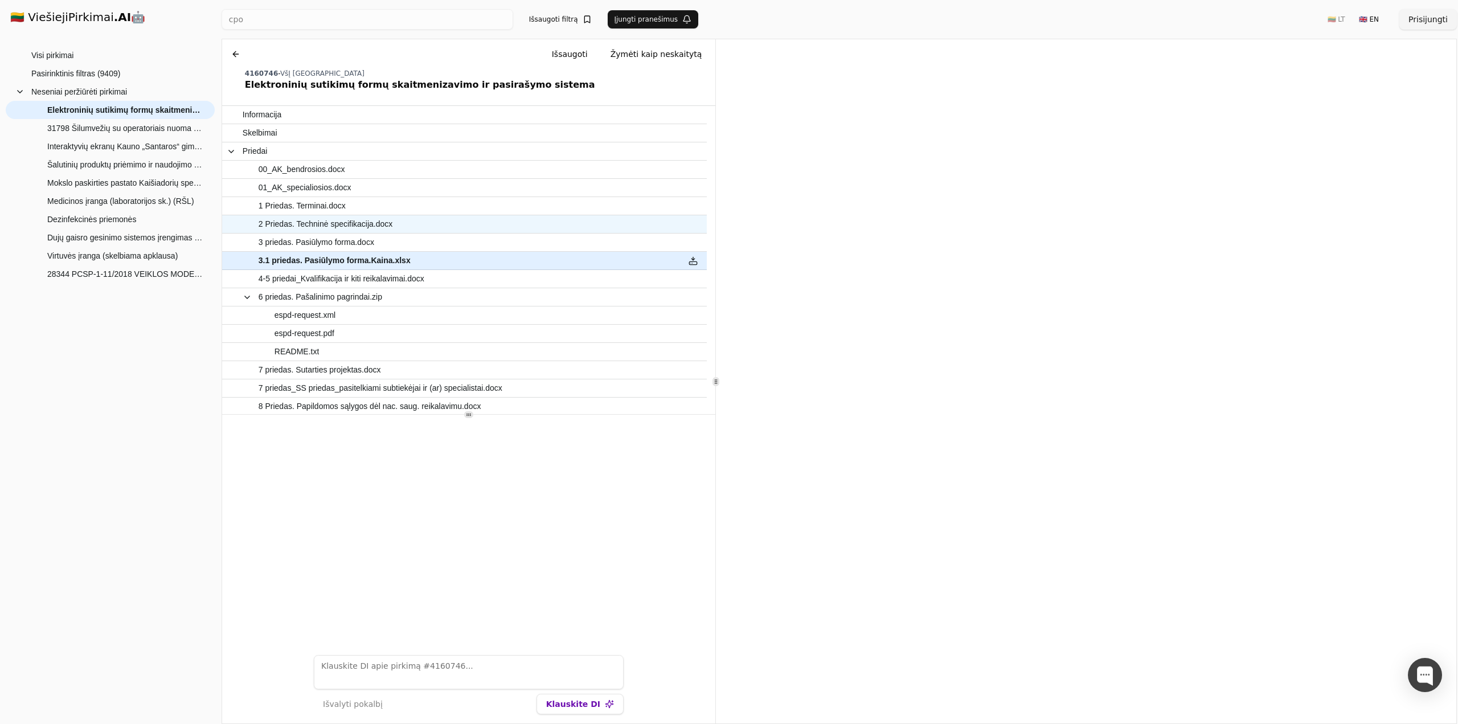
click at [342, 227] on span "2 Priedas. Techninė specifikacija.docx" at bounding box center [326, 224] width 134 height 17
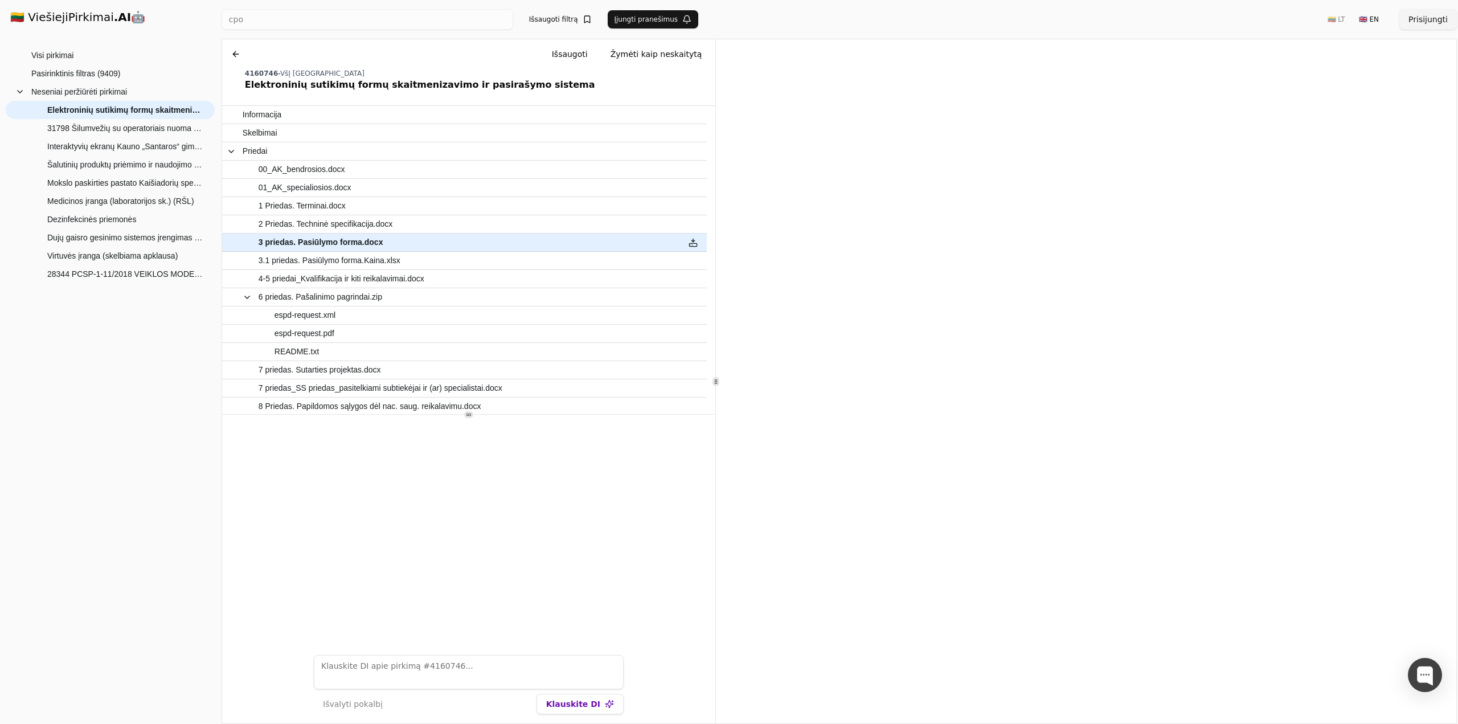
scroll to position [1644, 0]
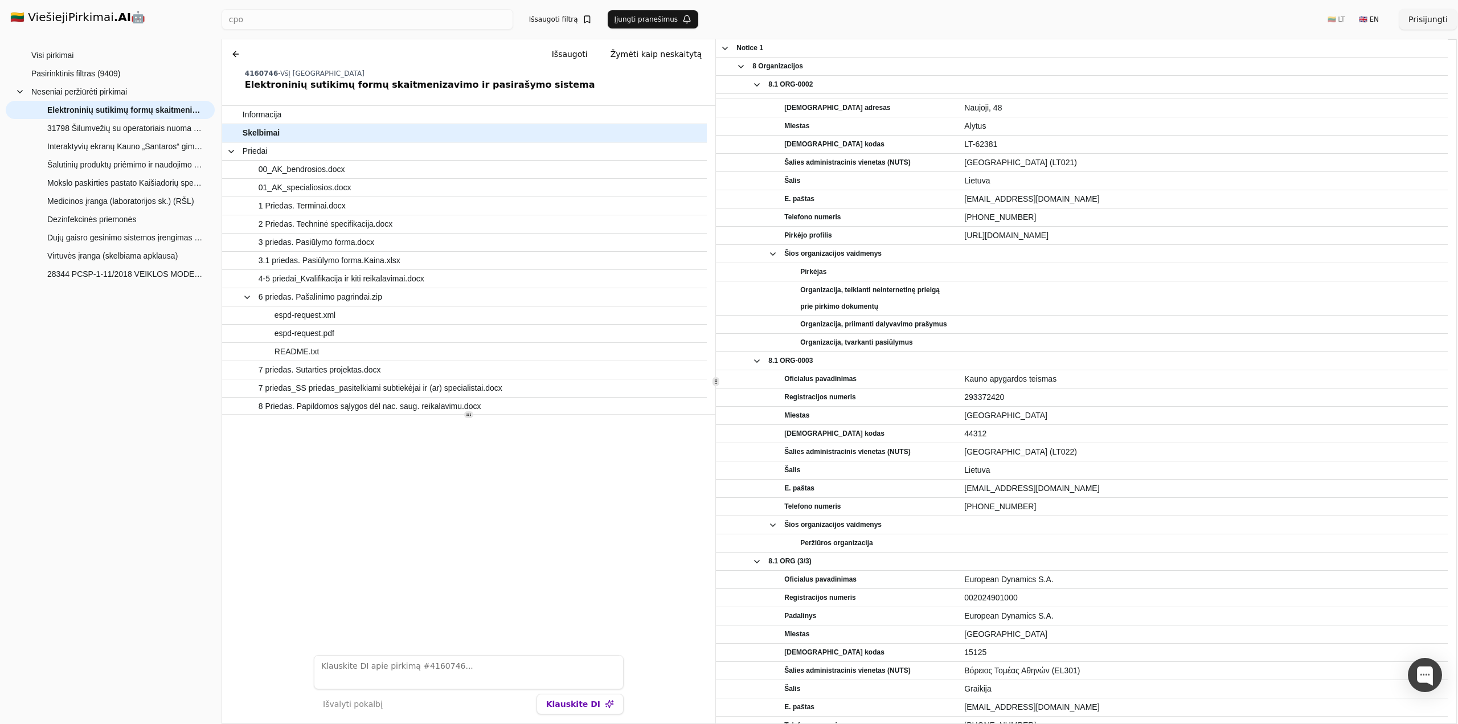
click at [230, 54] on button at bounding box center [236, 54] width 18 height 20
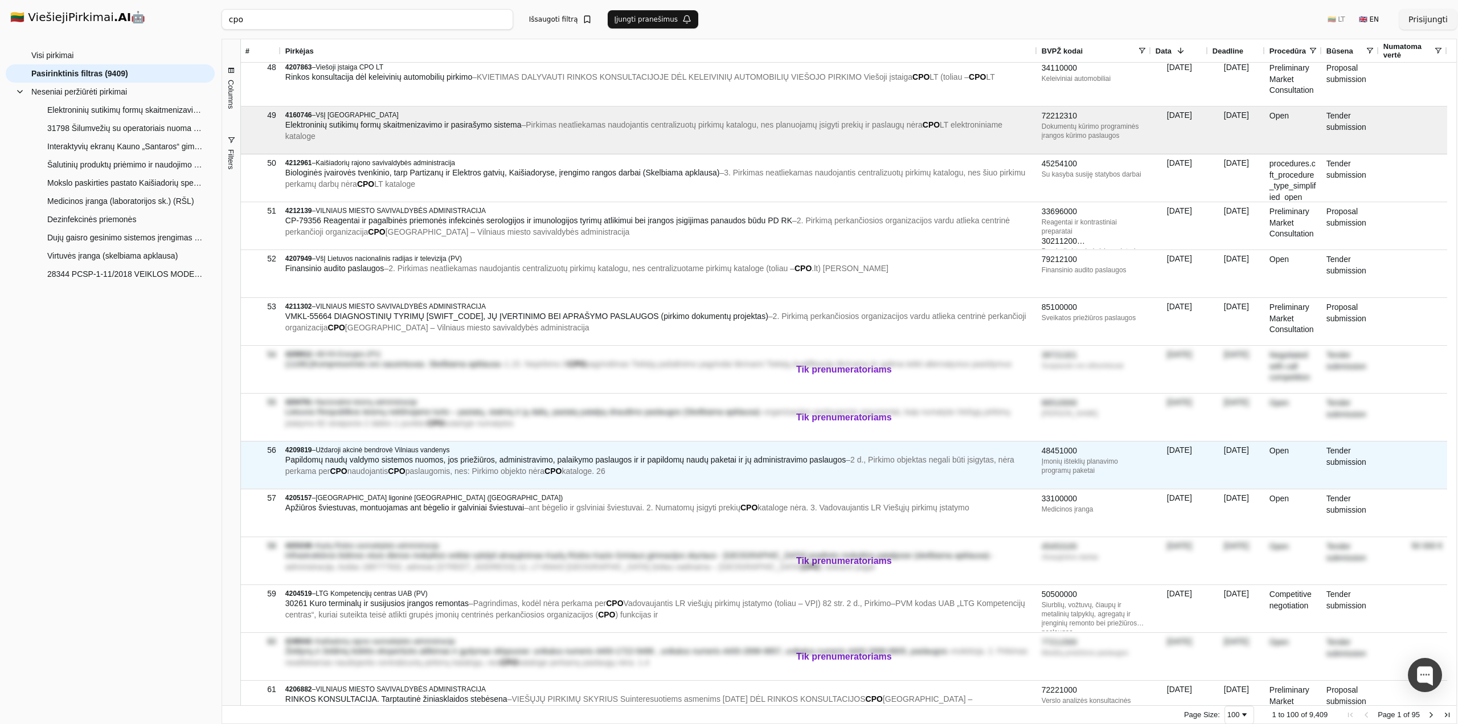
scroll to position [2335, 0]
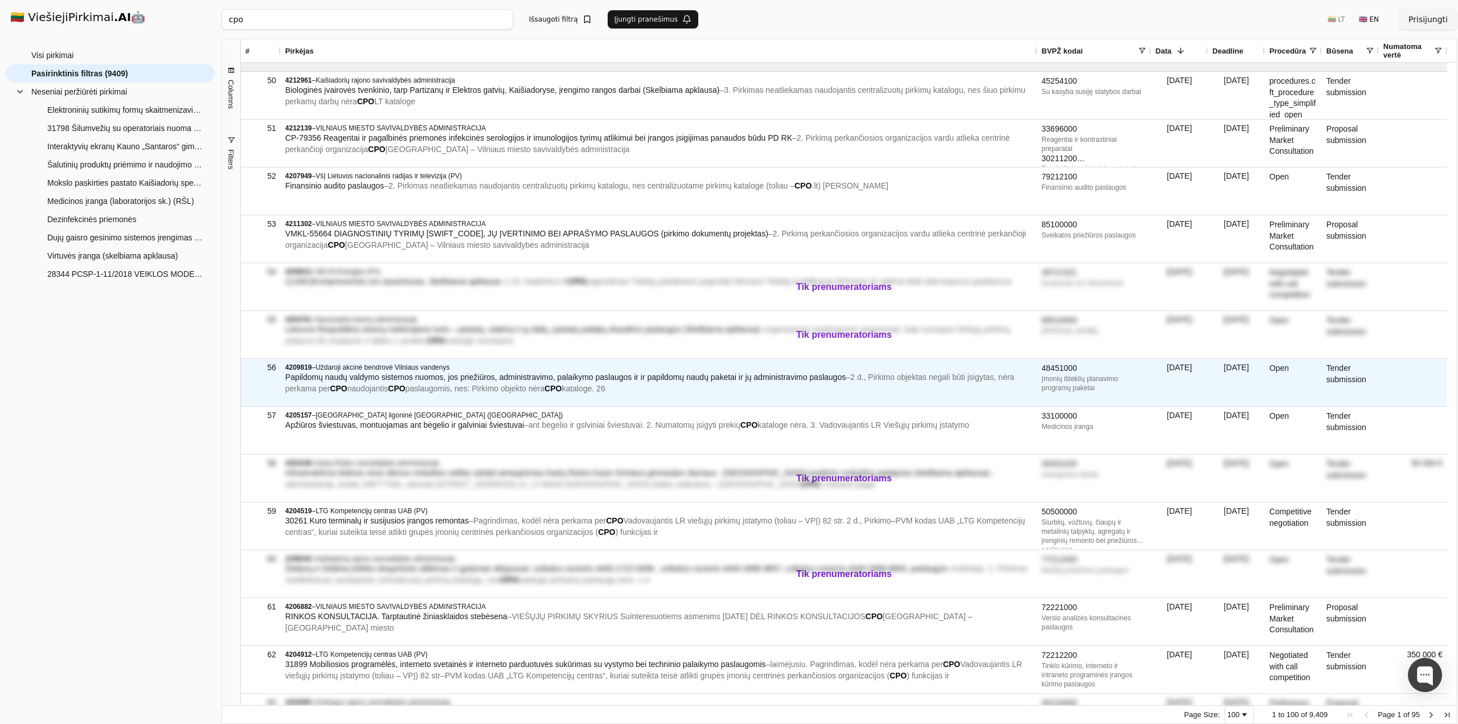
click at [482, 378] on span "Papildomų naudų valdymo sistemos nuomos, jos priežiūros, administravimo, palaik…" at bounding box center [565, 376] width 560 height 9
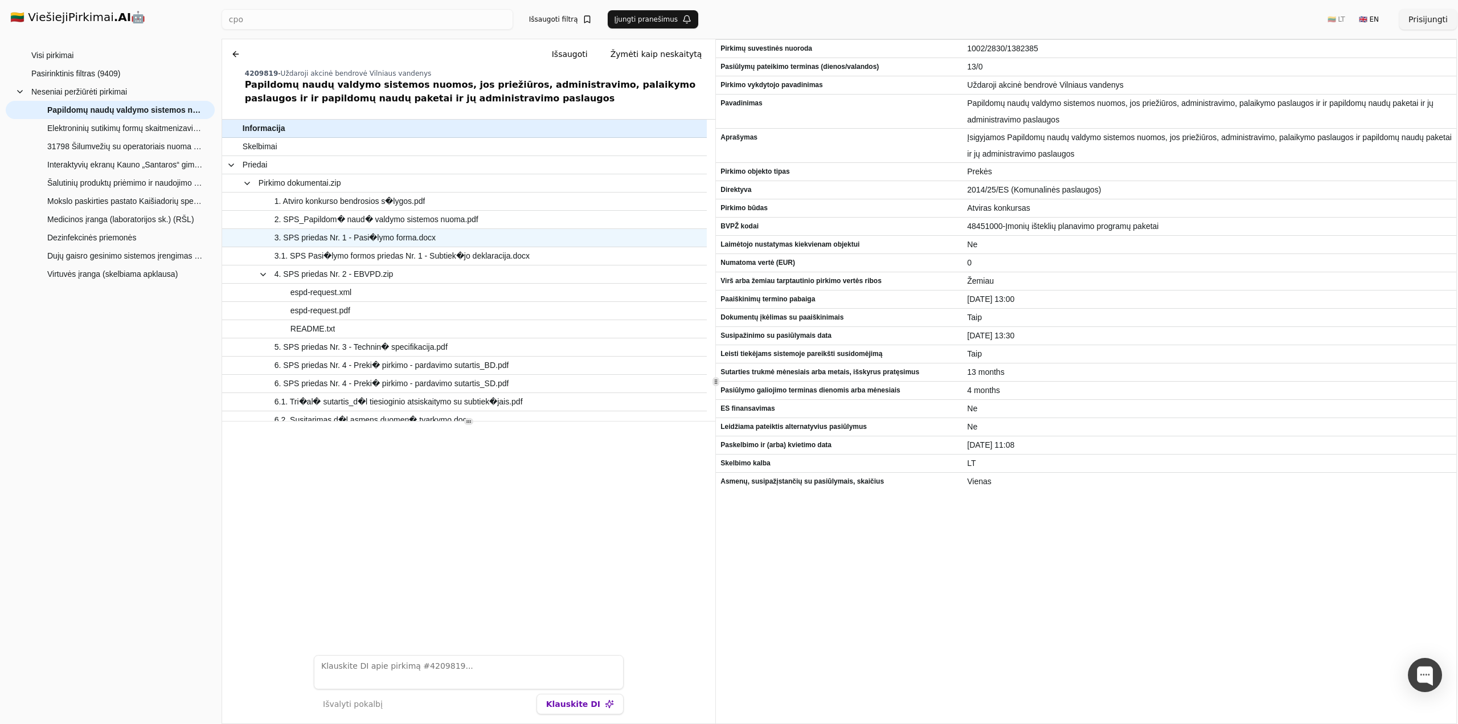
click at [380, 241] on span "3. SPS priedas Nr. 1 - Pasi�lymo forma.docx" at bounding box center [354, 237] width 161 height 17
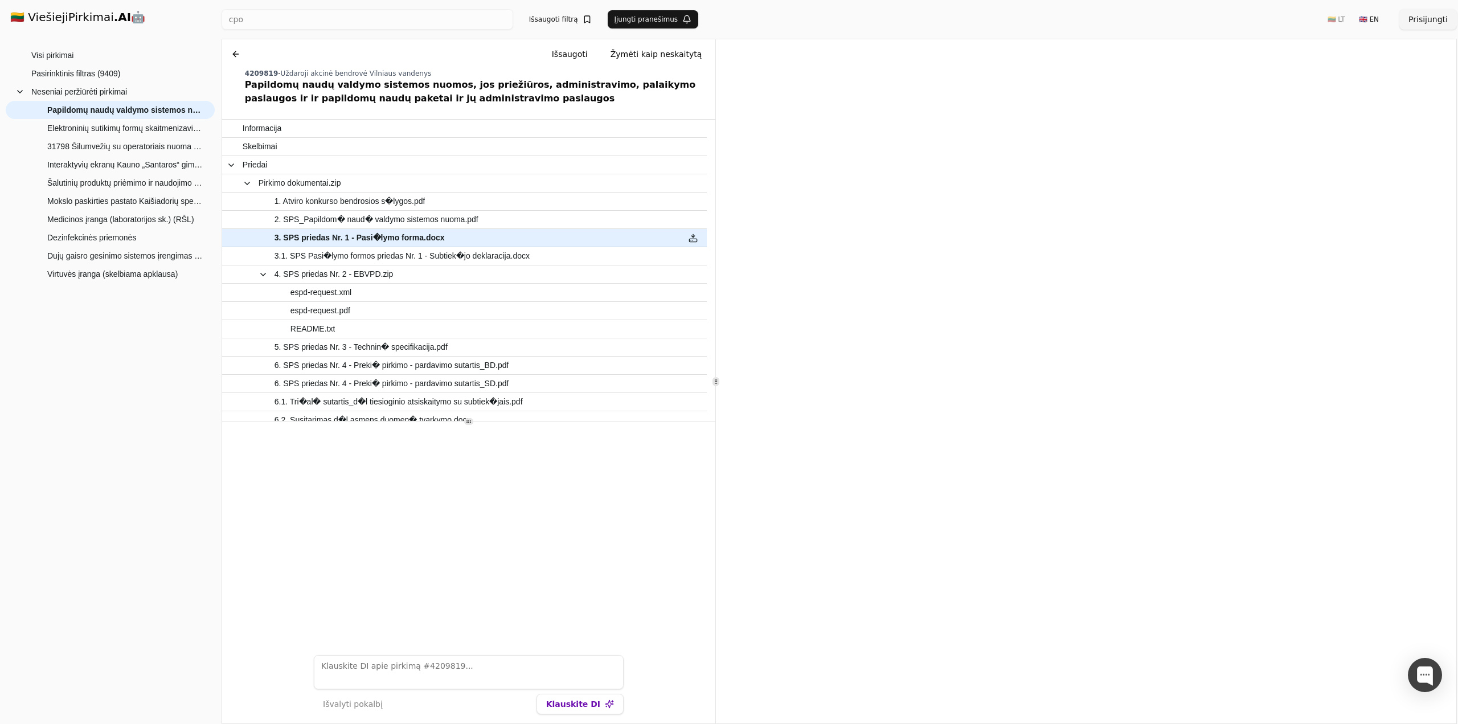
click at [235, 47] on button at bounding box center [236, 54] width 18 height 20
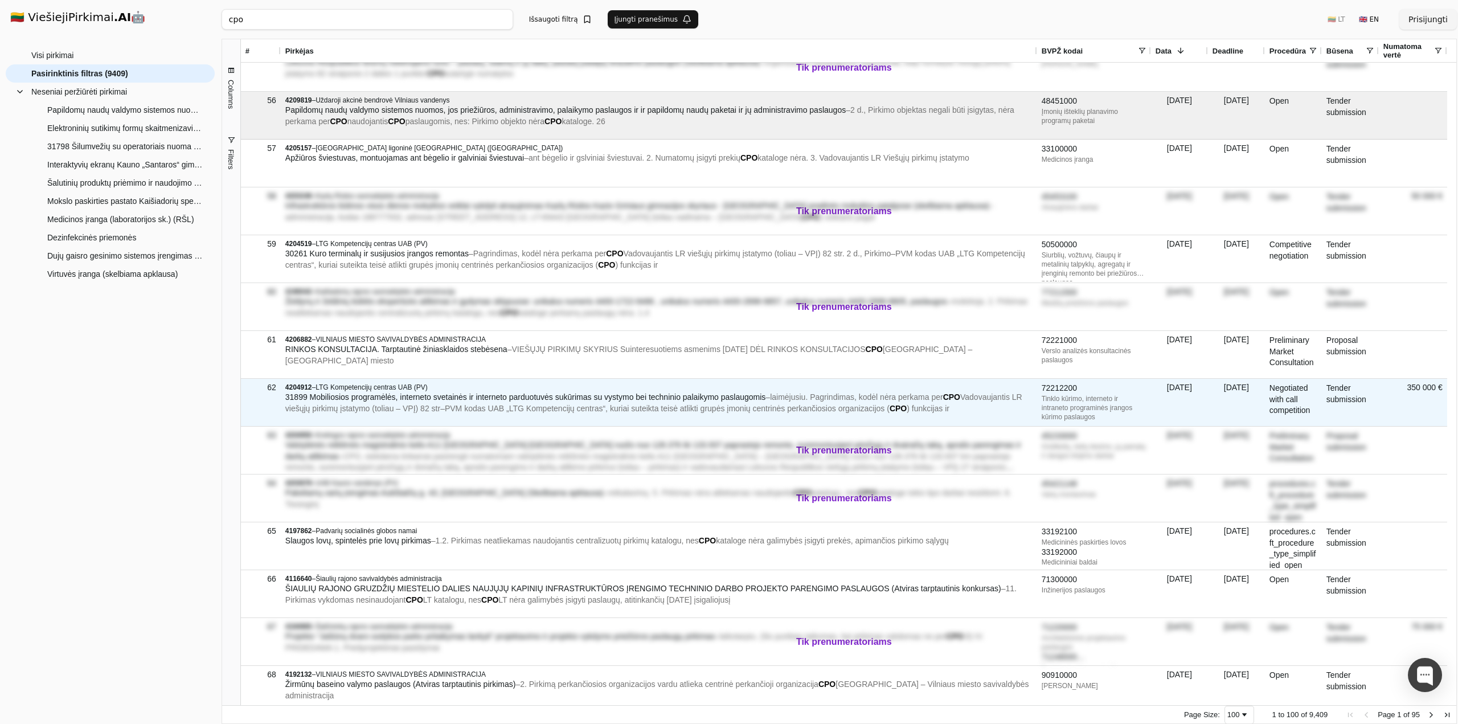
scroll to position [2658, 0]
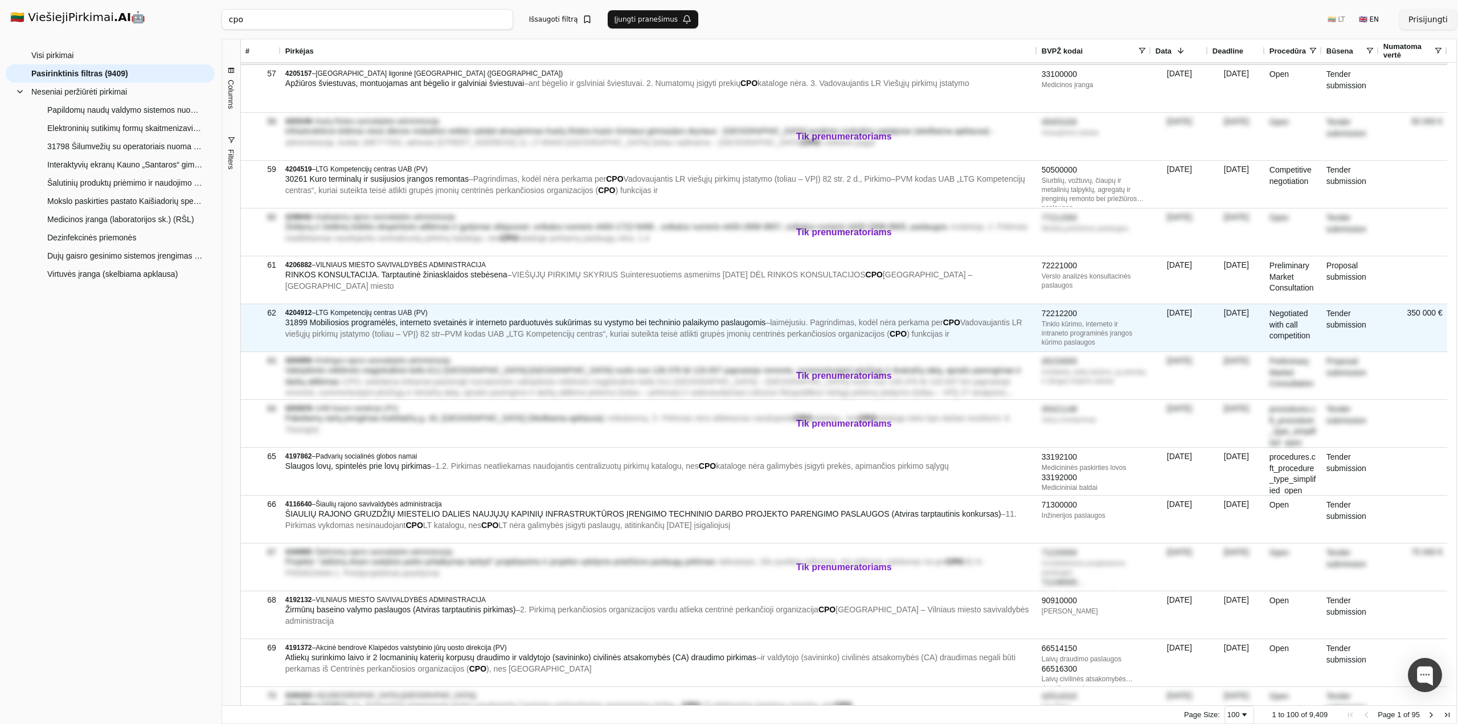
click at [448, 319] on span "31899 Mobiliosios programėlės, interneto svetainės ir interneto parduotuvės suk…" at bounding box center [525, 322] width 481 height 9
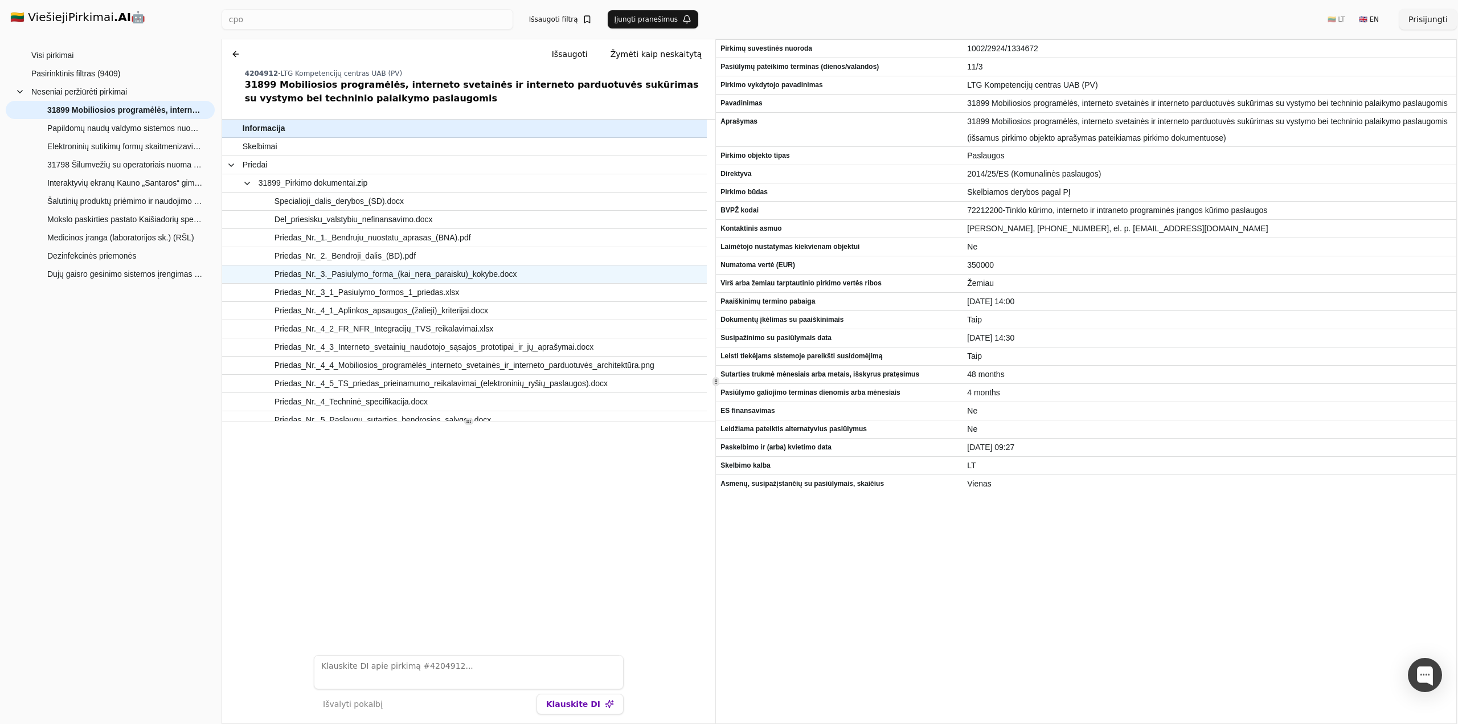
click at [366, 274] on span "Priedas_Nr._3._Pasiulymo_forma_(kai_nera_paraisku)_kokybe.docx" at bounding box center [395, 274] width 243 height 17
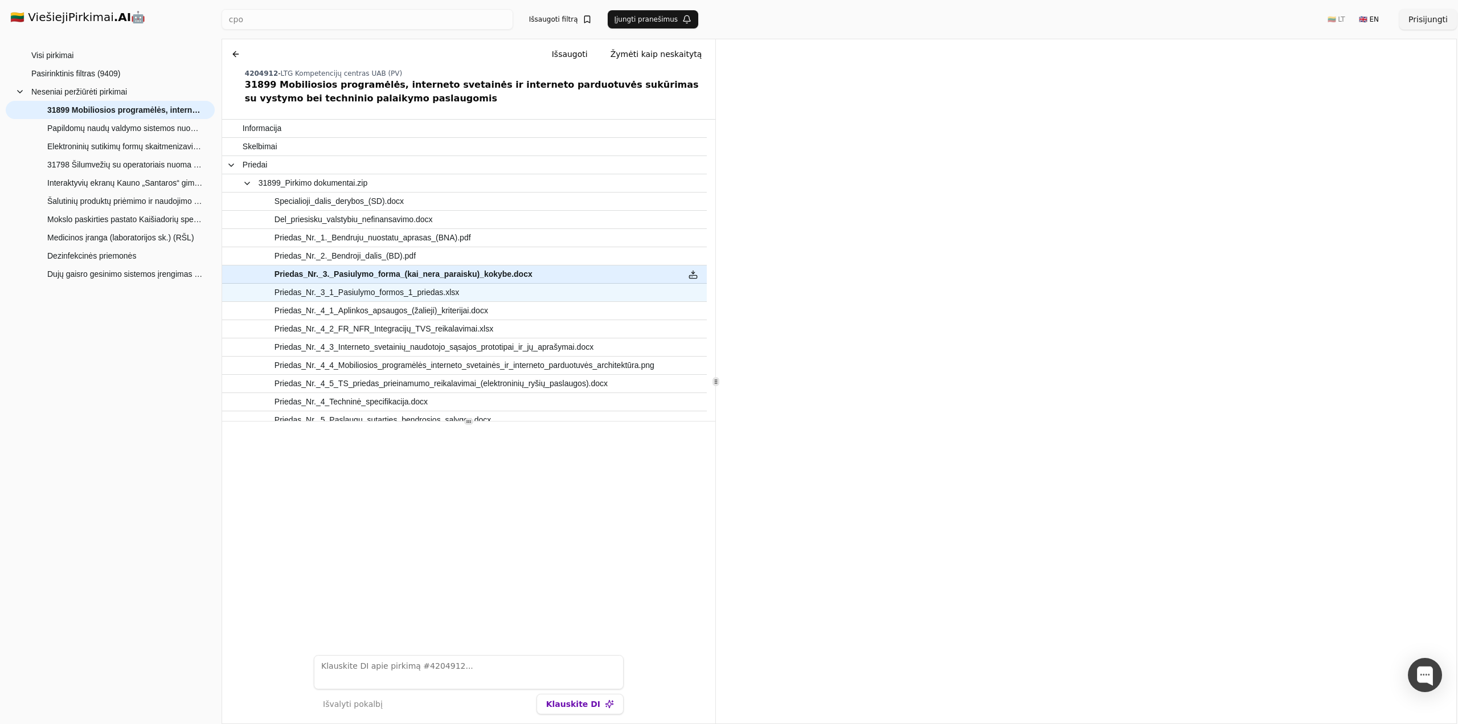
click at [360, 294] on span "Priedas_Nr._3_1_Pasiulymo_formos_1_priedas.xlsx" at bounding box center [366, 292] width 185 height 17
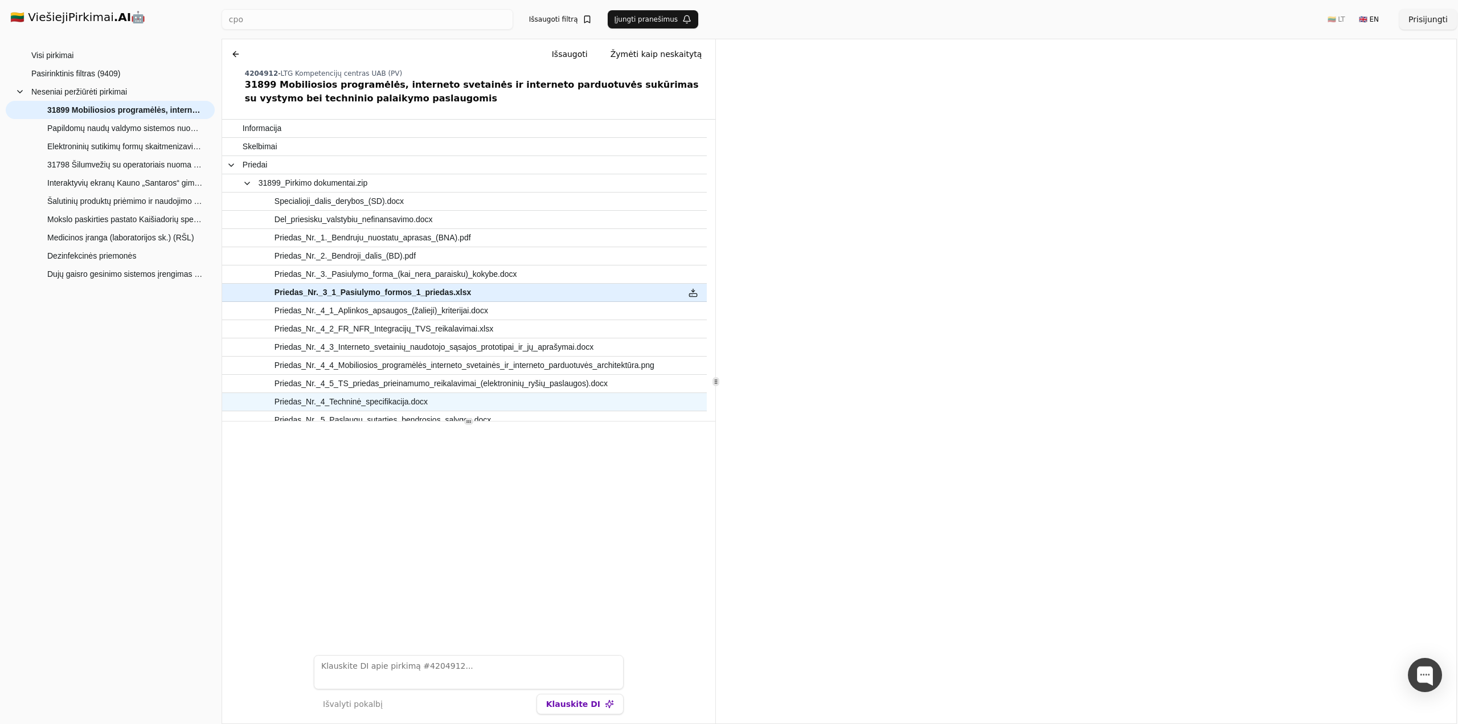
click at [362, 402] on span "Priedas_Nr._4_Techninė_specifikacija.docx" at bounding box center [350, 401] width 153 height 17
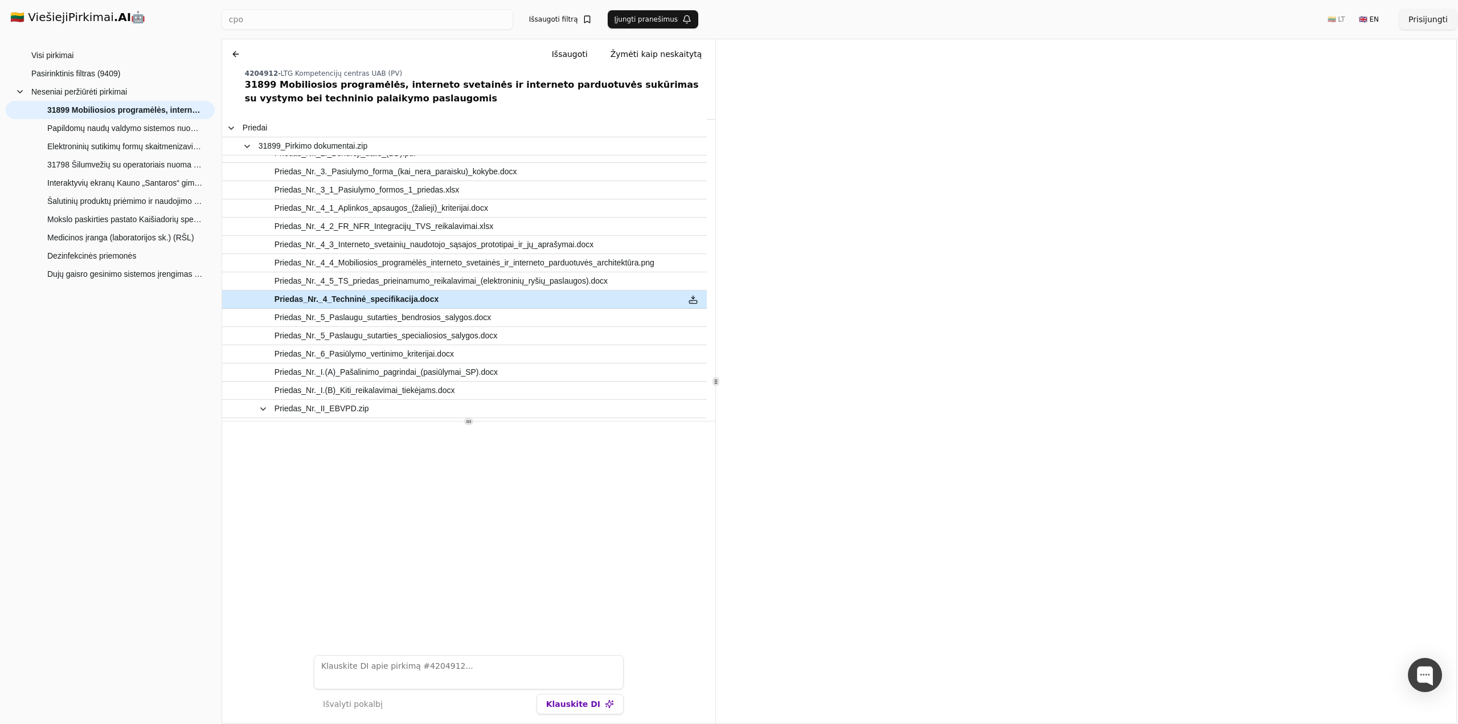
scroll to position [171, 0]
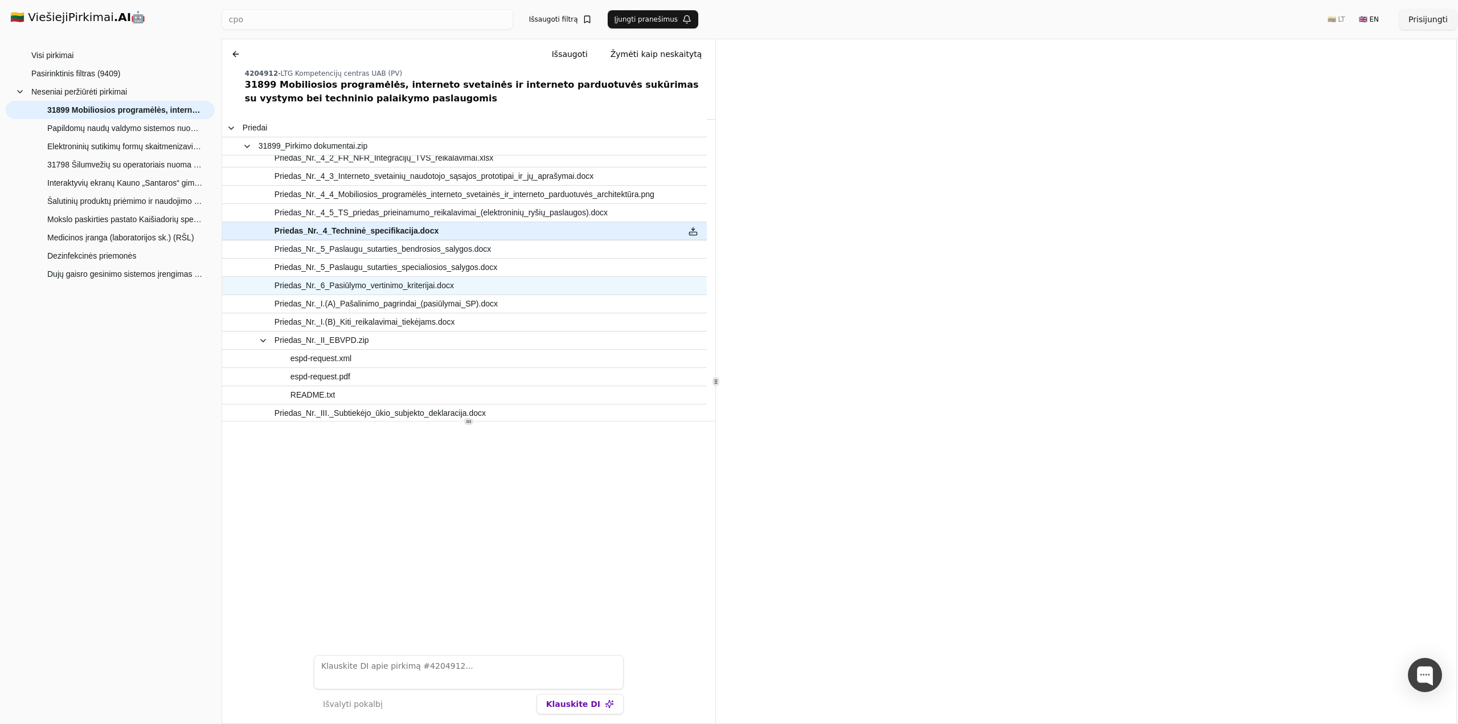
click at [366, 284] on span "Priedas_Nr._6_Pasiūlymo_vertinimo_kriterijai.docx" at bounding box center [363, 285] width 179 height 17
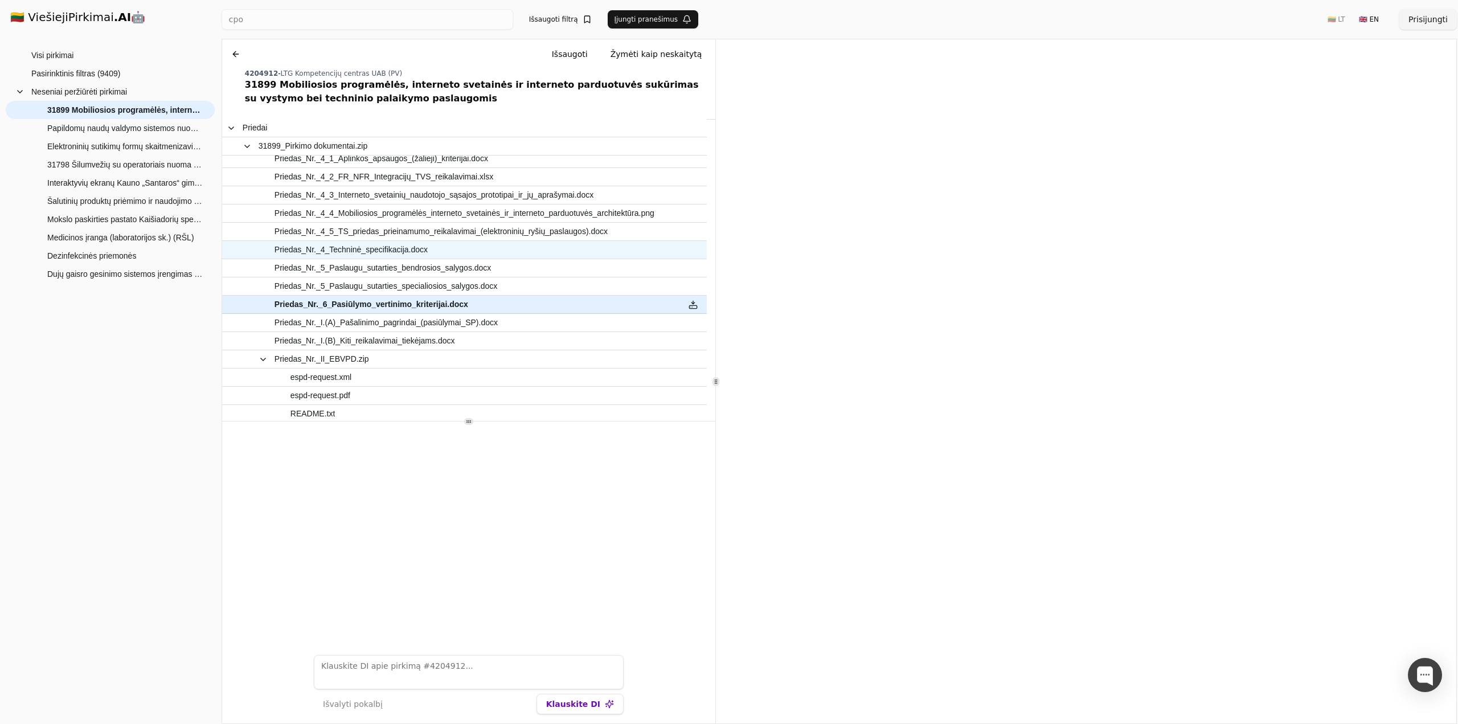
scroll to position [114, 0]
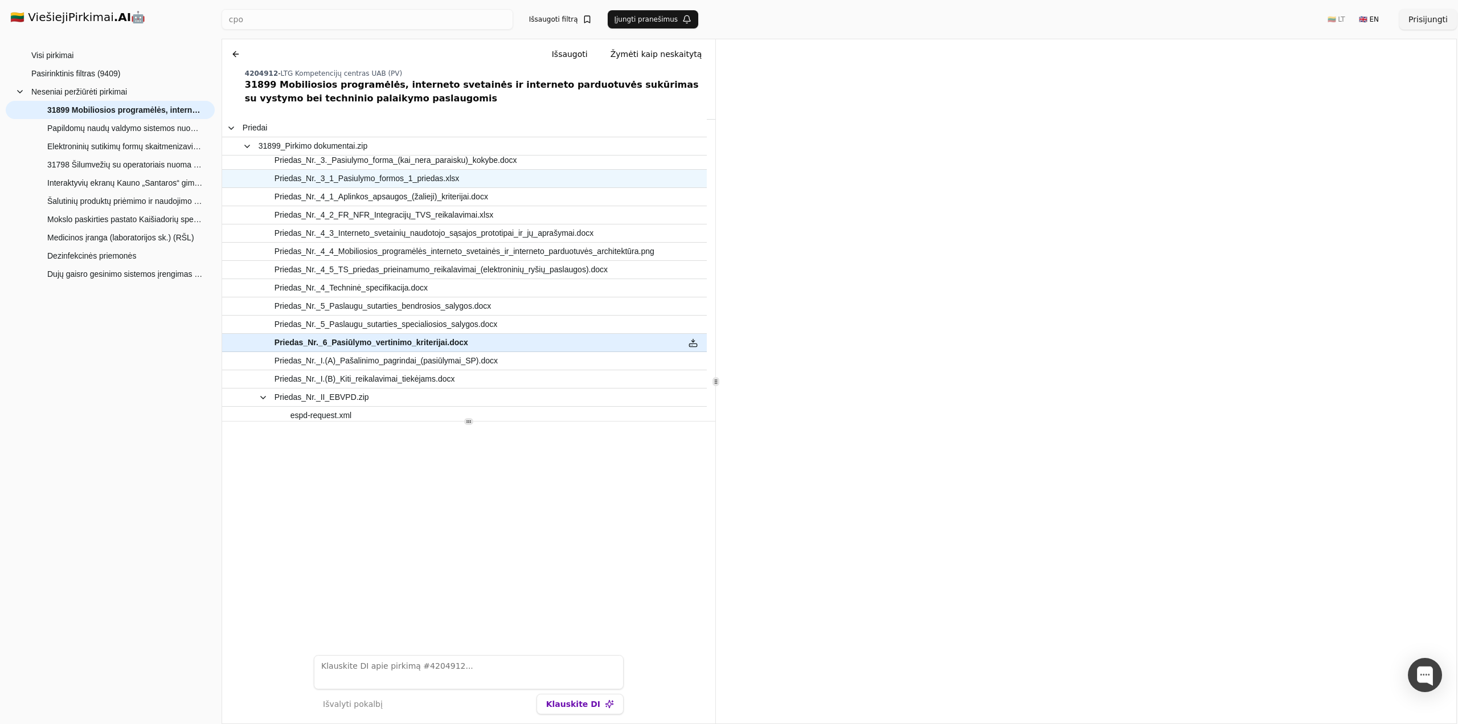
click at [380, 179] on span "Priedas_Nr._3_1_Pasiulymo_formos_1_priedas.xlsx" at bounding box center [366, 178] width 185 height 17
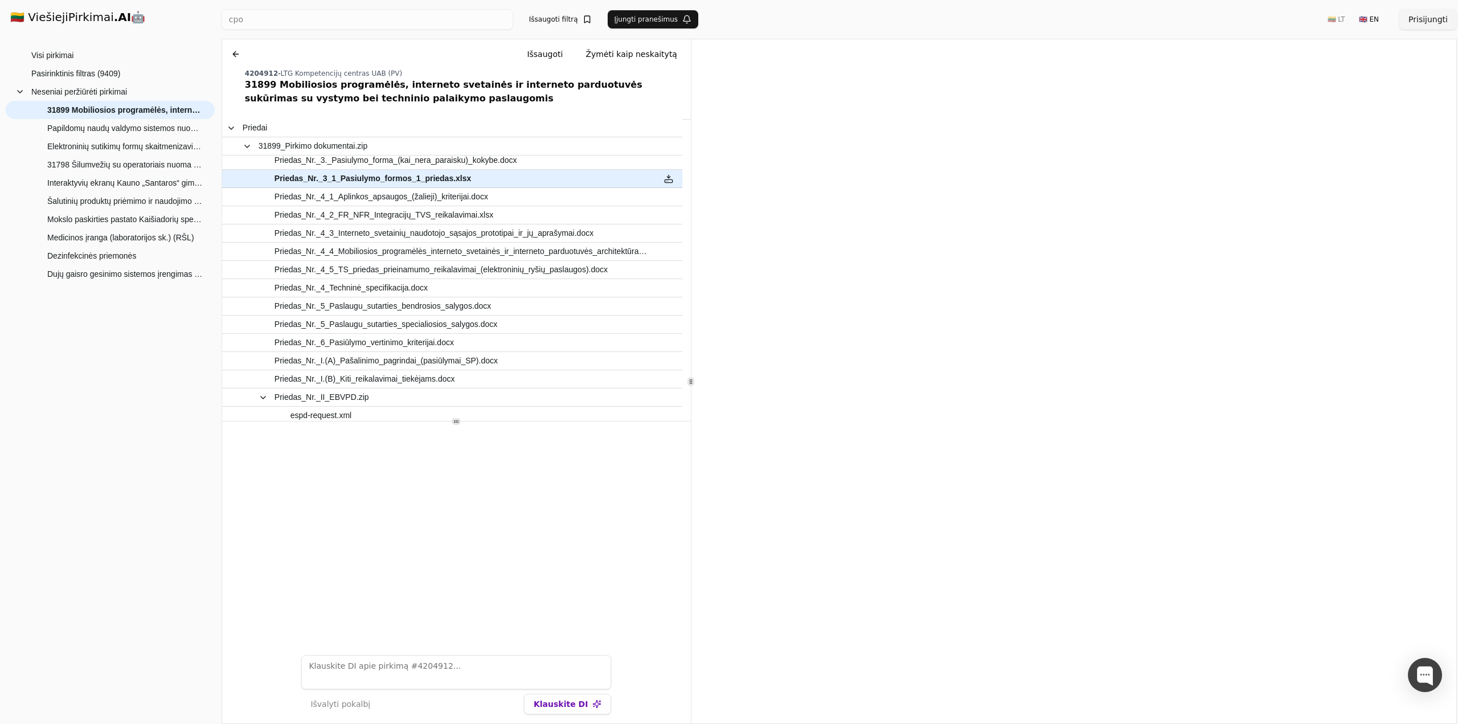
click at [691, 396] on div at bounding box center [691, 381] width 1 height 684
click at [233, 56] on button at bounding box center [236, 54] width 18 height 20
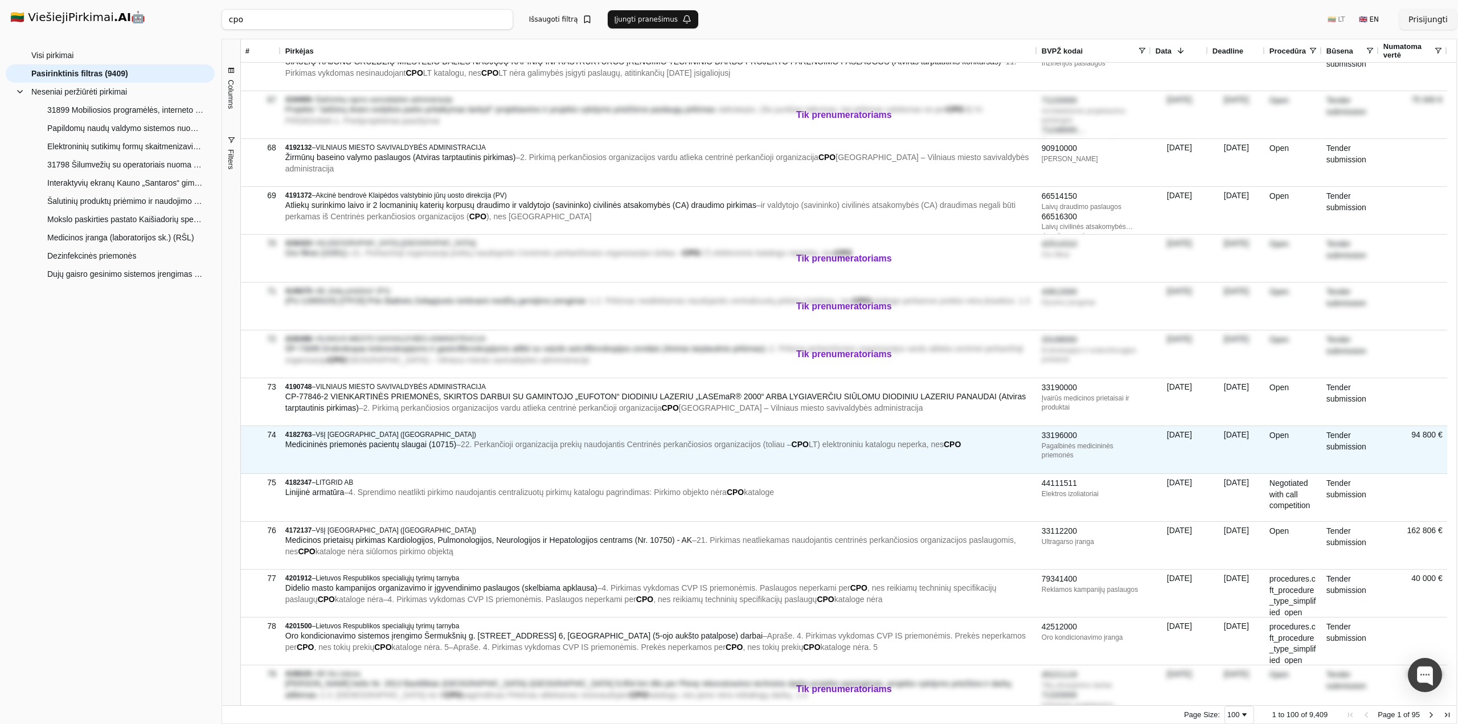
scroll to position [3132, 0]
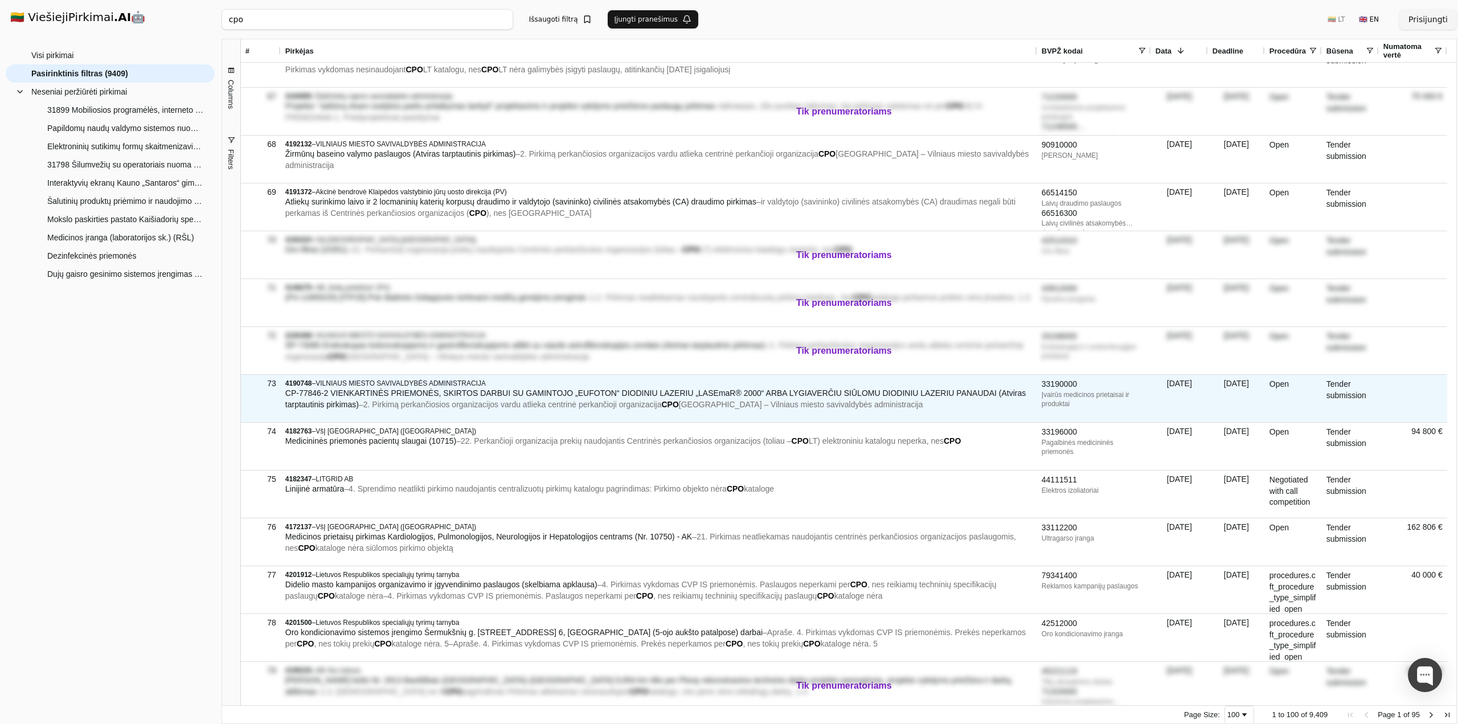
click at [761, 392] on span "CP-77846-2 VIENKARTINĖS PRIEMONĖS, SKIRTOS DARBUI SU GAMINTOJO „EUFOTON“ DIODIN…" at bounding box center [655, 398] width 740 height 20
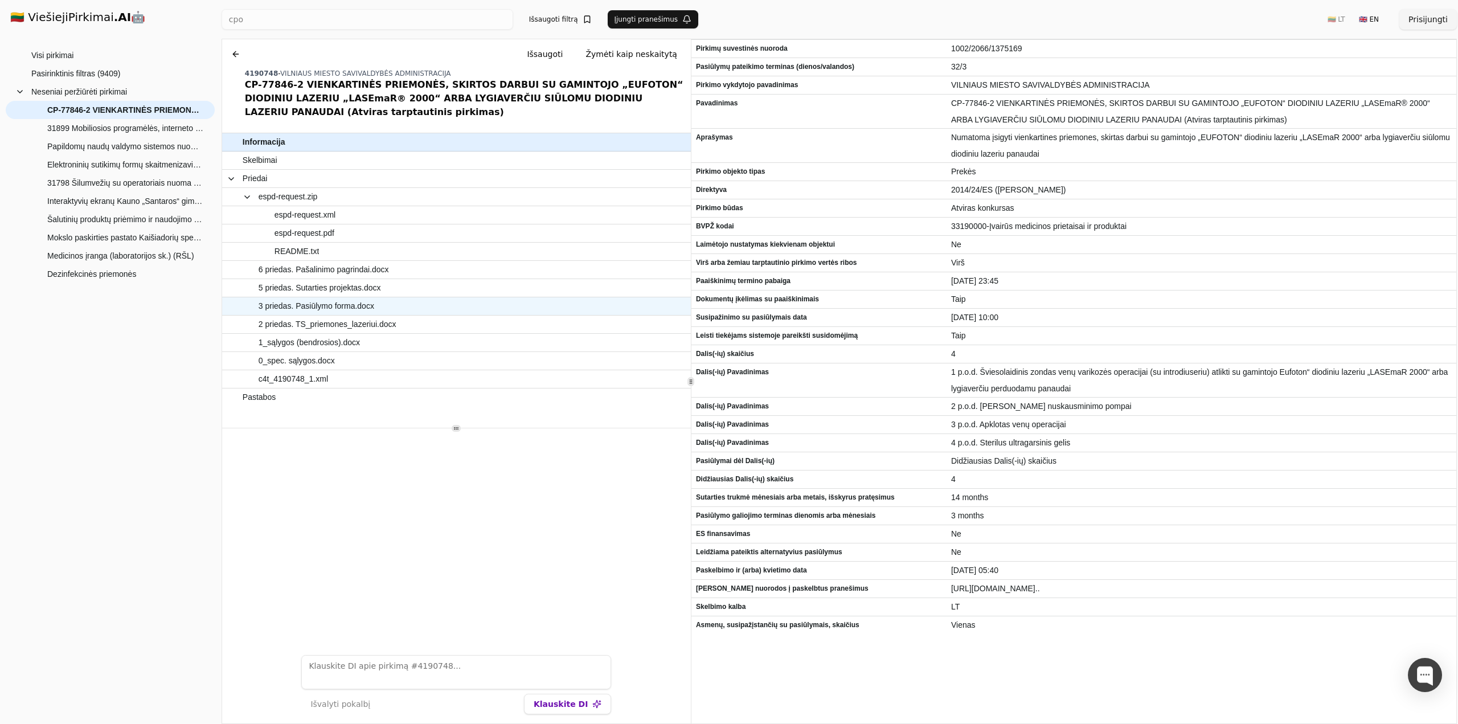
click at [332, 306] on span "3 priedas. Pasiūlymo forma.docx" at bounding box center [317, 306] width 116 height 17
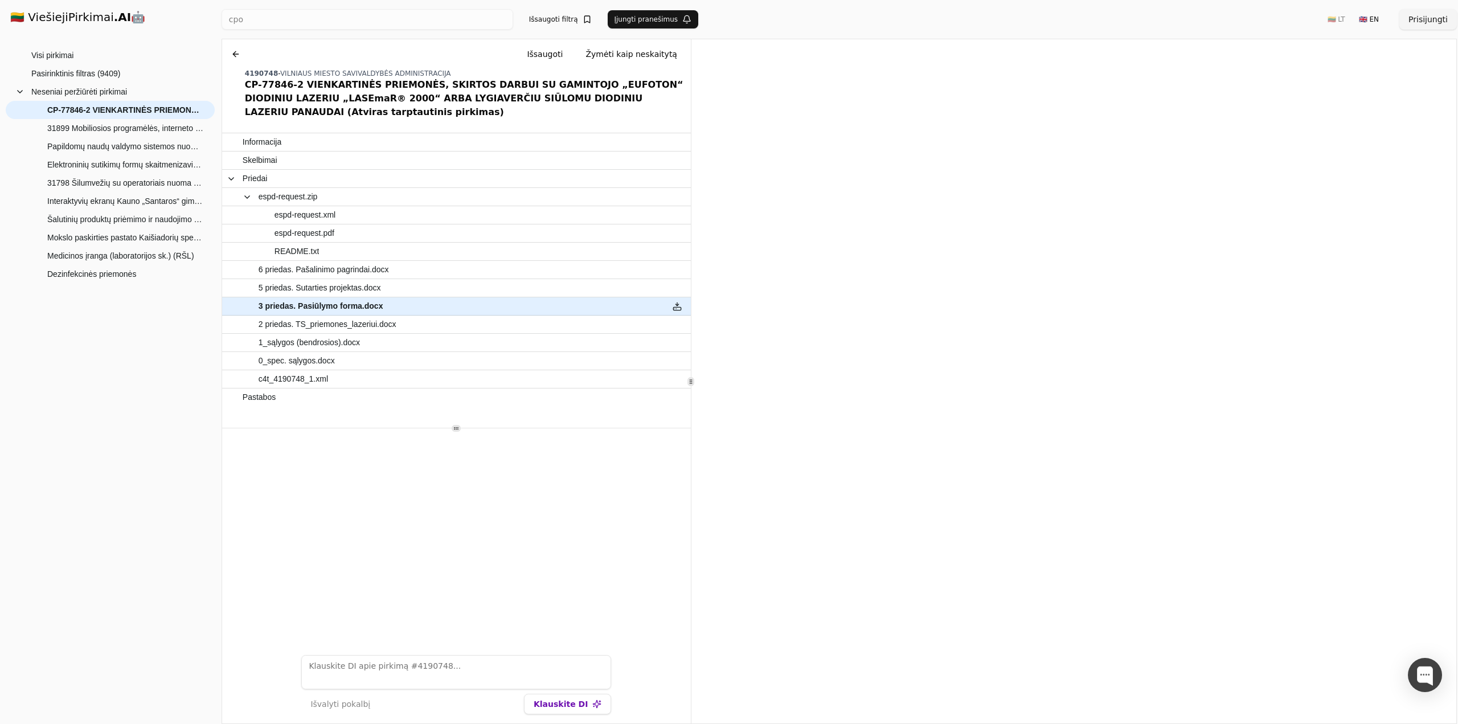
click at [234, 54] on button at bounding box center [236, 54] width 18 height 20
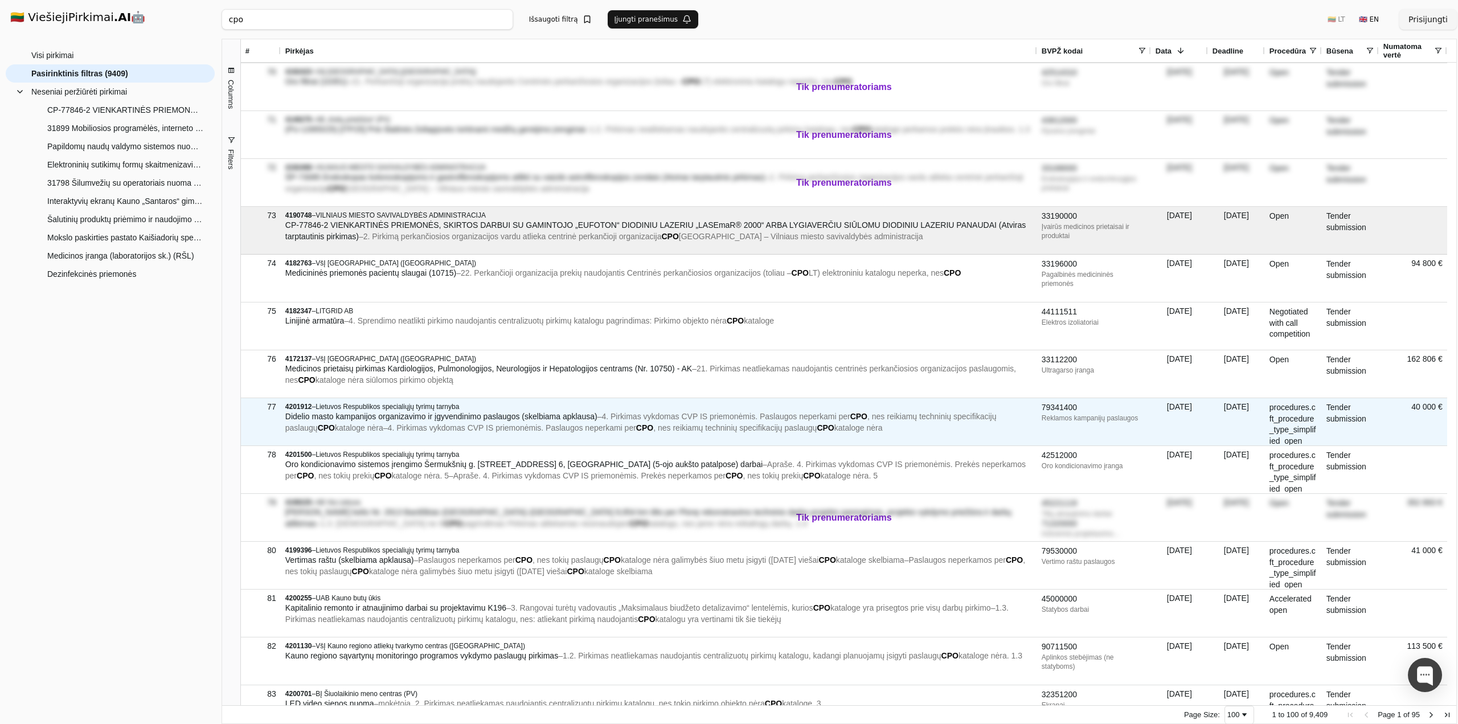
scroll to position [3303, 0]
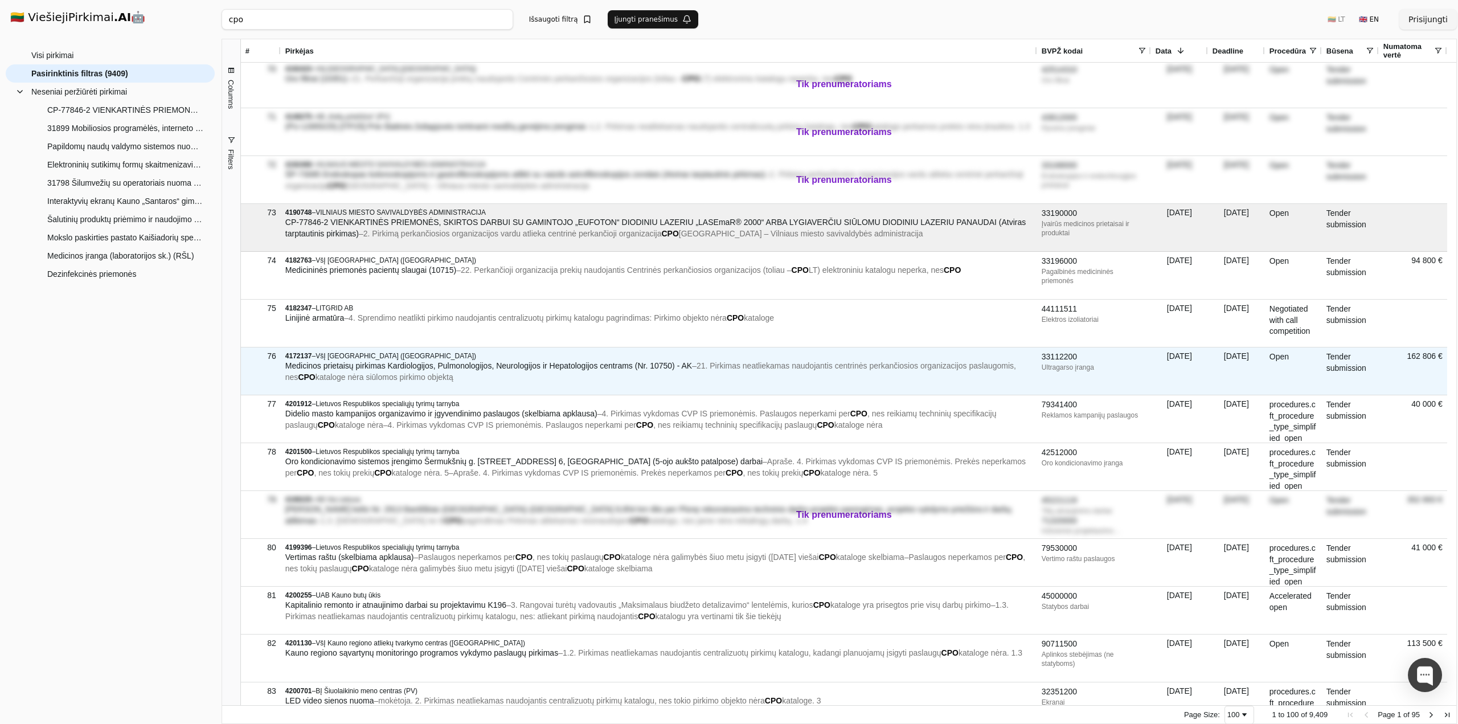
click at [517, 365] on span "Medicinos prietaisų pirkimas Kardiologijos, Pulmonologijos, Neurologijos ir Hep…" at bounding box center [488, 365] width 407 height 9
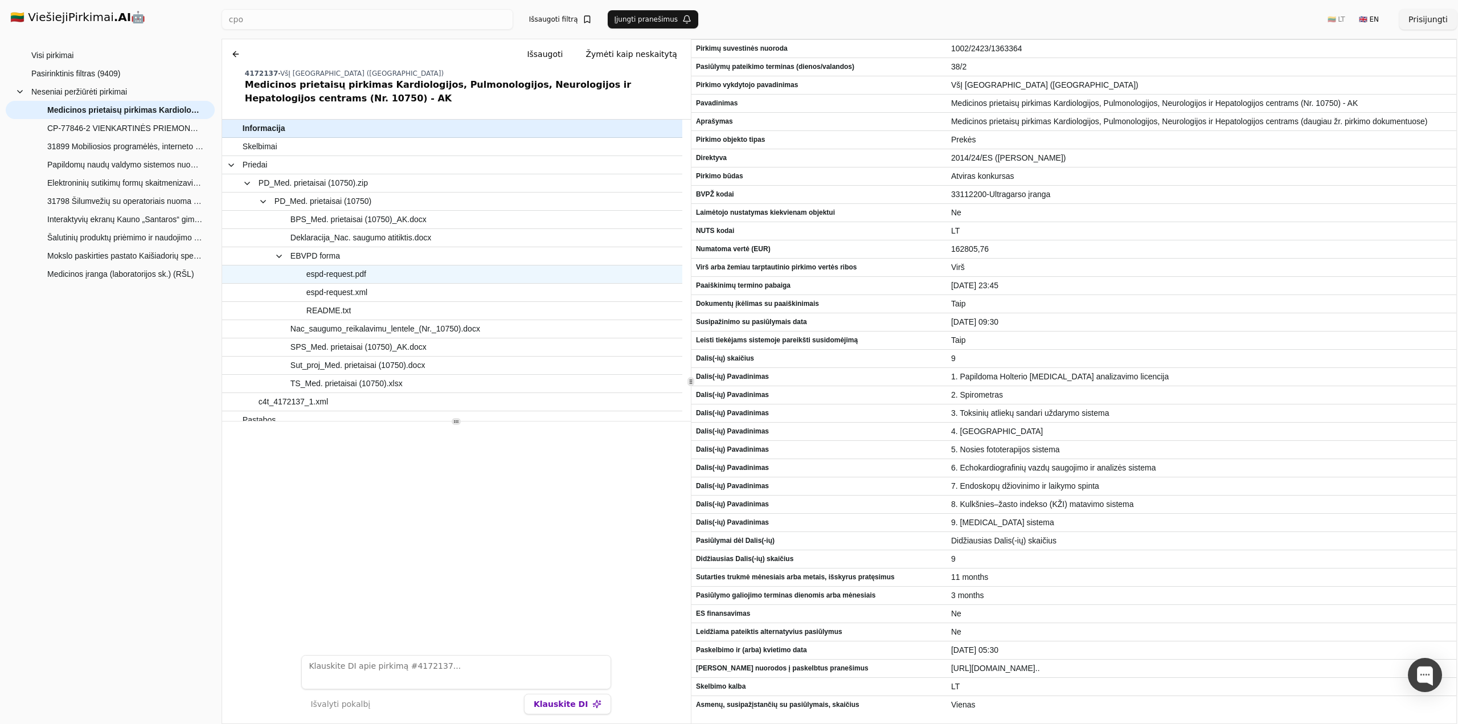
scroll to position [8, 0]
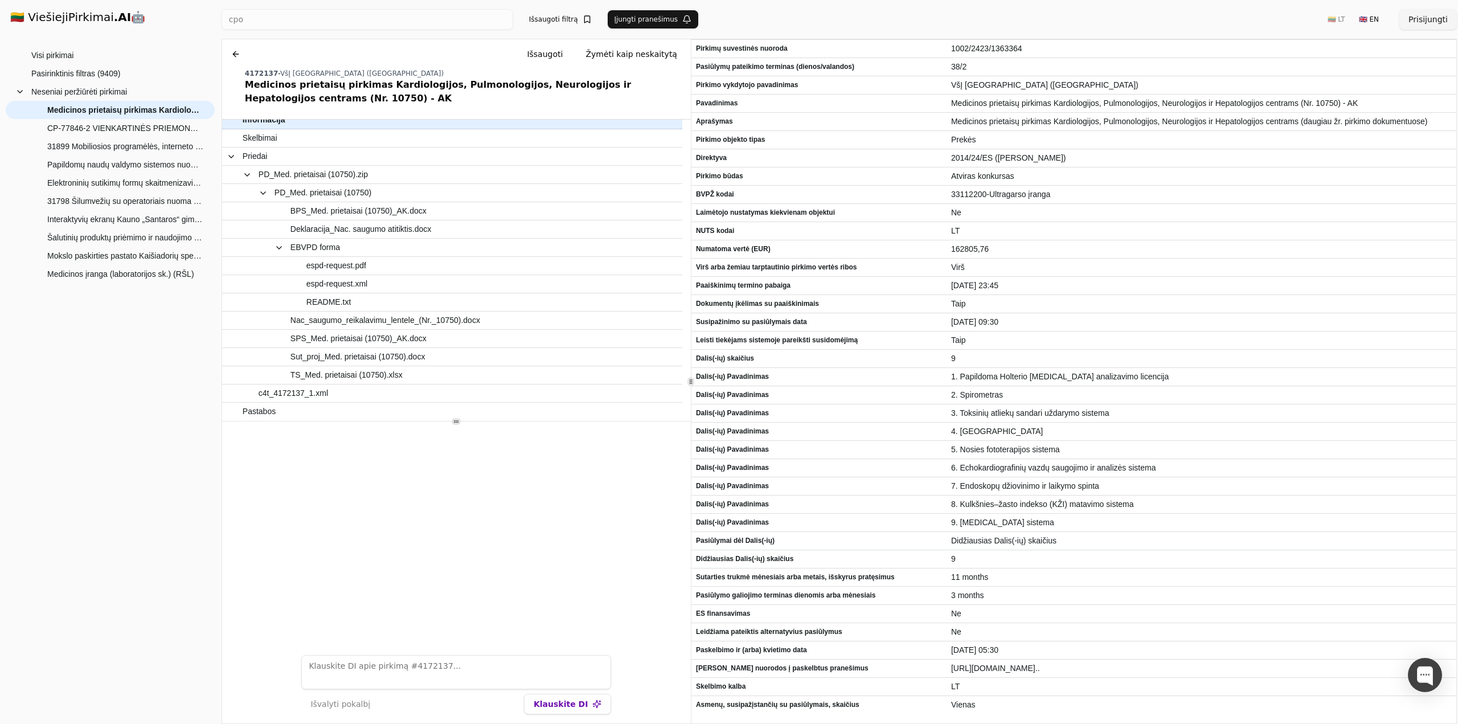
click at [237, 48] on button at bounding box center [236, 54] width 18 height 20
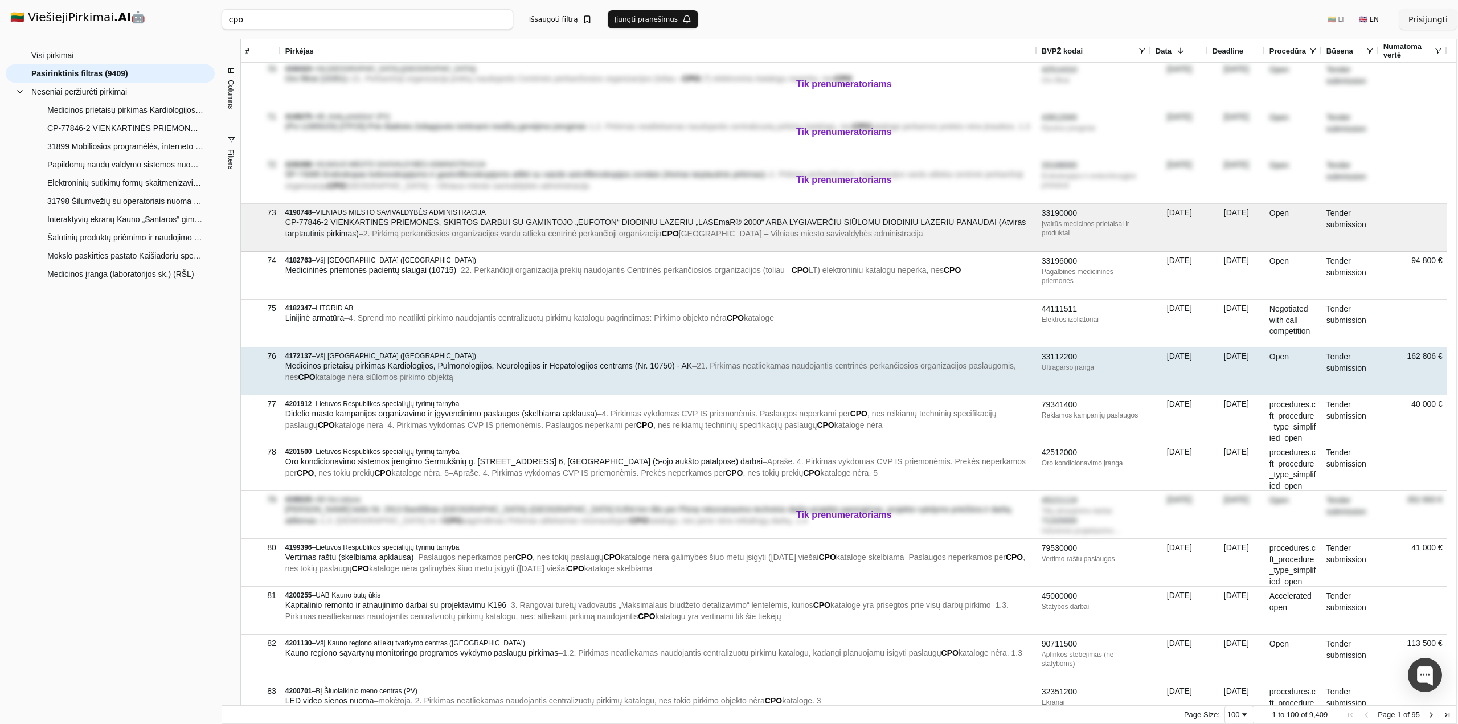
scroll to position [3333, 0]
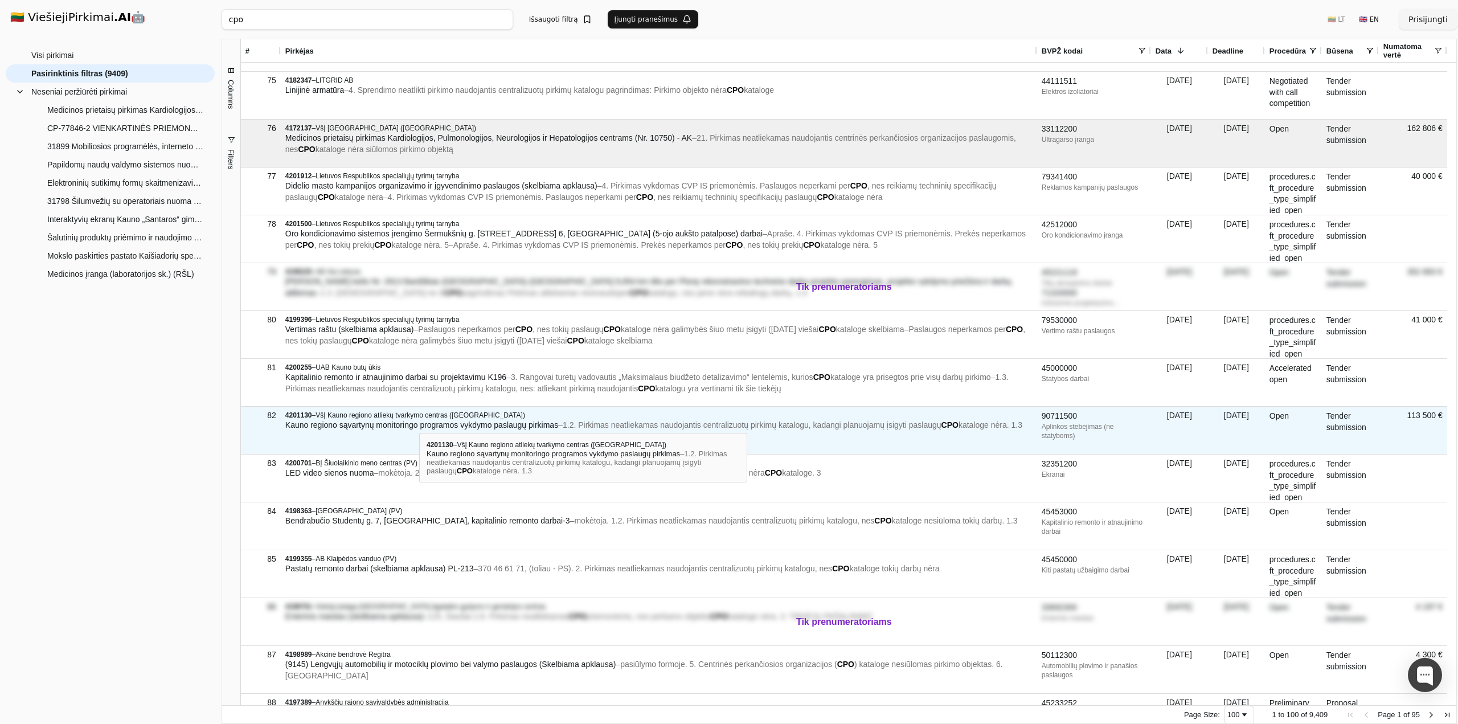
click at [419, 423] on span "Kauno regiono sąvartynų monitoringo programos vykdymo paslaugų pirkimas" at bounding box center [421, 424] width 273 height 9
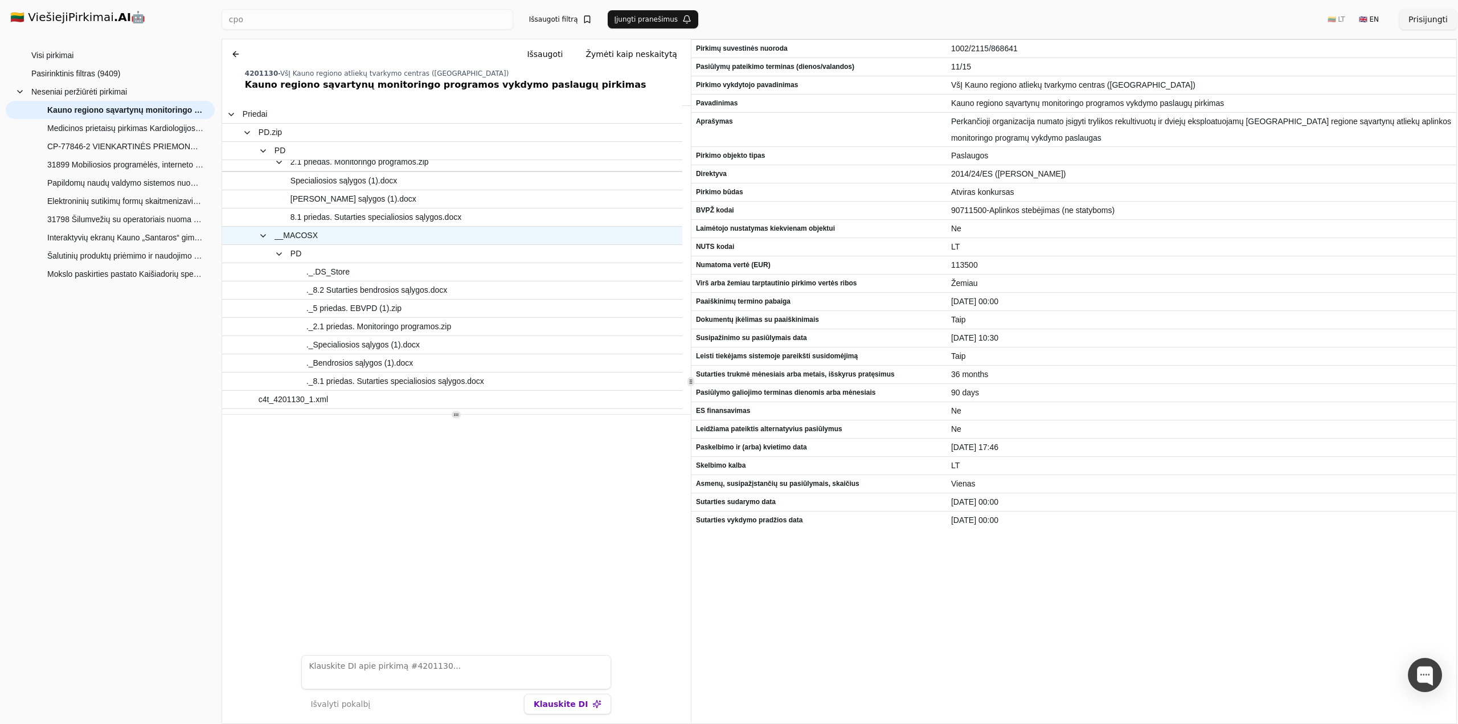
click at [263, 233] on span at bounding box center [263, 235] width 9 height 9
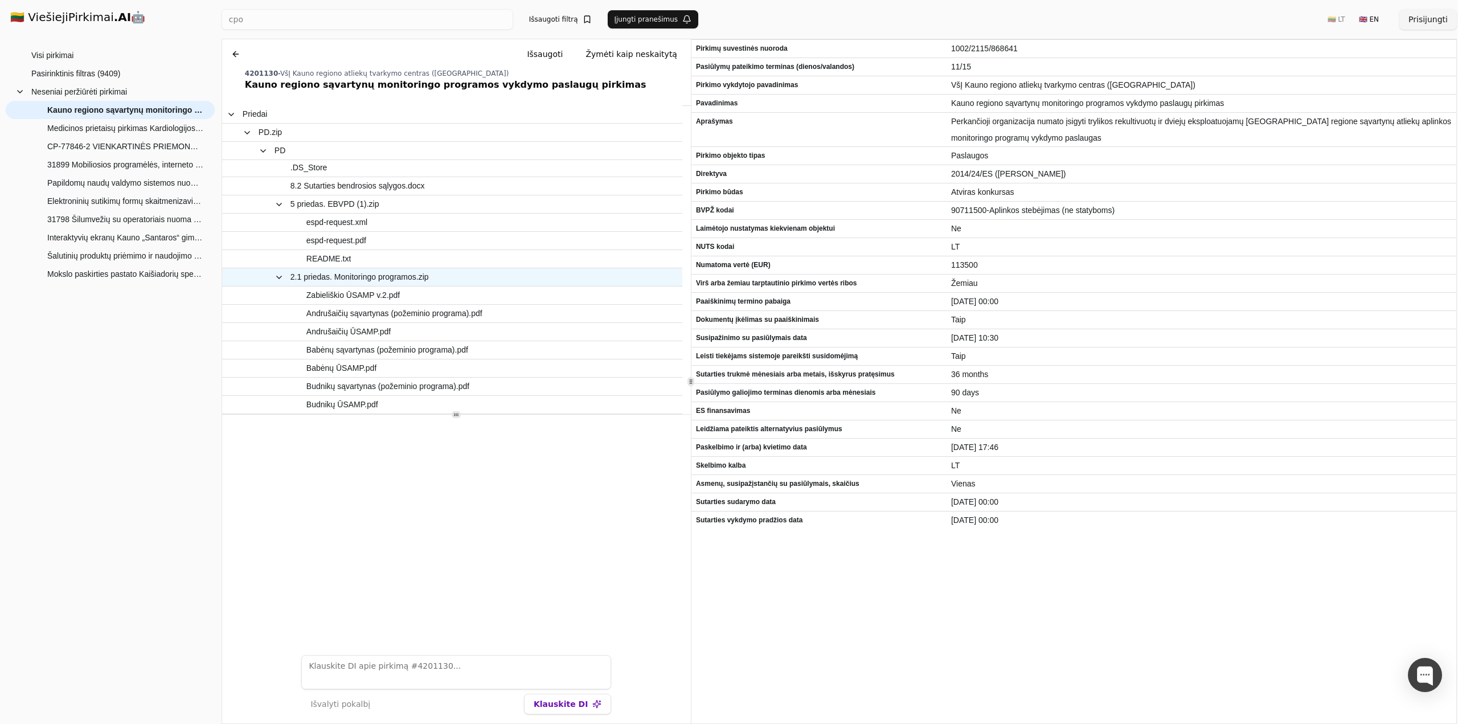
click at [280, 278] on span at bounding box center [278, 277] width 9 height 9
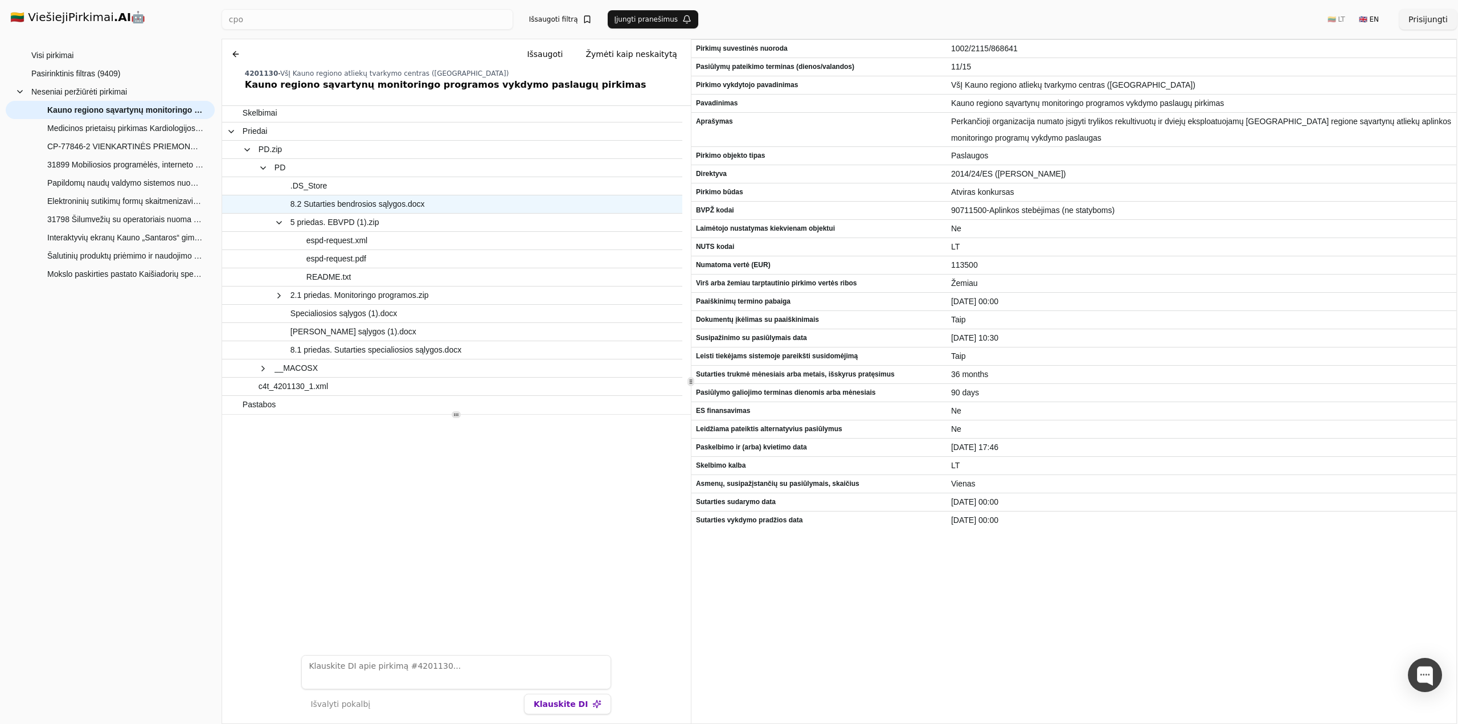
click at [355, 204] on span "8.2 Sutarties bendrosios sąlygos.docx" at bounding box center [357, 204] width 134 height 17
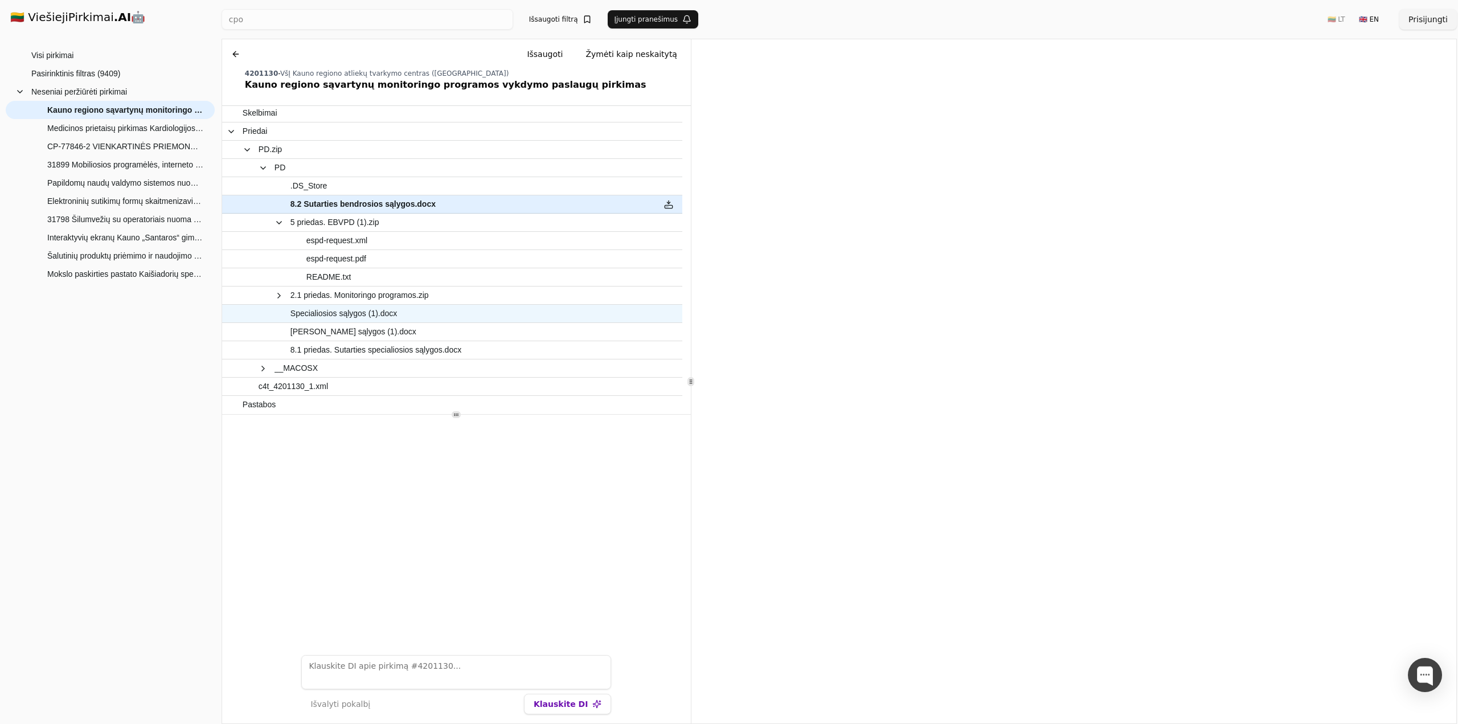
click at [335, 316] on span "Specialiosios sąlygos (1).docx" at bounding box center [343, 313] width 107 height 17
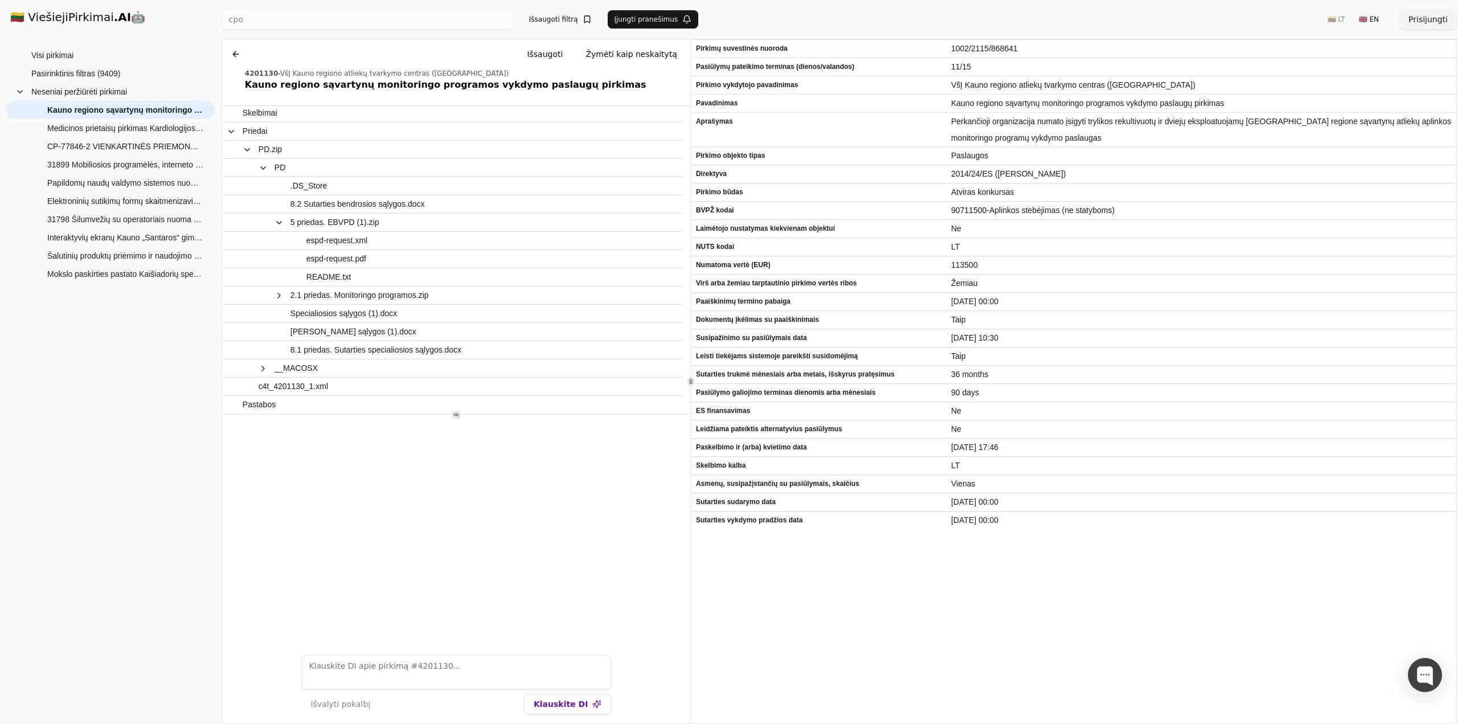
click at [220, 52] on div at bounding box center [220, 362] width 0 height 724
click at [233, 52] on button at bounding box center [236, 54] width 18 height 20
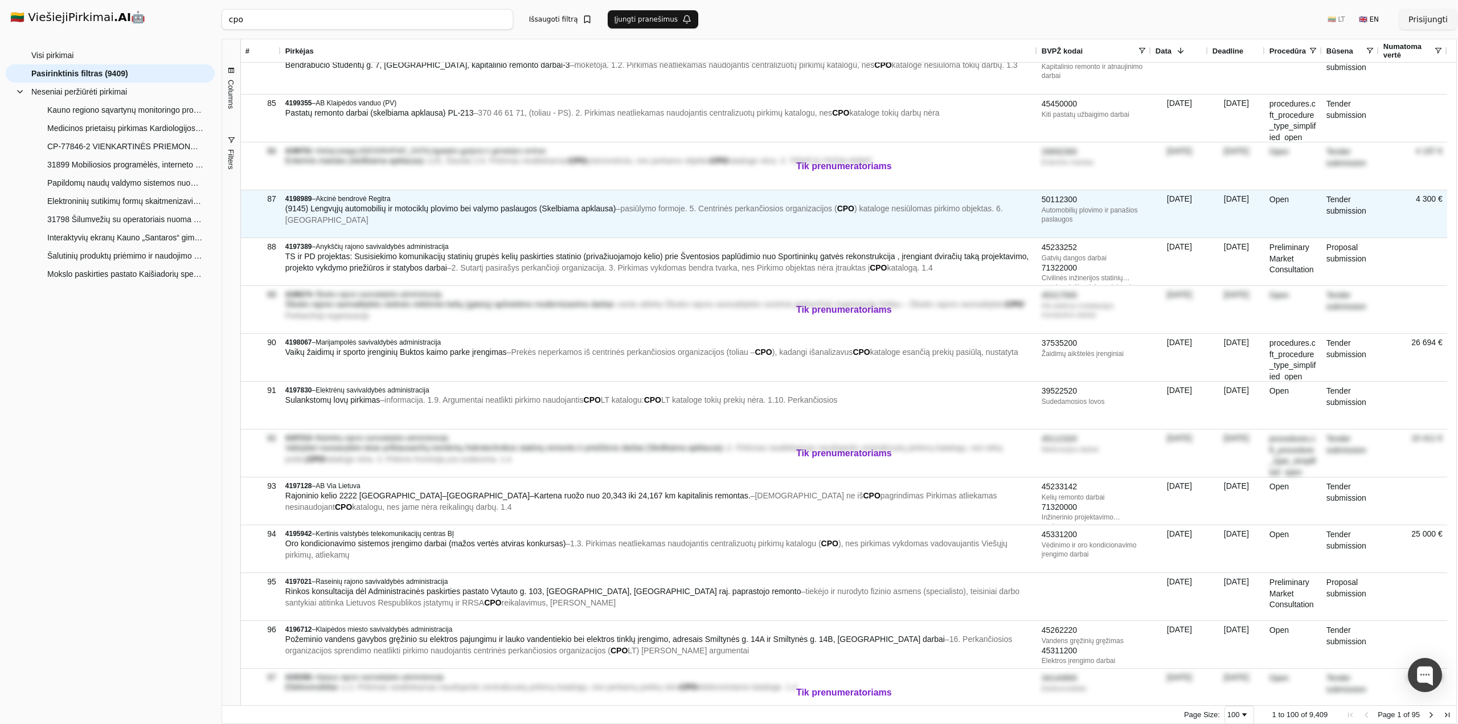
click at [348, 202] on span "Akcinė bendrovė Regitra" at bounding box center [352, 199] width 75 height 8
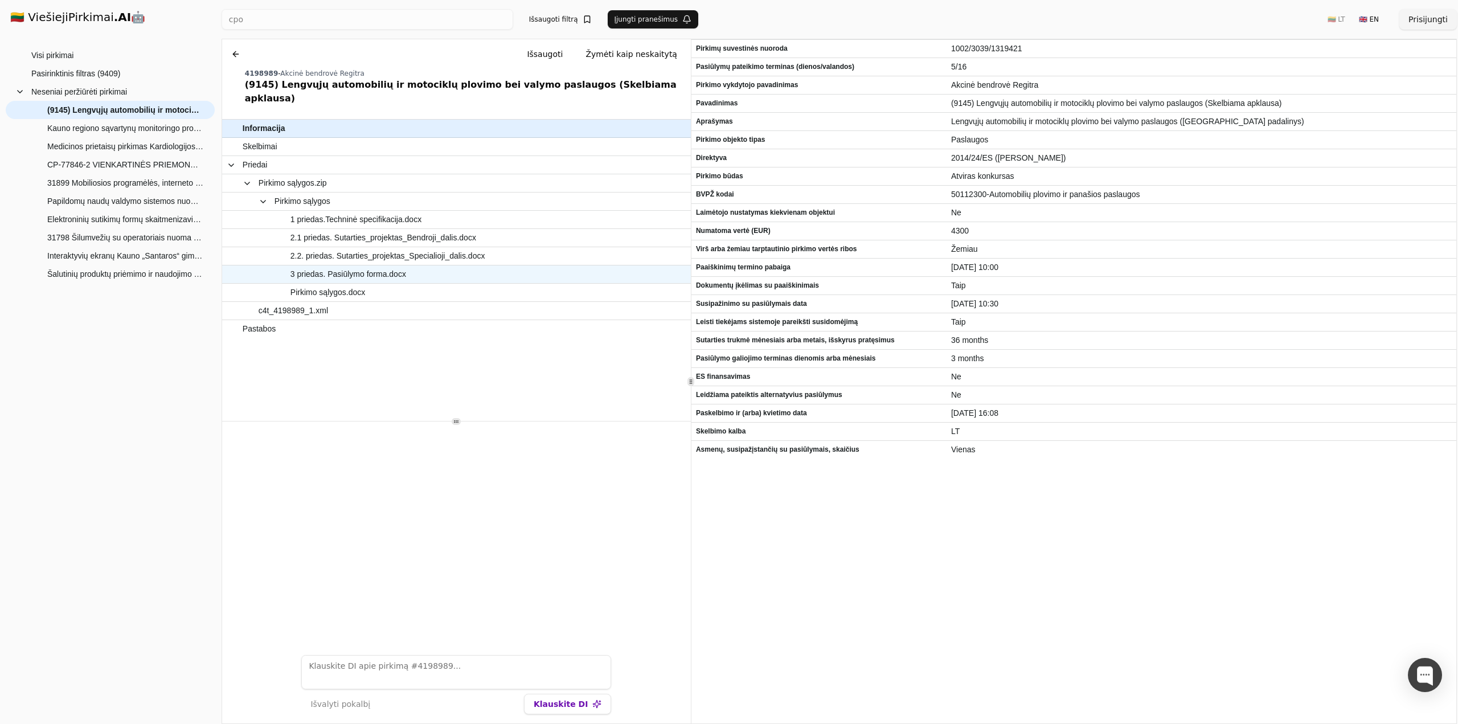
click at [354, 266] on span "3 priedas. Pasiūlymo forma.docx" at bounding box center [348, 274] width 116 height 17
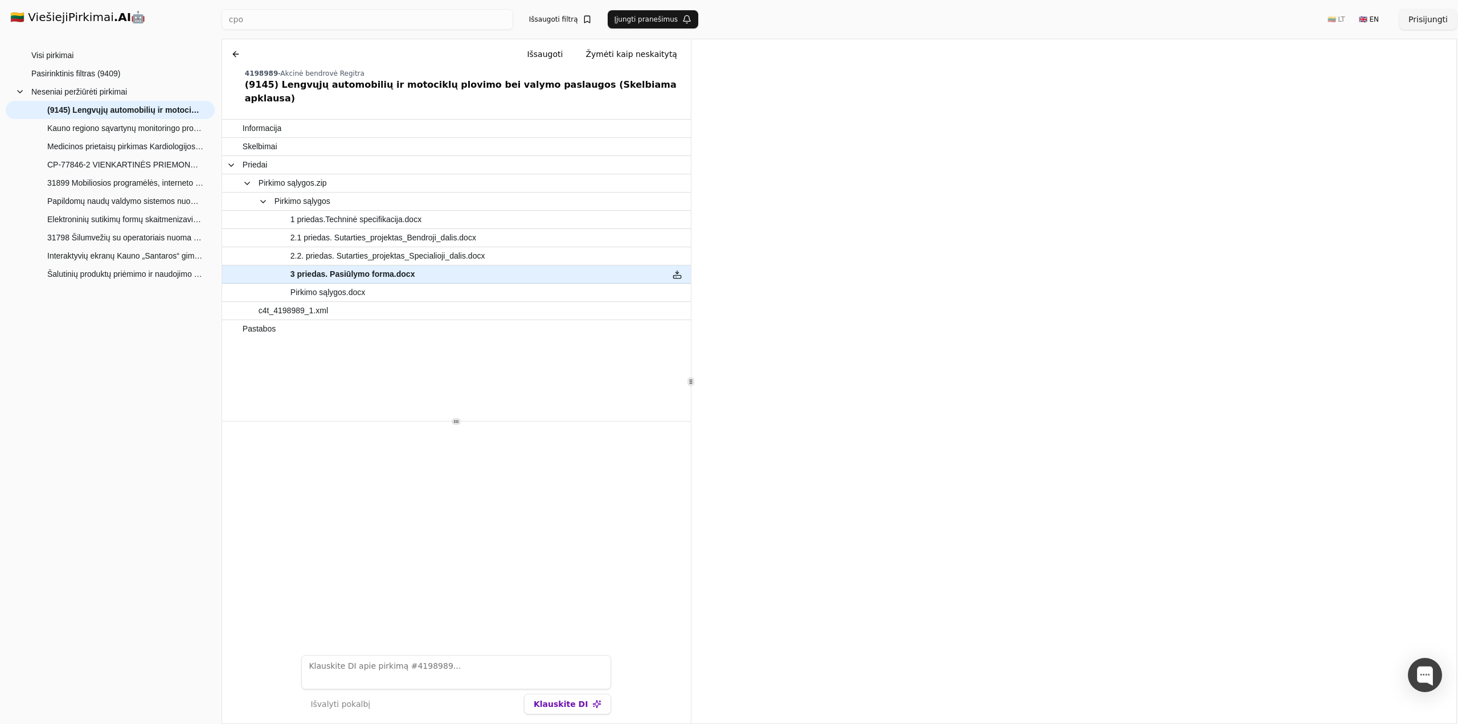
click at [229, 57] on button at bounding box center [236, 54] width 18 height 20
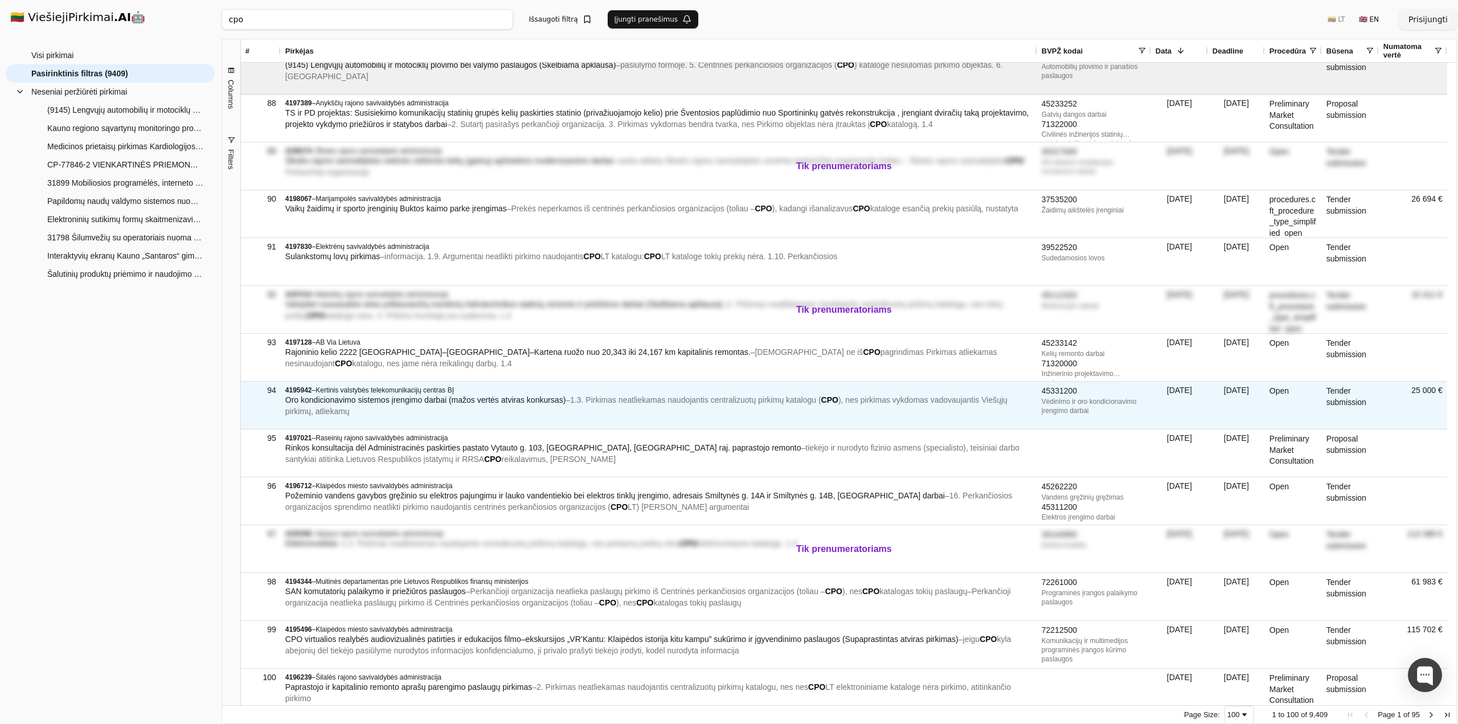
scroll to position [4141, 0]
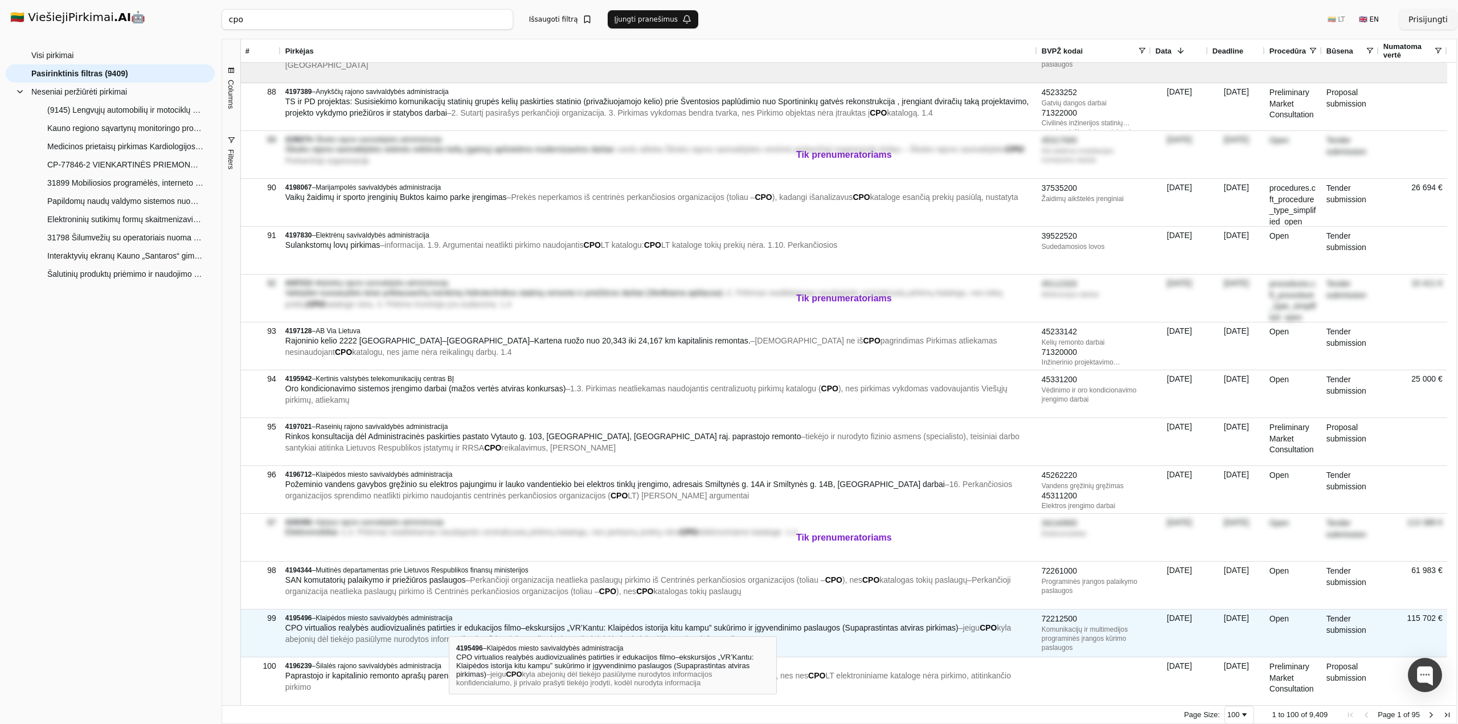
click at [449, 626] on span "CPO virtualios realybės audiovizualinės patirties ir edukacijos filmo–ekskursij…" at bounding box center [621, 627] width 673 height 9
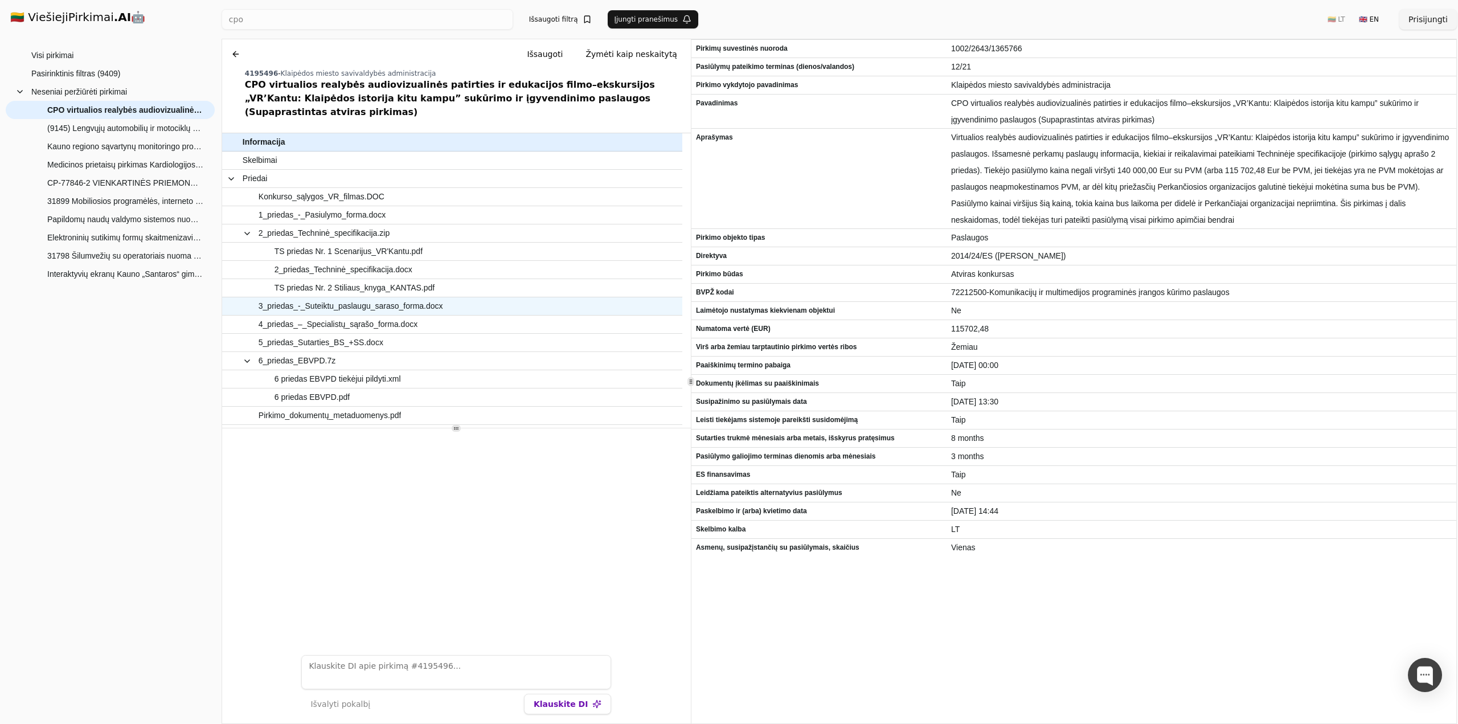
scroll to position [24, 0]
click at [353, 207] on span "1_priedas_-_Pasiulymo_forma.docx" at bounding box center [322, 215] width 127 height 17
